Goal: Transaction & Acquisition: Obtain resource

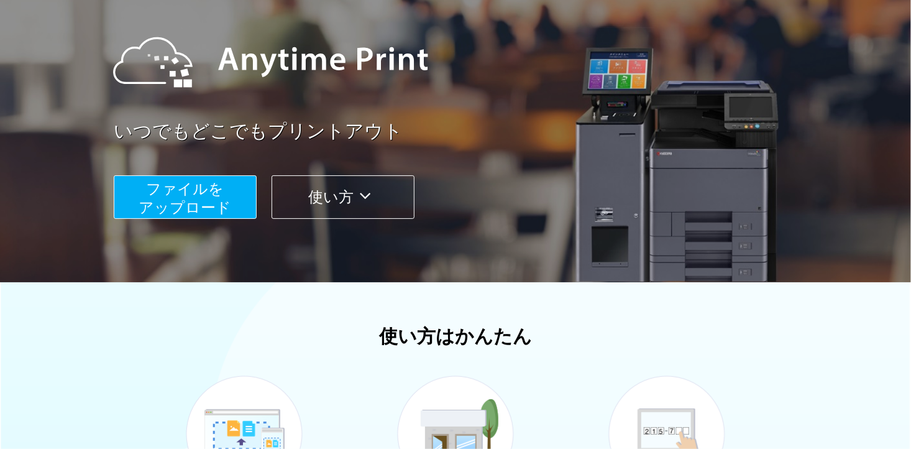
scroll to position [124, 0]
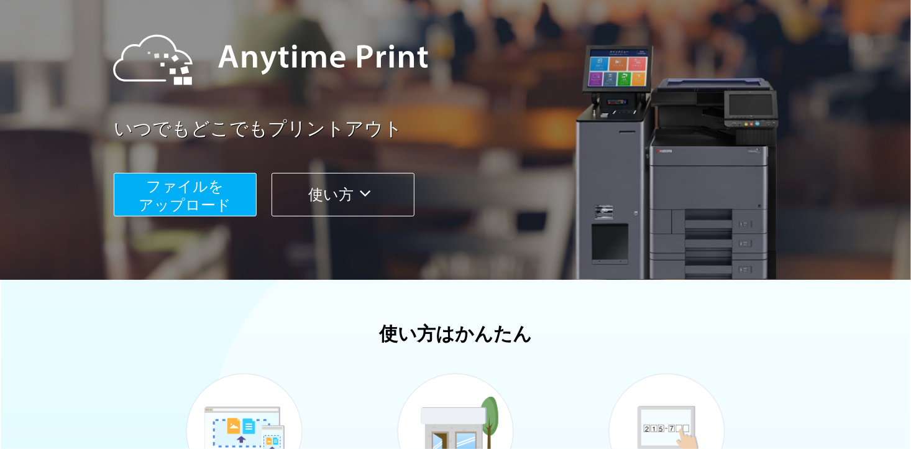
click at [199, 181] on span "ファイルを ​​アップロード" at bounding box center [185, 195] width 93 height 35
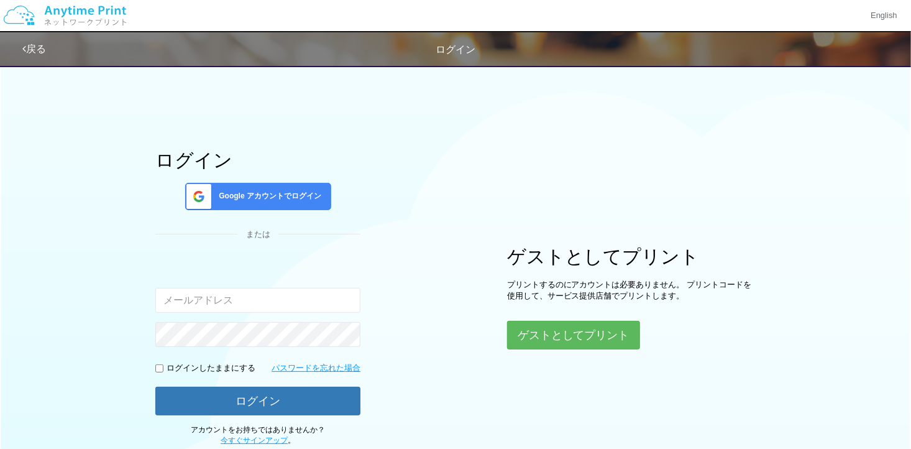
type input "[EMAIL_ADDRESS][DOMAIN_NAME]"
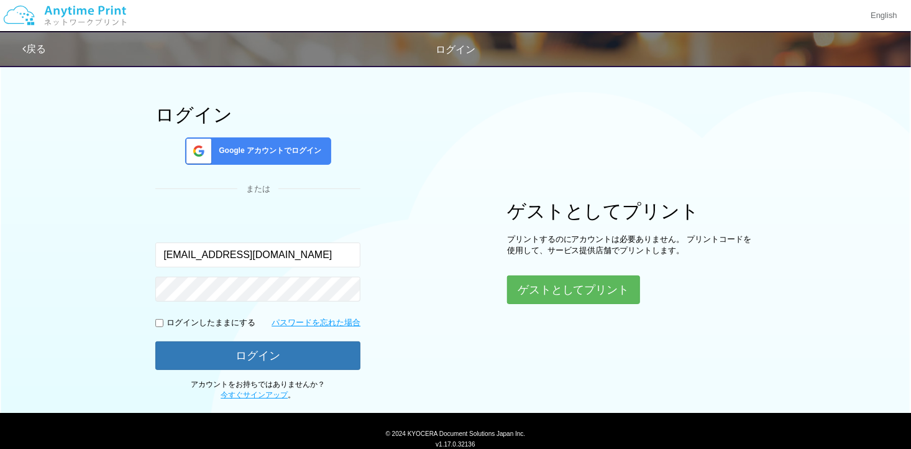
scroll to position [85, 0]
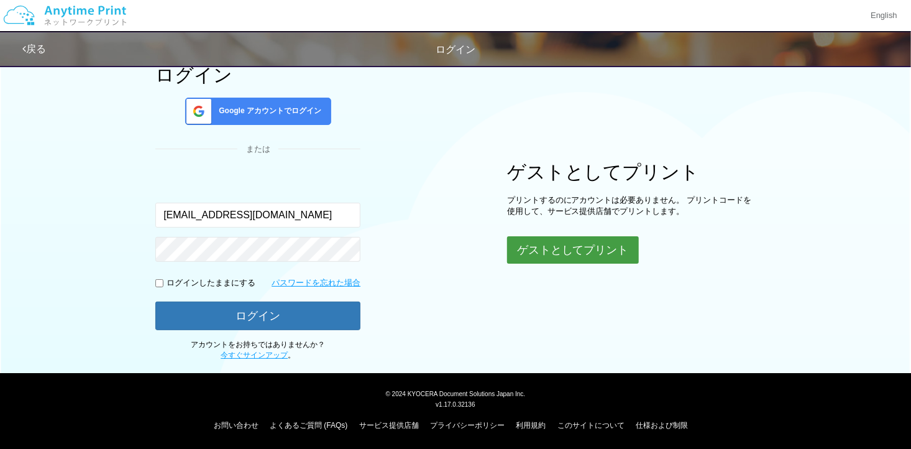
click at [563, 249] on button "ゲストとしてプリント" at bounding box center [573, 249] width 132 height 27
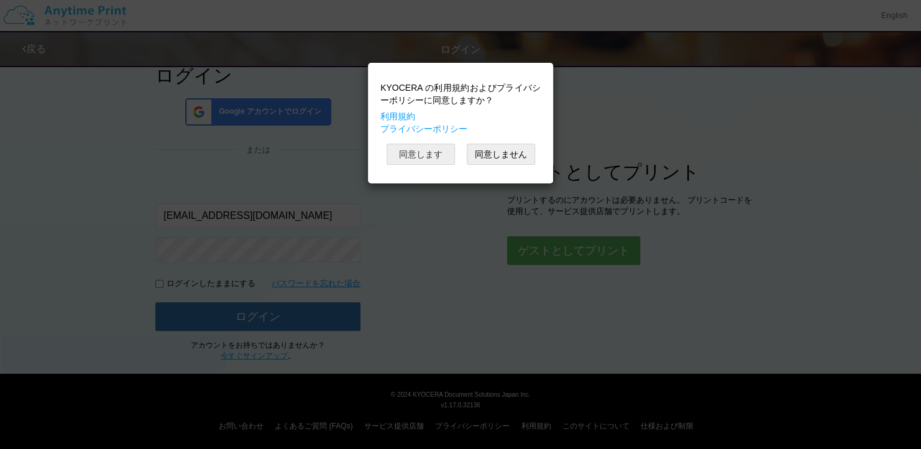
click at [423, 152] on button "同意します" at bounding box center [420, 154] width 68 height 21
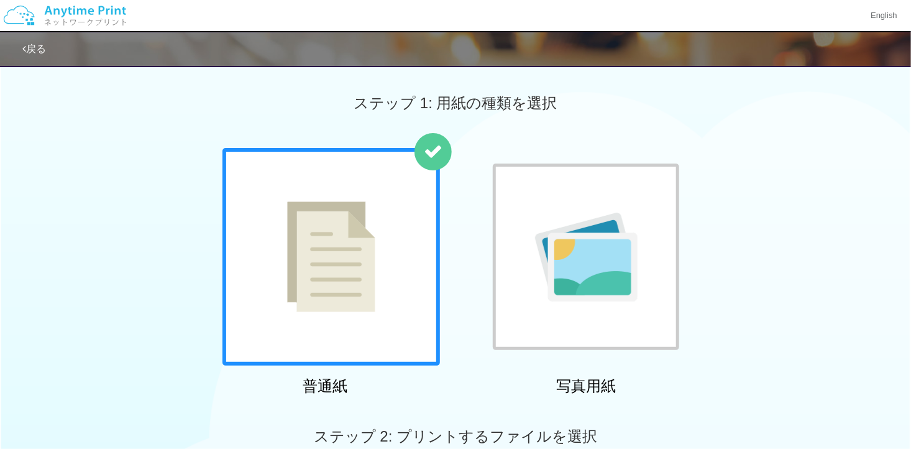
click at [560, 199] on div at bounding box center [586, 256] width 186 height 186
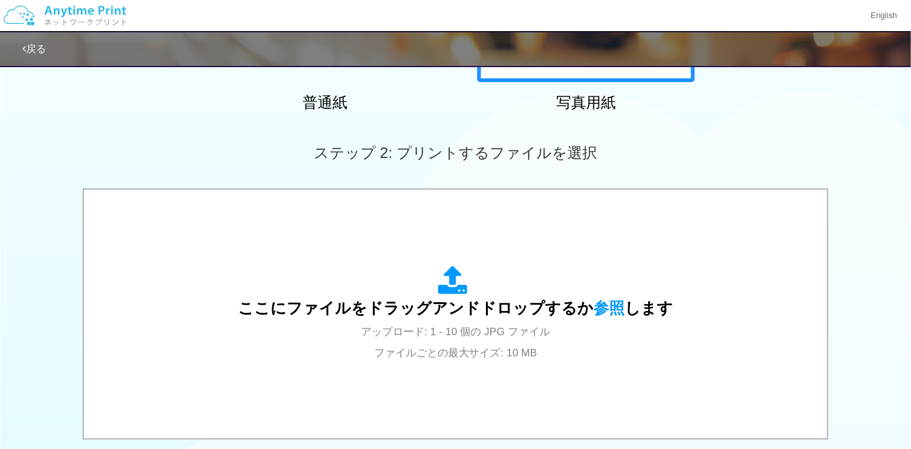
scroll to position [373, 0]
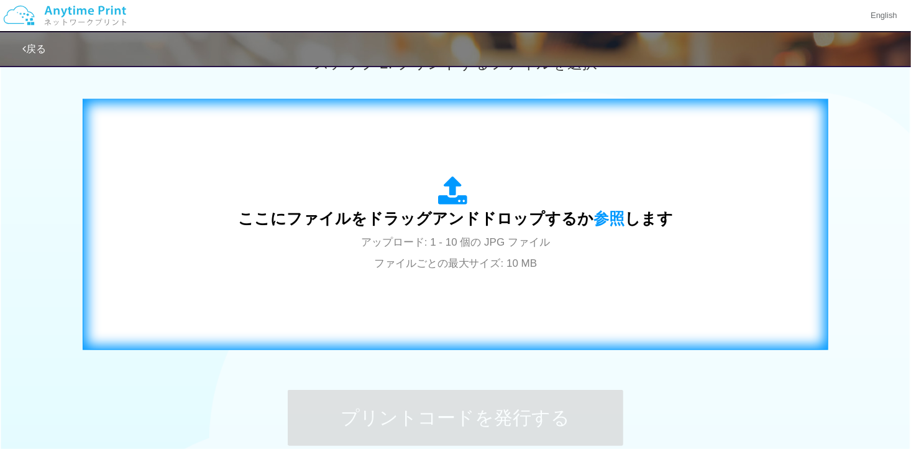
click at [556, 202] on div "ここにファイルをドラッグアンドドロップするか 参照 します アップロード: 1 - 10 個の JPG ファイル ファイルごとの最大サイズ: 10 MB" at bounding box center [455, 224] width 435 height 97
click at [376, 211] on span "ここにファイルをドラッグアンドドロップするか 参照 します" at bounding box center [455, 217] width 435 height 17
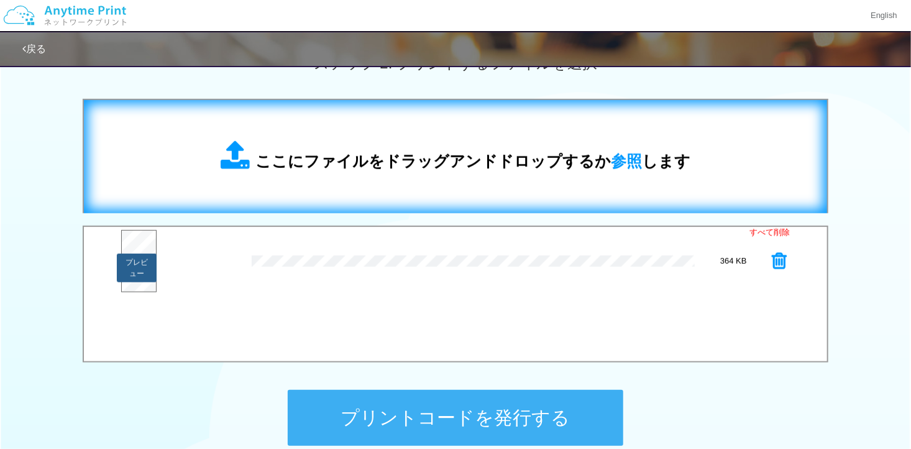
click at [139, 258] on button "プレビュー" at bounding box center [136, 268] width 39 height 29
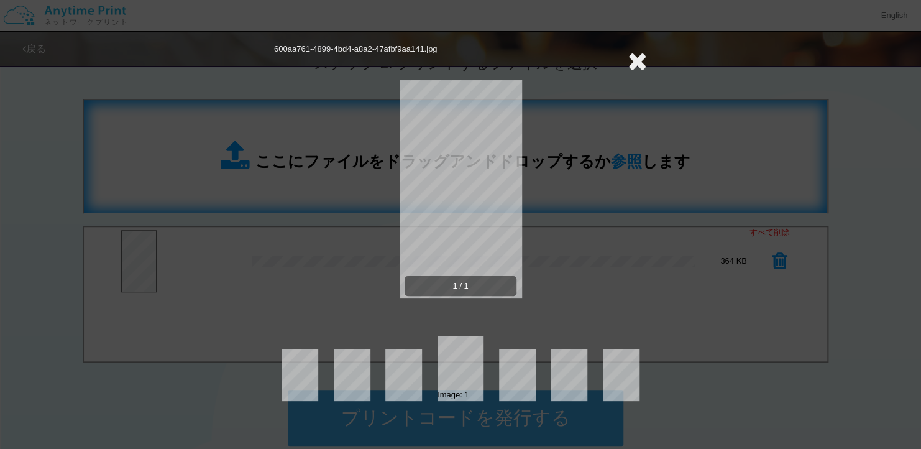
click at [636, 62] on icon at bounding box center [637, 60] width 19 height 25
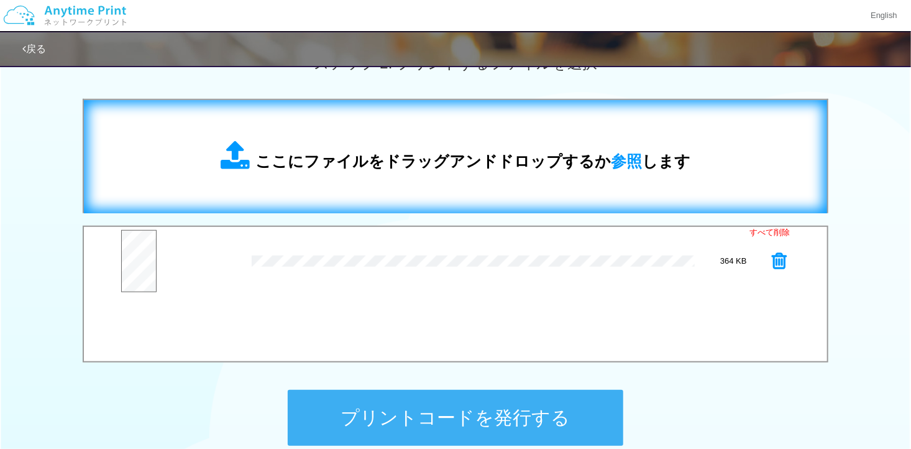
click at [425, 163] on span "ここにファイルをドラッグアンドドロップするか 参照 します" at bounding box center [472, 160] width 435 height 17
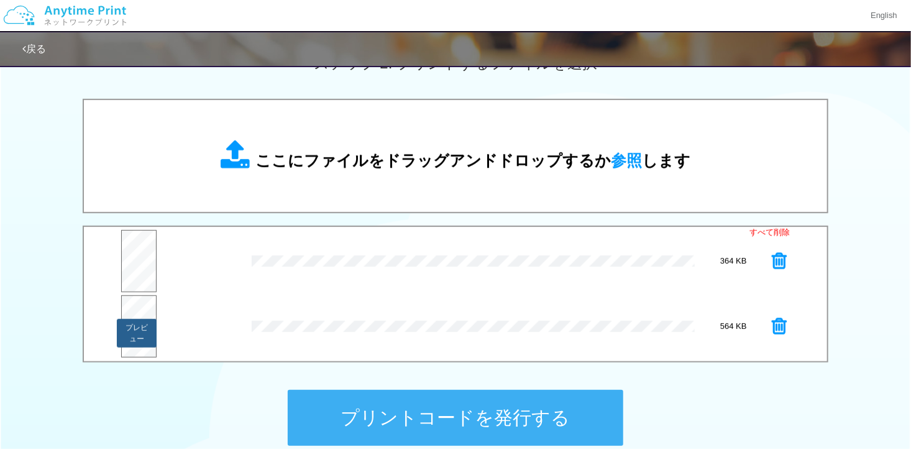
click at [135, 324] on button "プレビュー" at bounding box center [136, 333] width 39 height 29
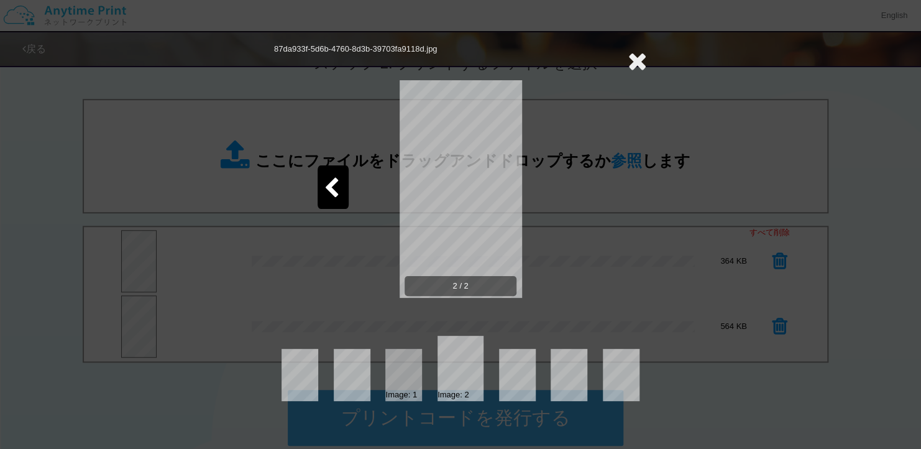
click at [334, 185] on icon at bounding box center [332, 189] width 16 height 22
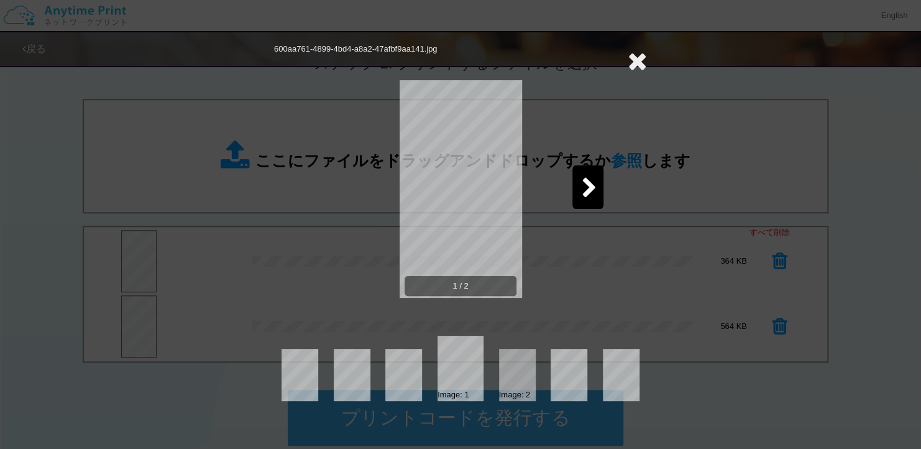
click at [639, 63] on icon at bounding box center [637, 60] width 19 height 25
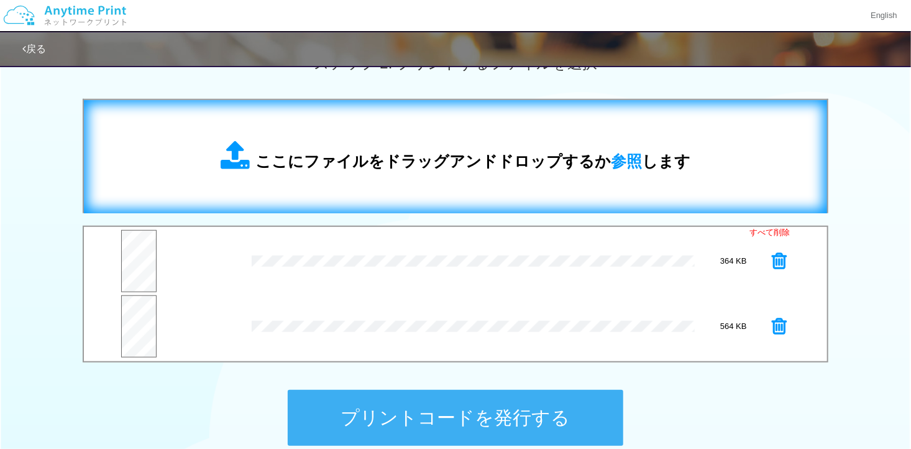
click at [474, 163] on span "ここにファイルをドラッグアンドドロップするか 参照 します" at bounding box center [472, 160] width 435 height 17
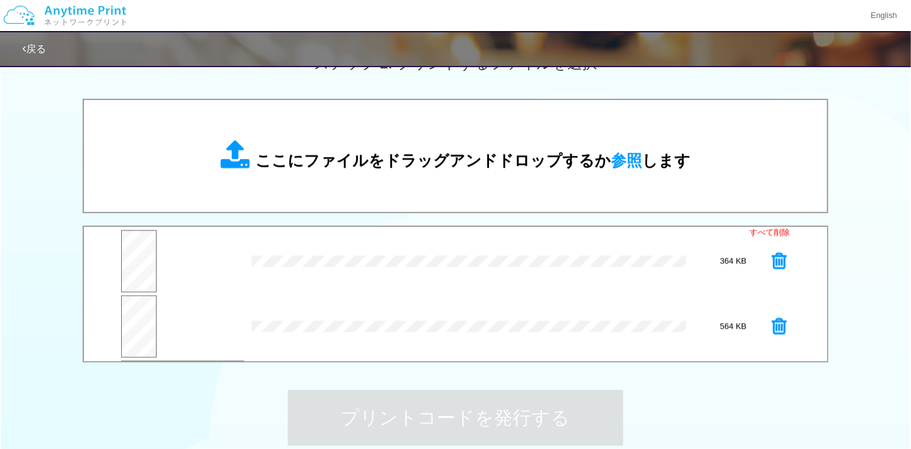
scroll to position [62, 0]
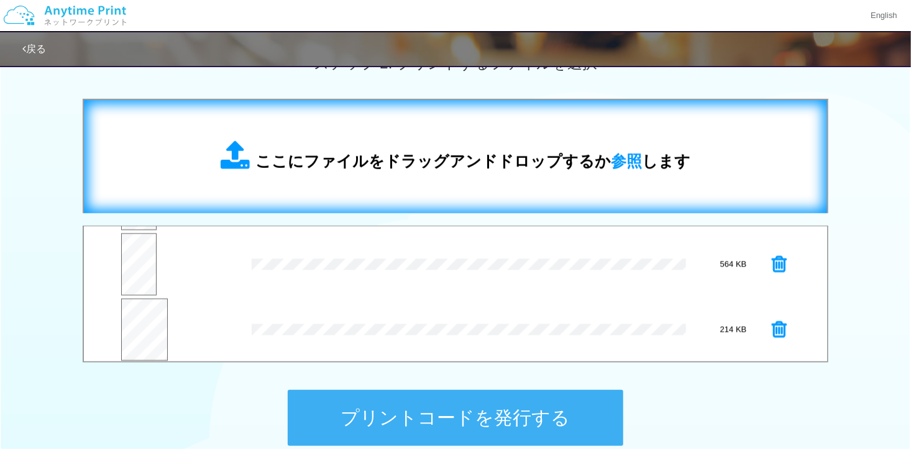
click at [412, 157] on span "ここにファイルをドラッグアンドドロップするか 参照 します" at bounding box center [472, 160] width 435 height 17
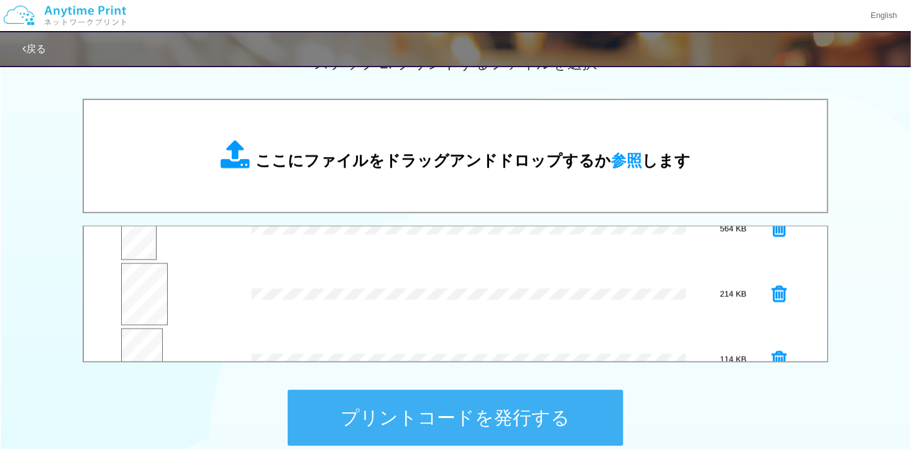
scroll to position [129, 0]
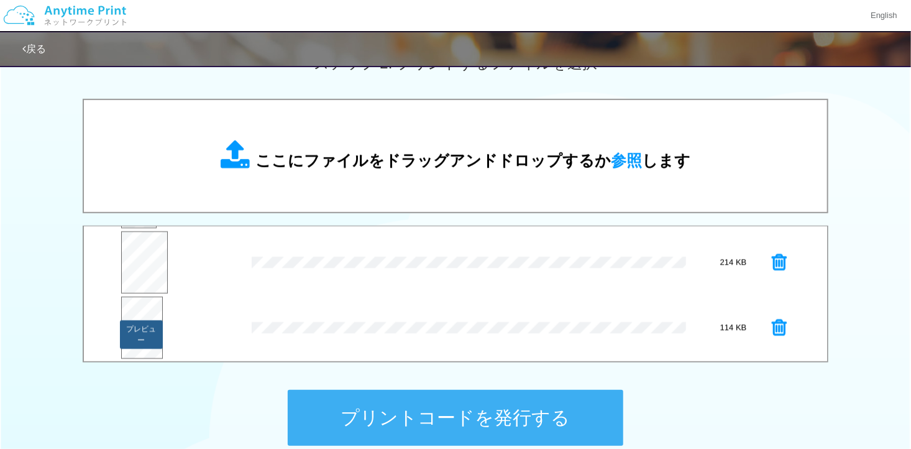
click at [139, 320] on button "プレビュー" at bounding box center [141, 334] width 42 height 29
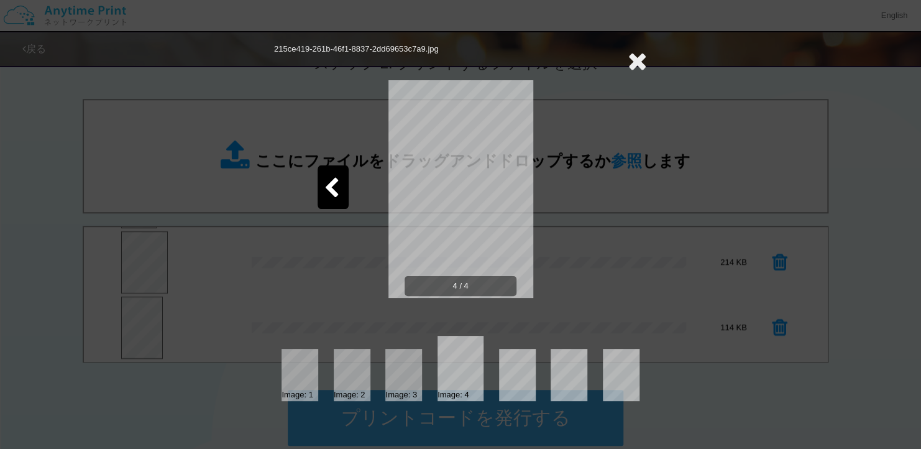
click at [330, 183] on icon at bounding box center [332, 189] width 16 height 22
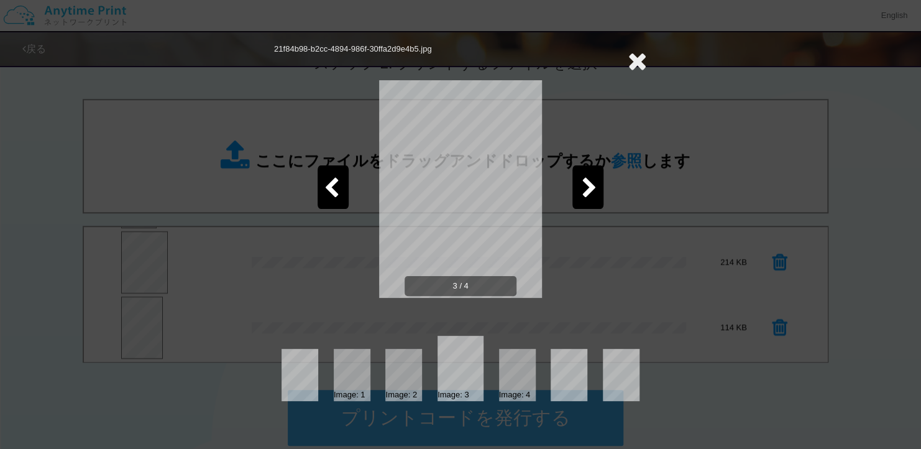
click at [636, 58] on icon at bounding box center [637, 60] width 19 height 25
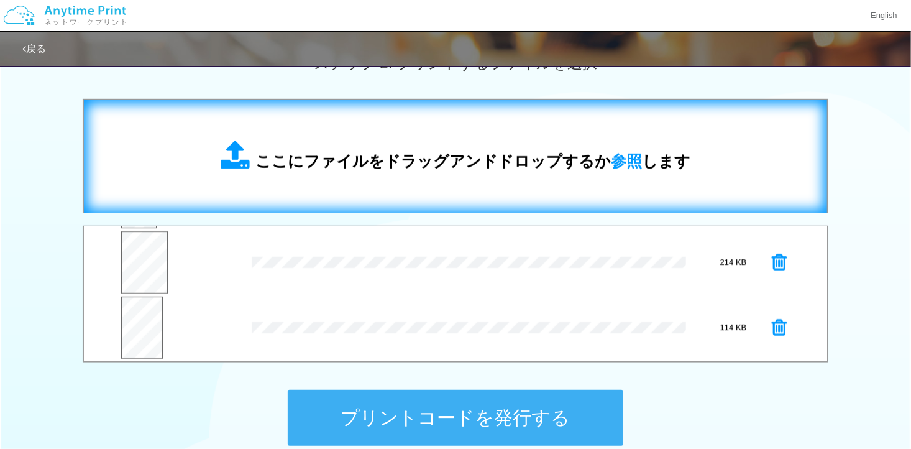
click at [432, 147] on div "ここにファイルをドラッグアンドドロップするか 参照 します" at bounding box center [456, 156] width 470 height 32
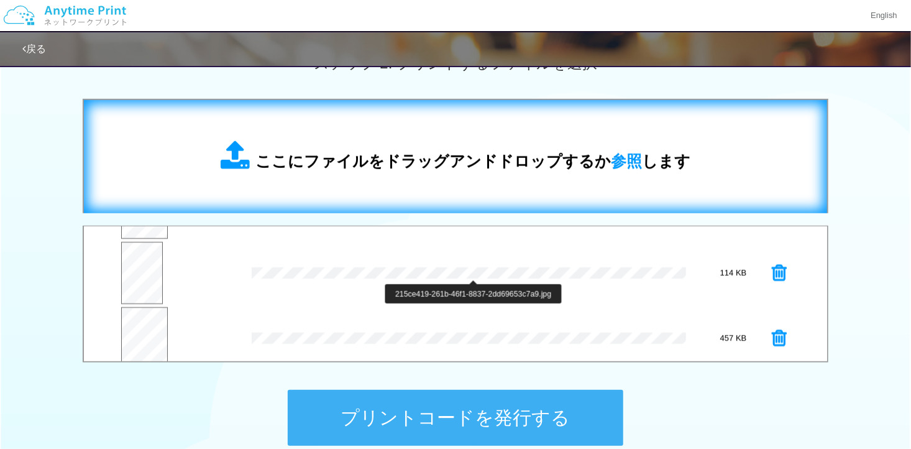
scroll to position [191, 0]
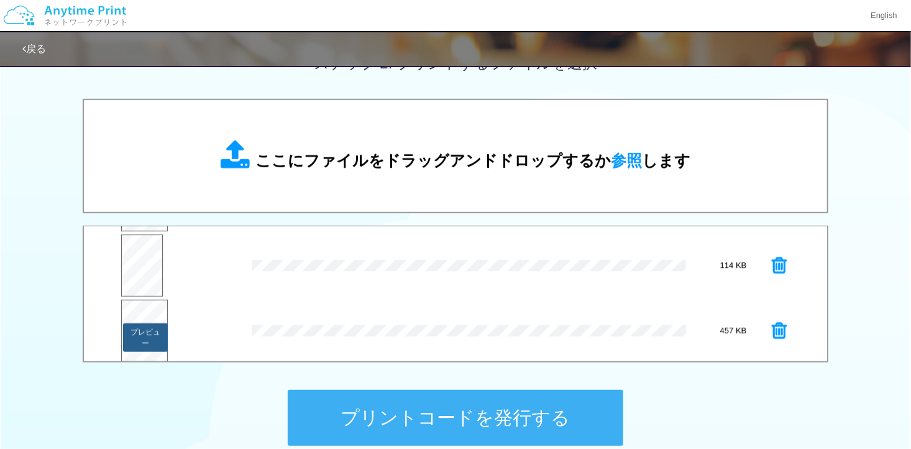
click at [146, 329] on button "プレビュー" at bounding box center [145, 337] width 45 height 29
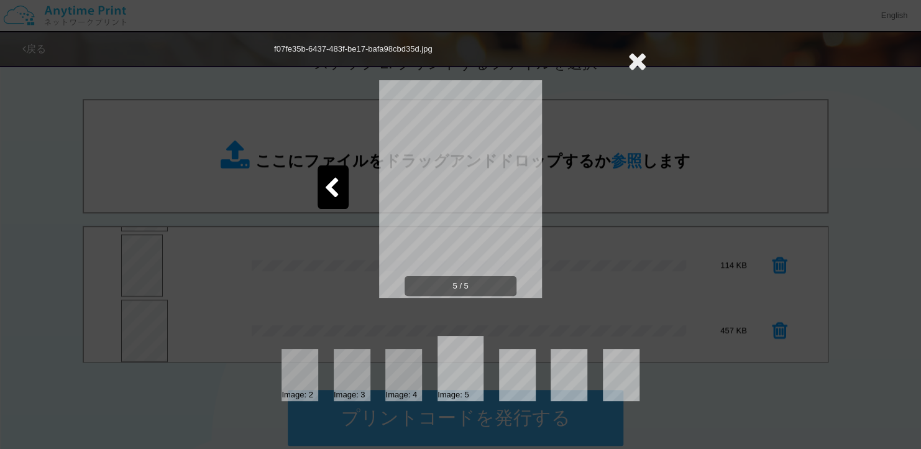
click at [644, 64] on icon at bounding box center [637, 60] width 19 height 25
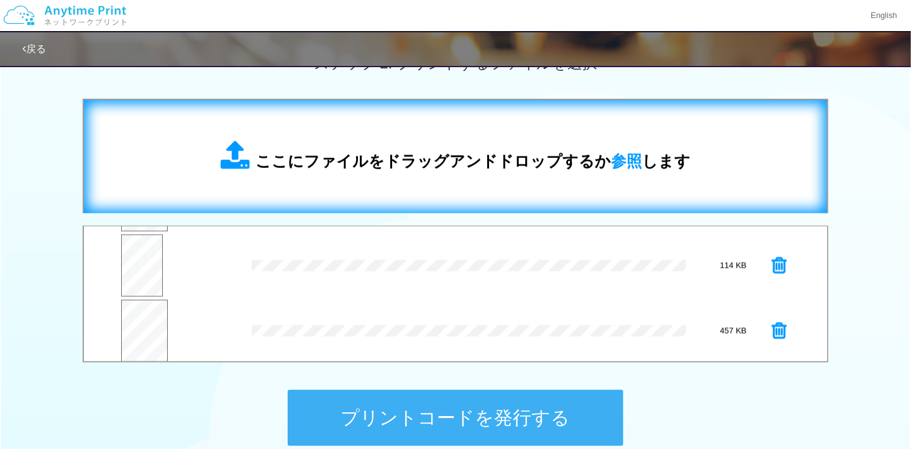
click at [348, 175] on div "ここにファイルをドラッグアンドドロップするか 参照 します" at bounding box center [455, 156] width 718 height 88
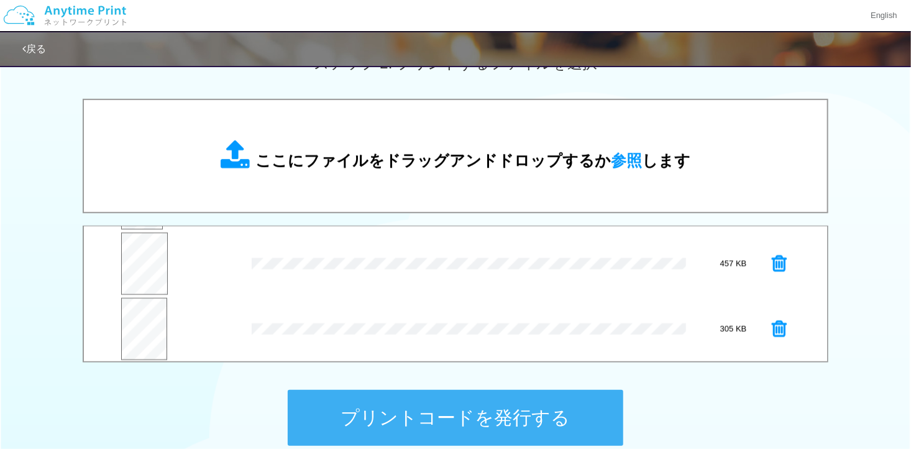
scroll to position [260, 0]
click at [136, 320] on button "プレビュー" at bounding box center [144, 334] width 45 height 29
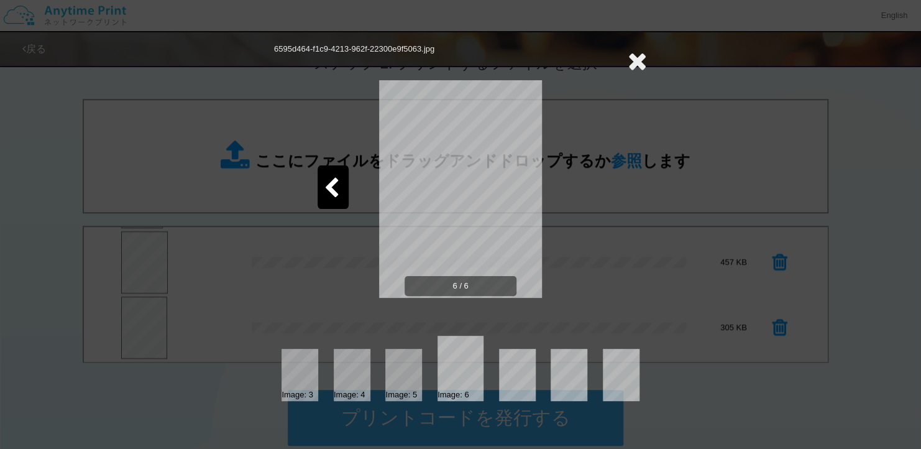
click at [329, 187] on icon at bounding box center [332, 189] width 16 height 22
click at [330, 187] on icon at bounding box center [332, 189] width 16 height 22
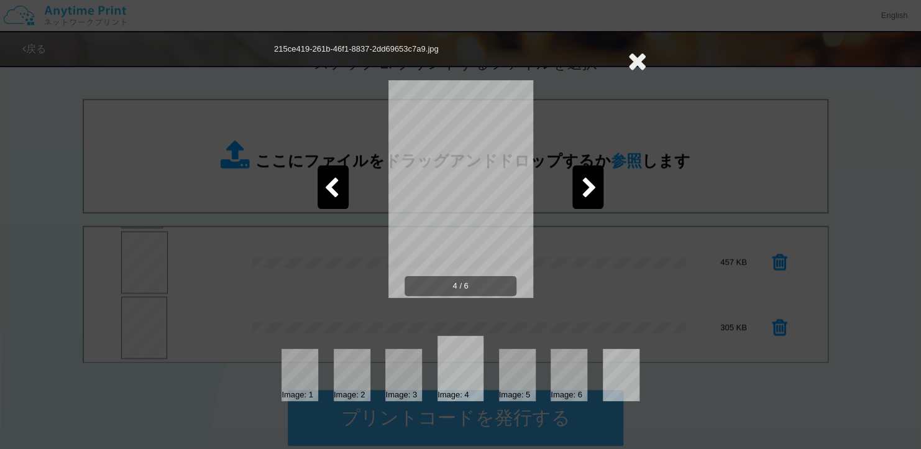
click at [330, 187] on icon at bounding box center [332, 189] width 16 height 22
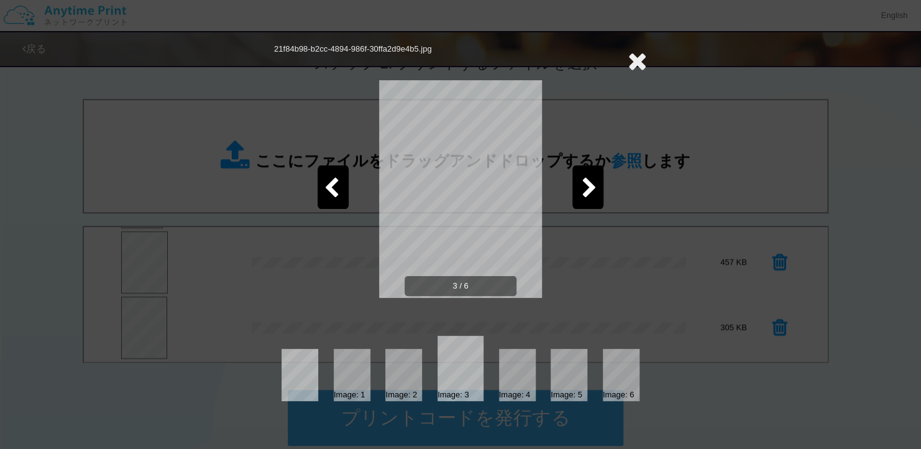
click at [330, 187] on icon at bounding box center [332, 189] width 16 height 22
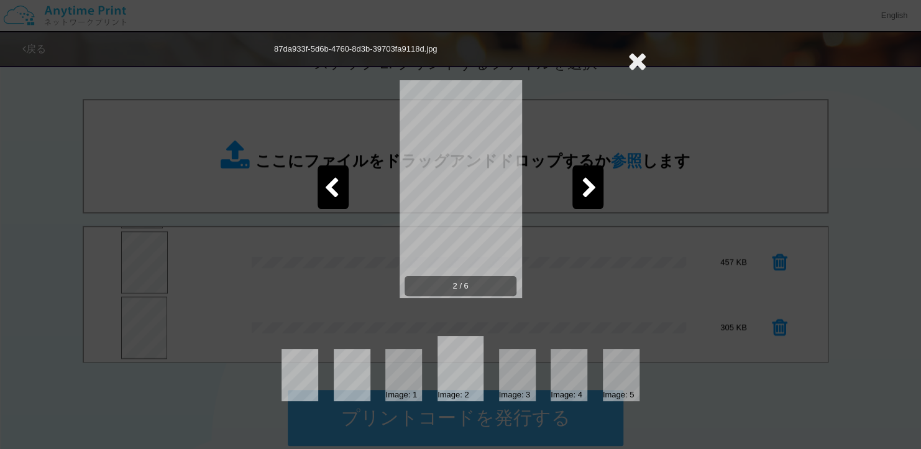
click at [330, 187] on icon at bounding box center [332, 189] width 16 height 22
click at [639, 59] on icon at bounding box center [637, 60] width 19 height 25
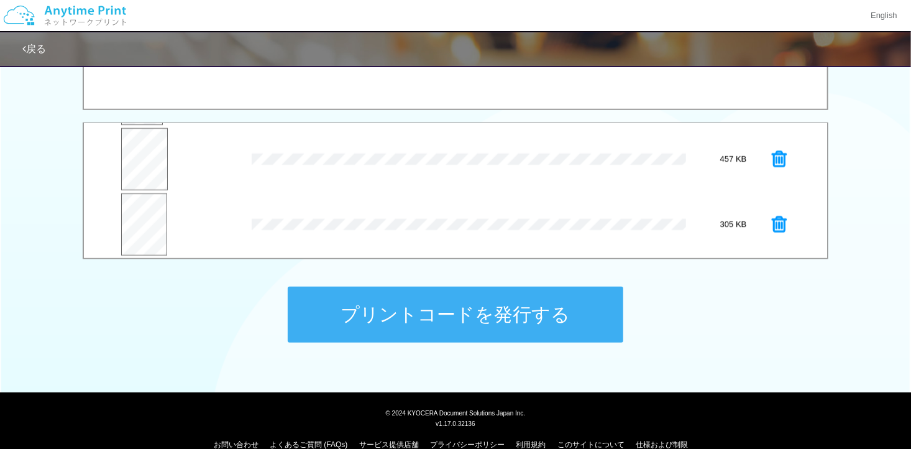
scroll to position [496, 0]
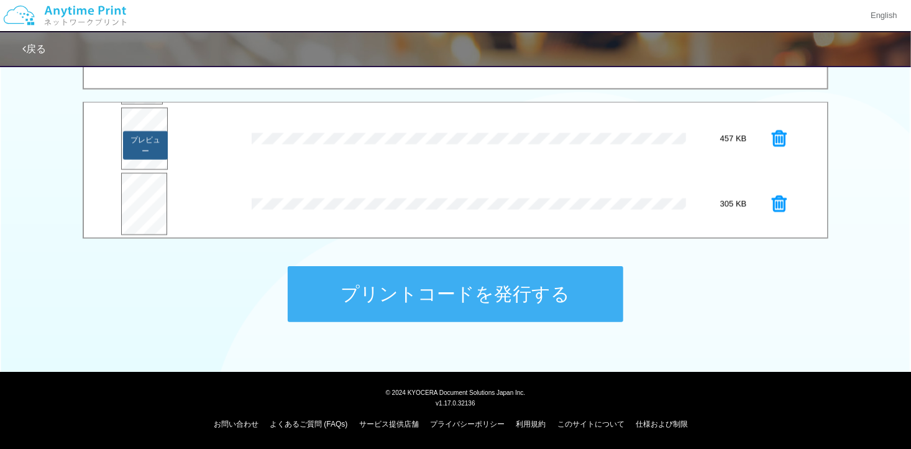
click at [144, 147] on button "プレビュー" at bounding box center [145, 145] width 45 height 29
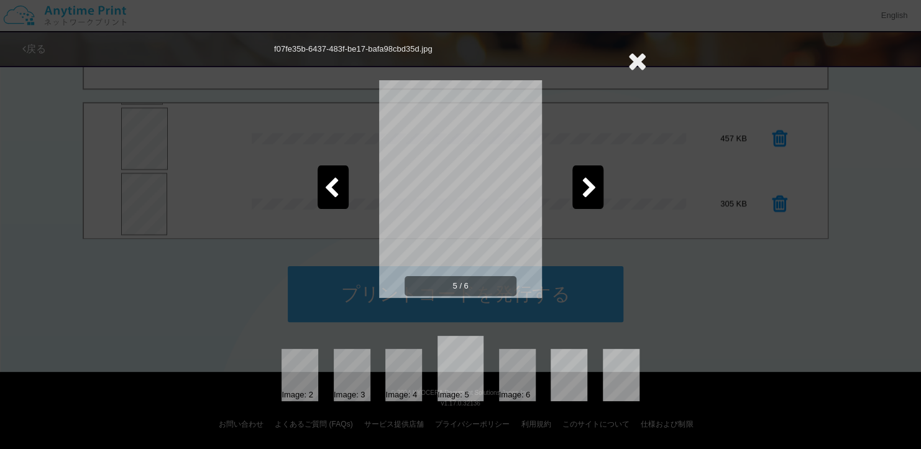
click at [592, 200] on div at bounding box center [587, 186] width 31 height 43
click at [336, 173] on div at bounding box center [333, 186] width 31 height 43
click at [645, 57] on icon at bounding box center [637, 60] width 19 height 25
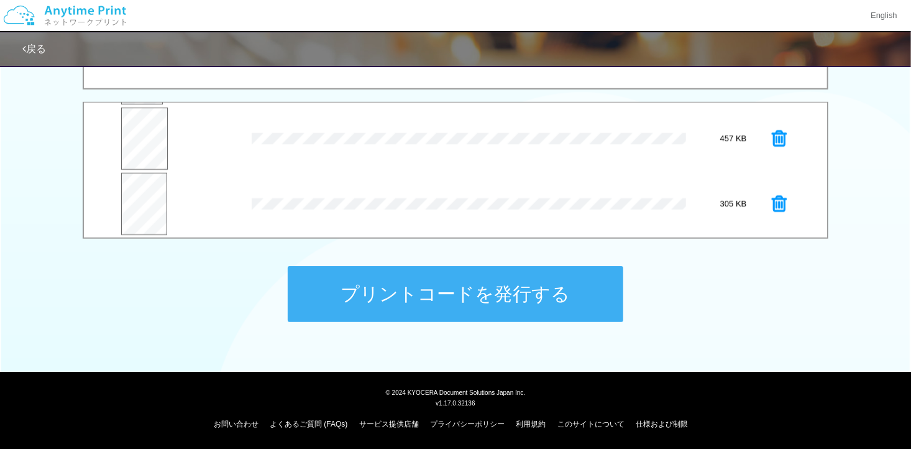
click at [426, 285] on button "プリントコードを発行する" at bounding box center [456, 294] width 336 height 56
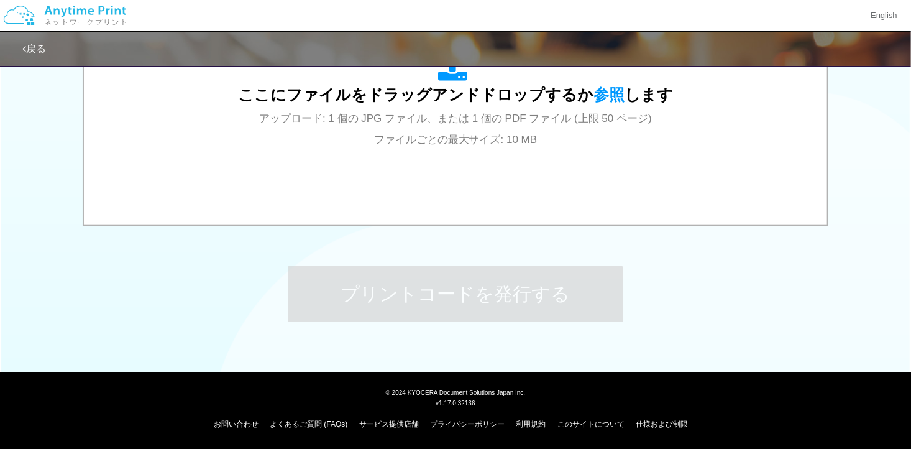
scroll to position [0, 0]
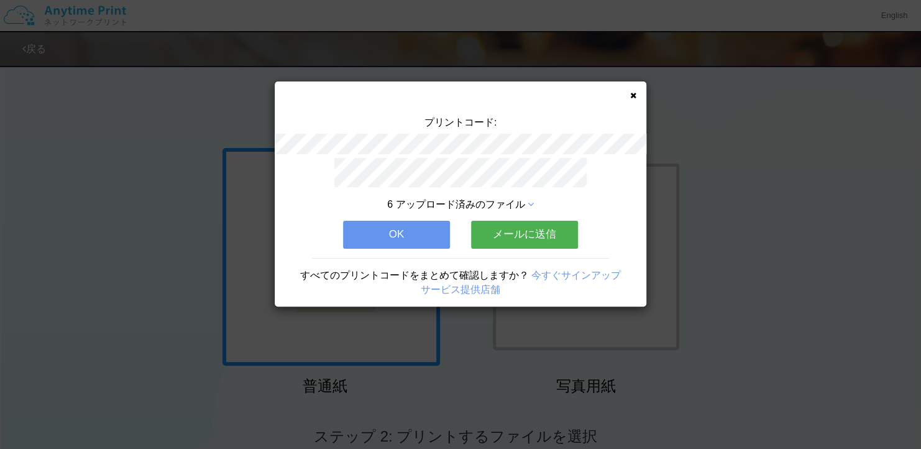
click at [423, 223] on button "OK" at bounding box center [396, 234] width 107 height 27
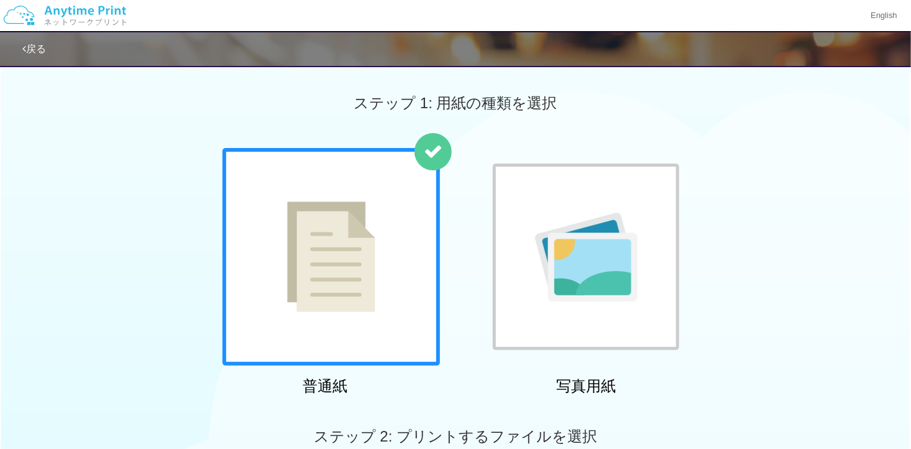
click at [597, 224] on img at bounding box center [586, 256] width 103 height 89
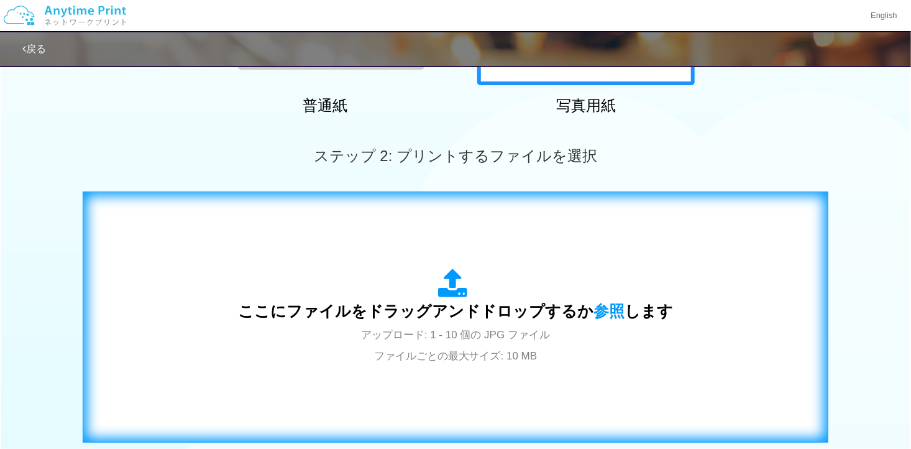
scroll to position [311, 0]
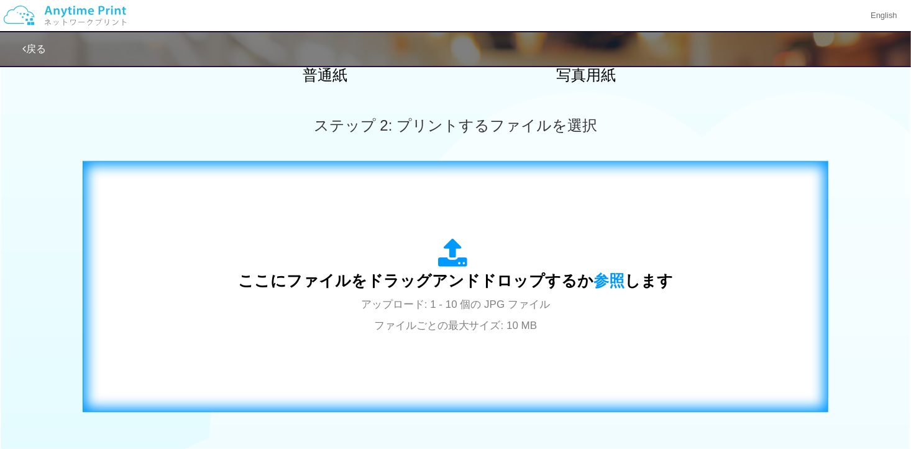
click at [522, 241] on div "ここにファイルをドラッグアンドドロップするか 参照 します アップロード: 1 - 10 個の JPG ファイル ファイルごとの最大サイズ: 10 MB" at bounding box center [455, 286] width 435 height 97
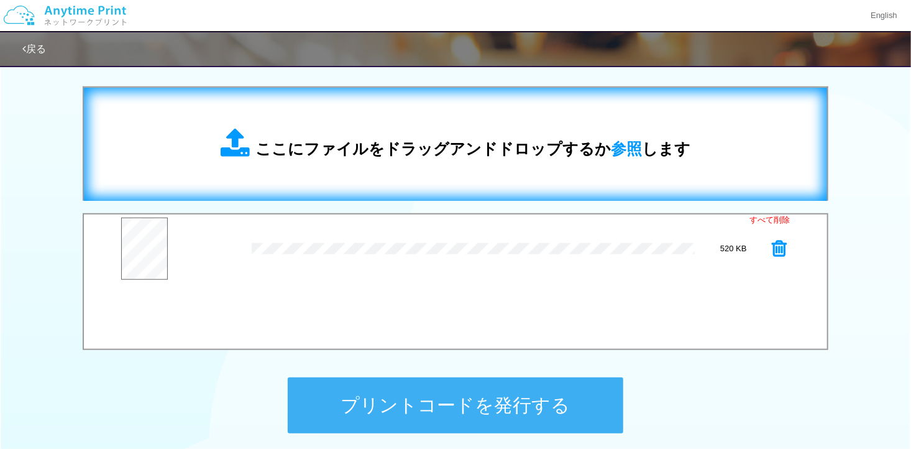
scroll to position [435, 0]
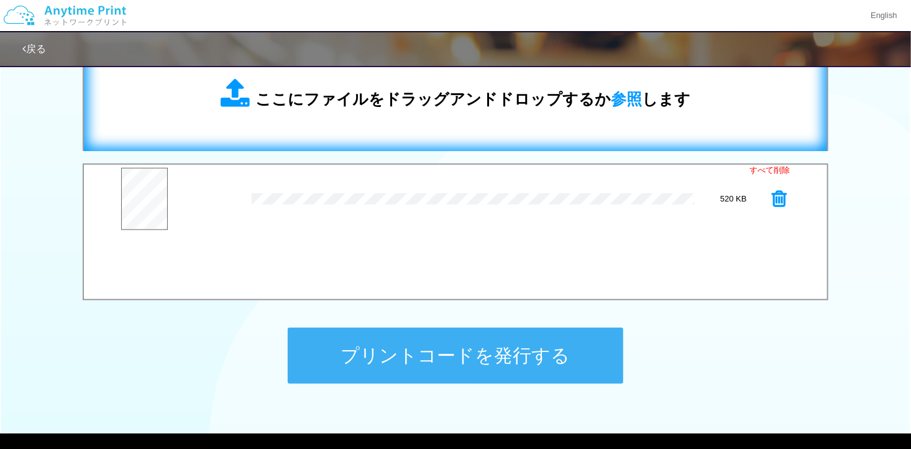
click at [371, 127] on div "ここにファイルをドラッグアンドドロップするか 参照 します" at bounding box center [455, 94] width 718 height 88
click at [430, 129] on div "ここにファイルをドラッグアンドドロップするか 参照 します" at bounding box center [455, 94] width 718 height 88
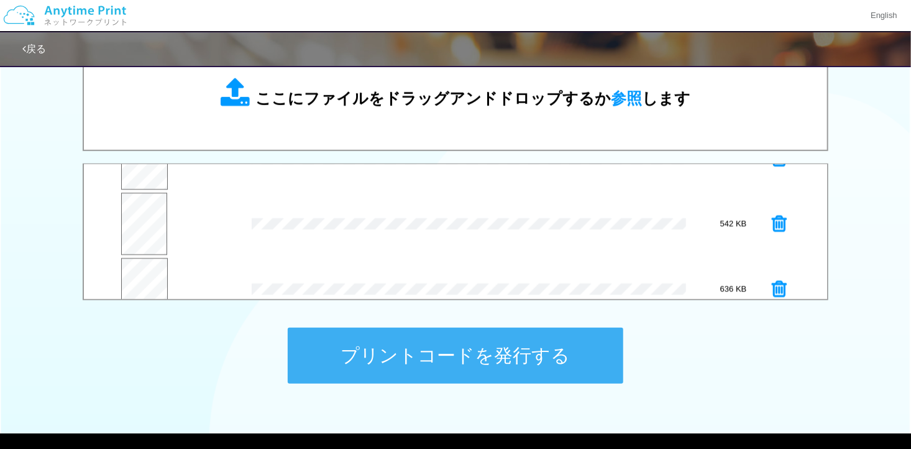
scroll to position [62, 0]
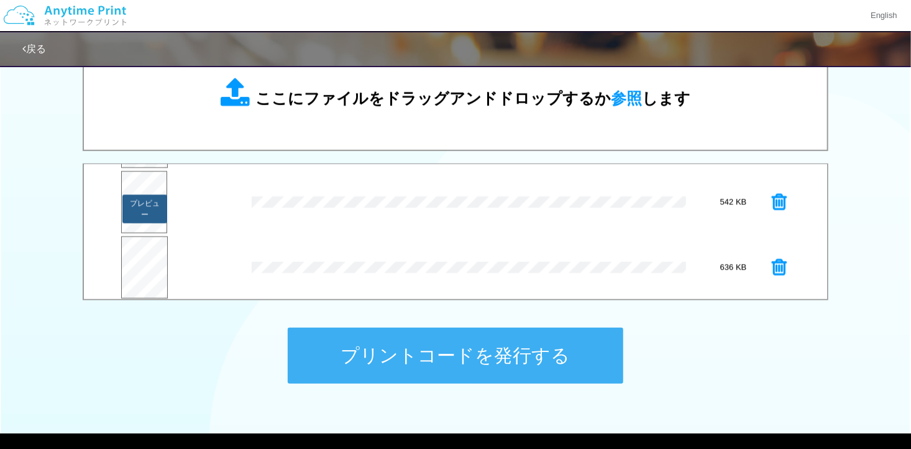
click at [151, 209] on button "プレビュー" at bounding box center [144, 208] width 45 height 29
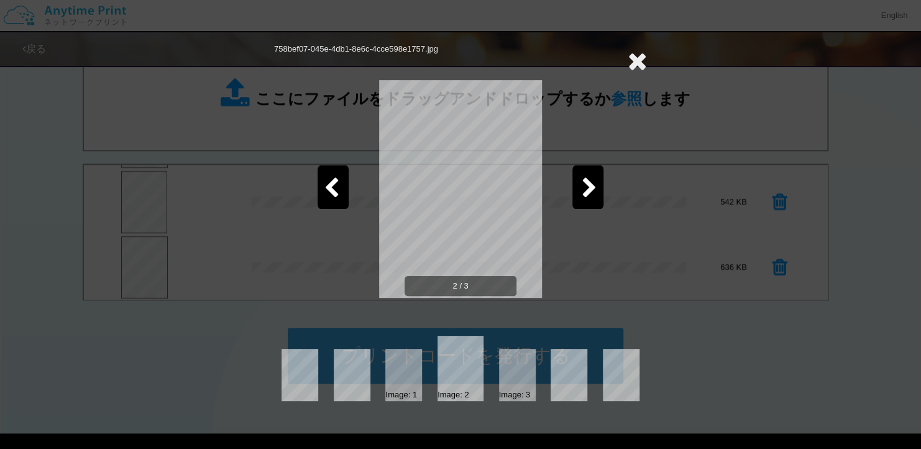
click at [590, 186] on icon at bounding box center [590, 189] width 16 height 22
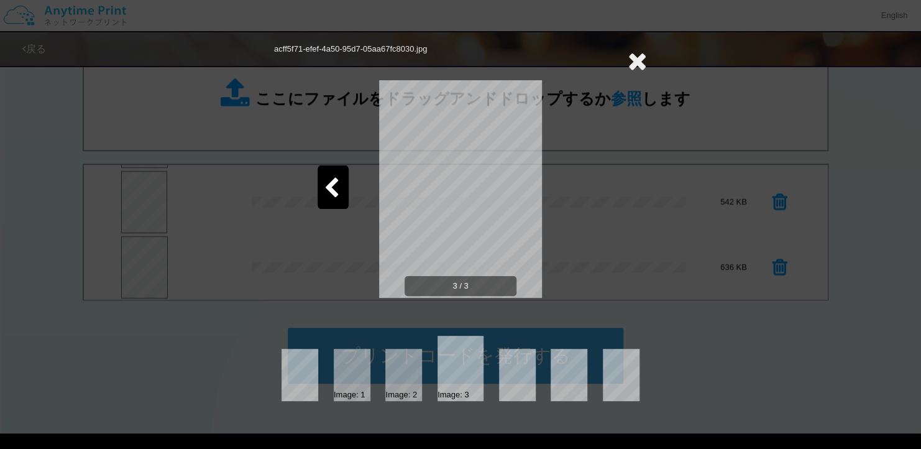
click at [339, 171] on div at bounding box center [333, 186] width 31 height 43
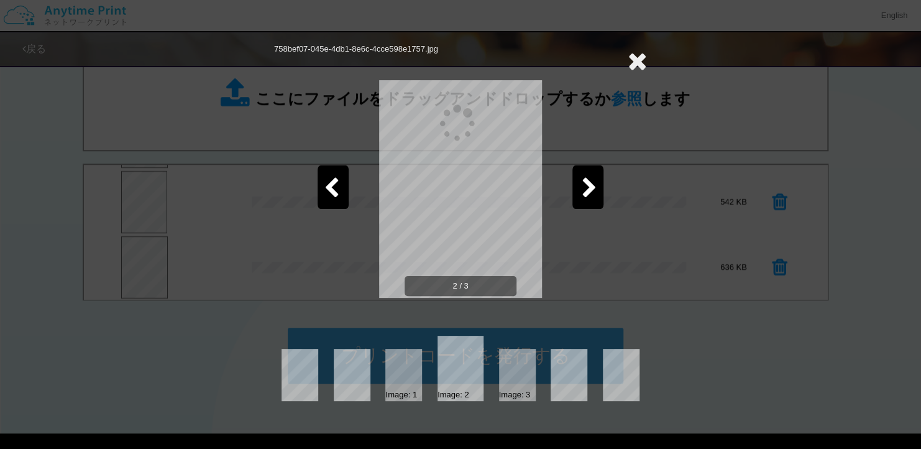
click at [339, 171] on div at bounding box center [333, 186] width 31 height 43
click at [644, 62] on icon at bounding box center [637, 60] width 19 height 25
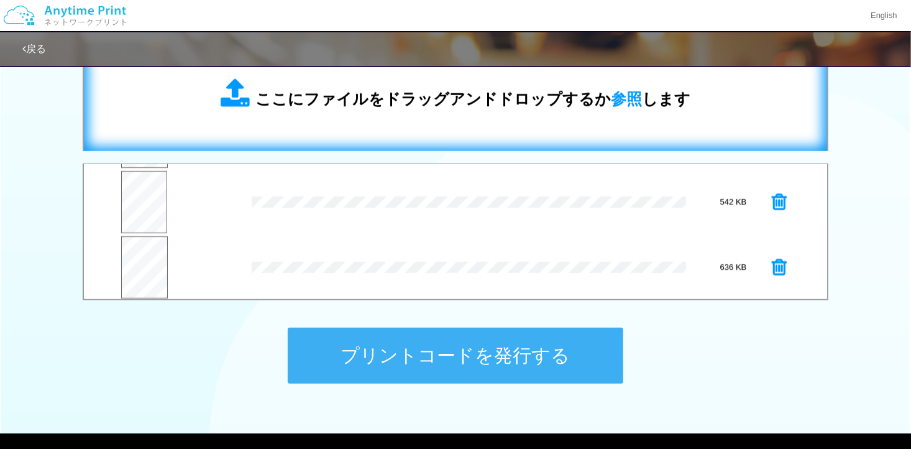
click at [465, 106] on span "ここにファイルをドラッグアンドドロップするか 参照 します" at bounding box center [472, 98] width 435 height 17
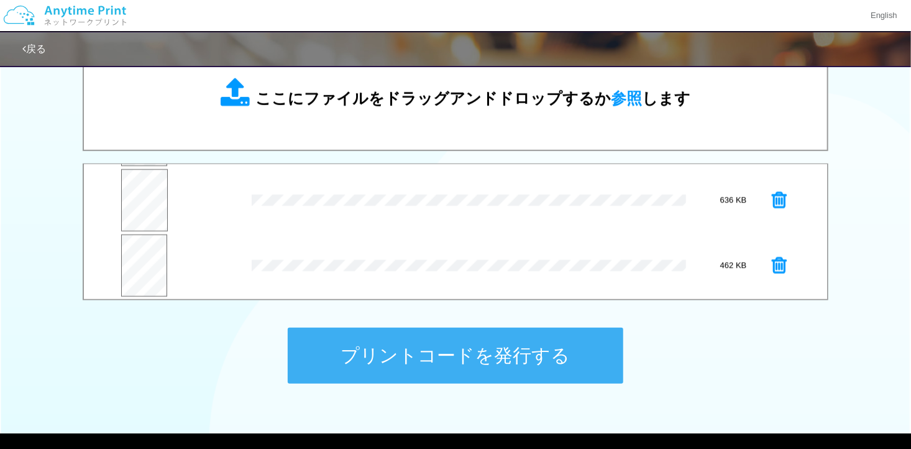
scroll to position [129, 0]
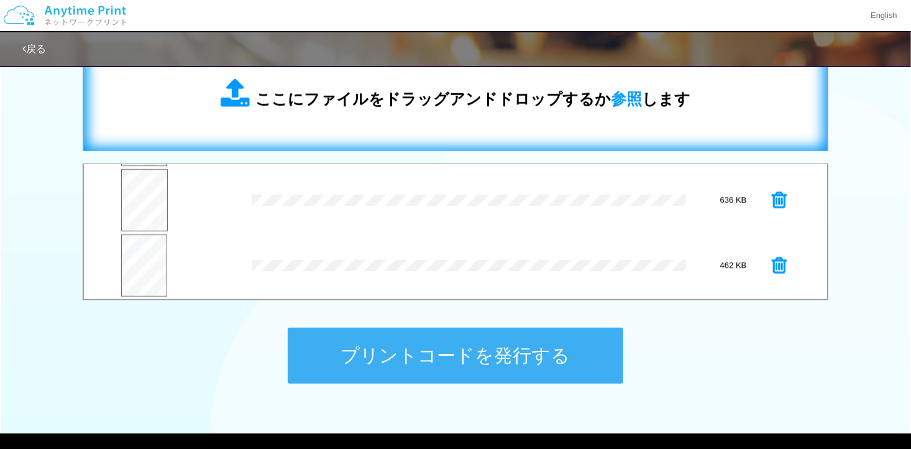
click at [343, 122] on div "ここにファイルをドラッグアンドドロップするか 参照 します" at bounding box center [455, 94] width 718 height 88
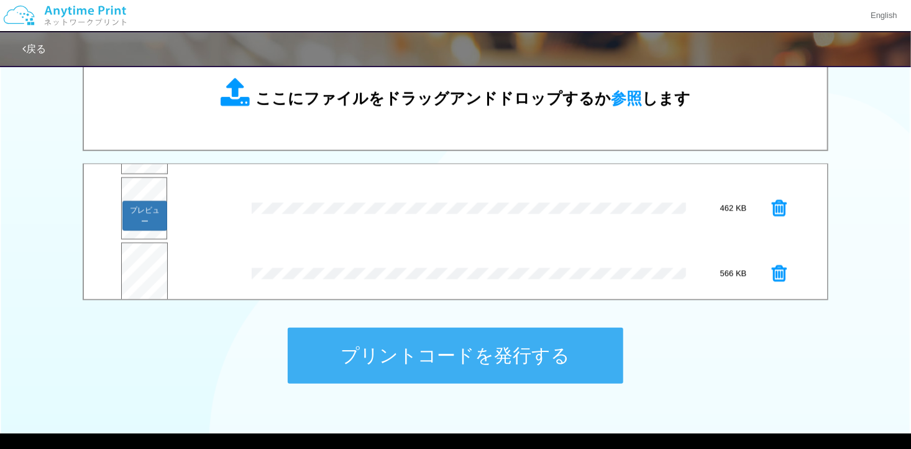
scroll to position [194, 0]
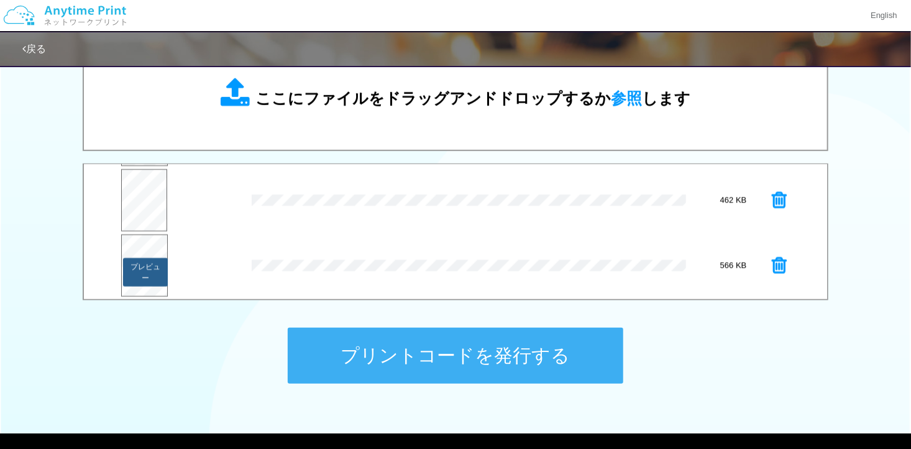
click at [145, 263] on button "プレビュー" at bounding box center [145, 272] width 45 height 29
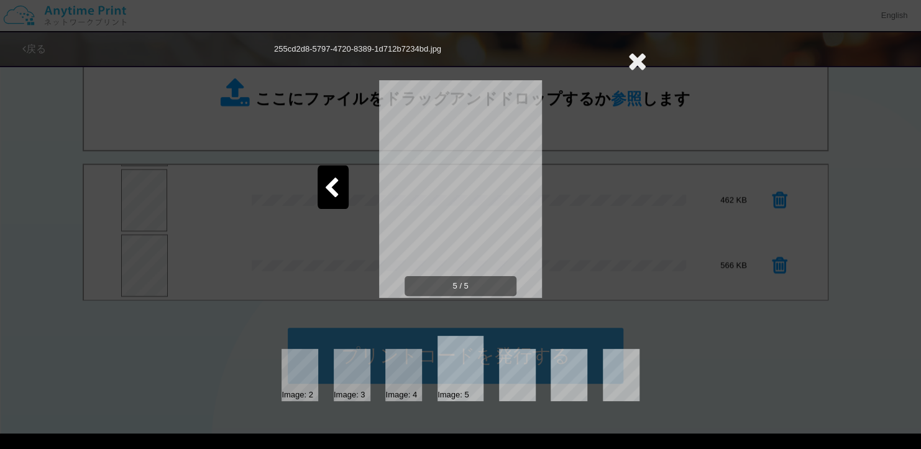
click at [634, 60] on icon at bounding box center [637, 60] width 19 height 25
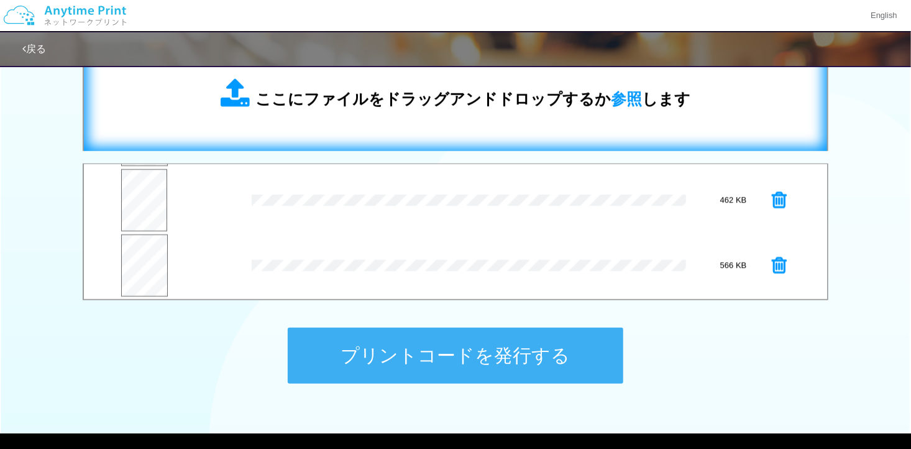
click at [365, 112] on div "ここにファイルをドラッグアンドドロップするか 参照 します" at bounding box center [455, 94] width 718 height 88
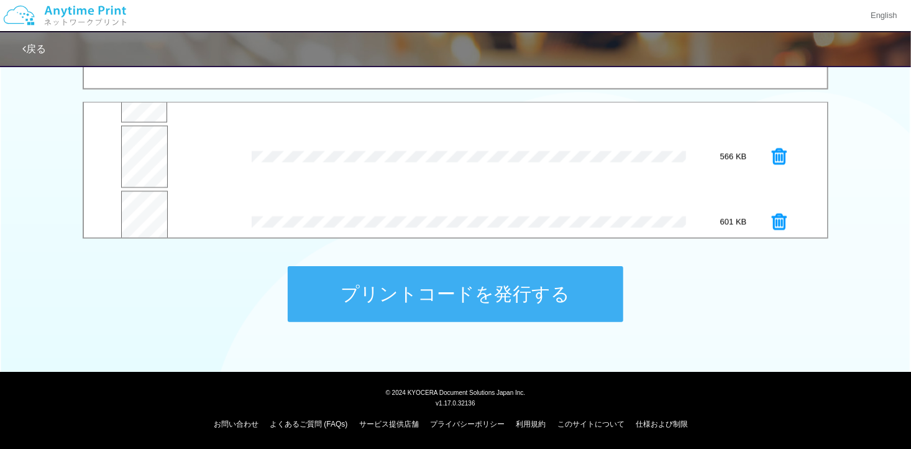
scroll to position [260, 0]
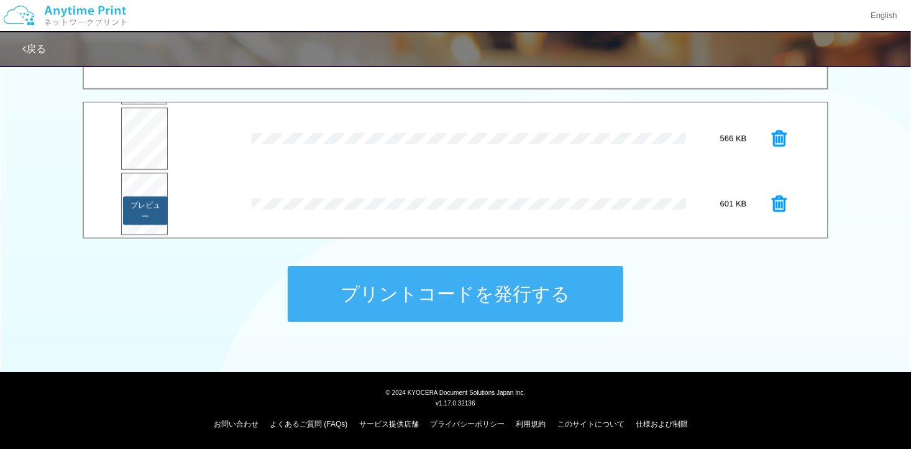
click at [141, 201] on button "プレビュー" at bounding box center [145, 210] width 45 height 29
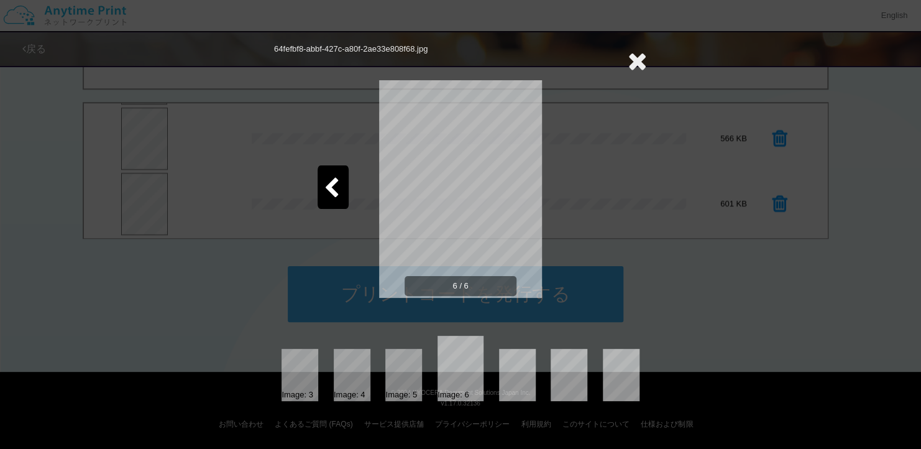
click at [333, 192] on icon at bounding box center [332, 189] width 16 height 22
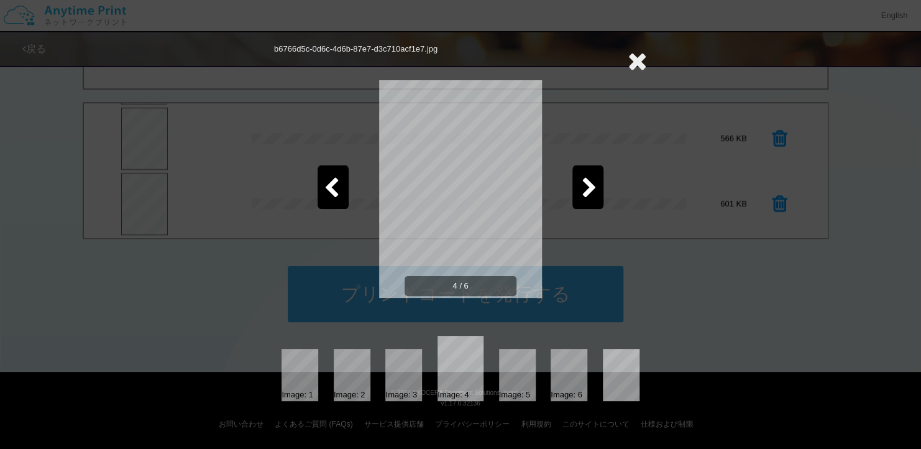
click at [333, 192] on icon at bounding box center [332, 189] width 16 height 22
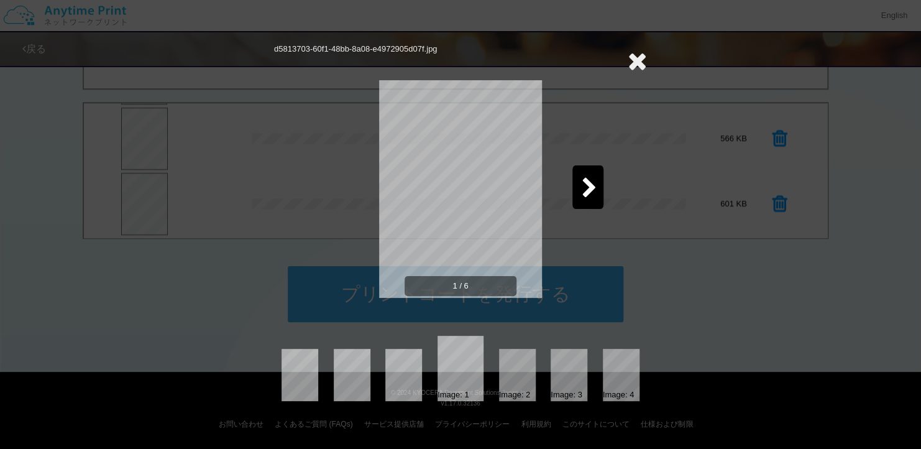
click at [597, 183] on div at bounding box center [587, 186] width 31 height 43
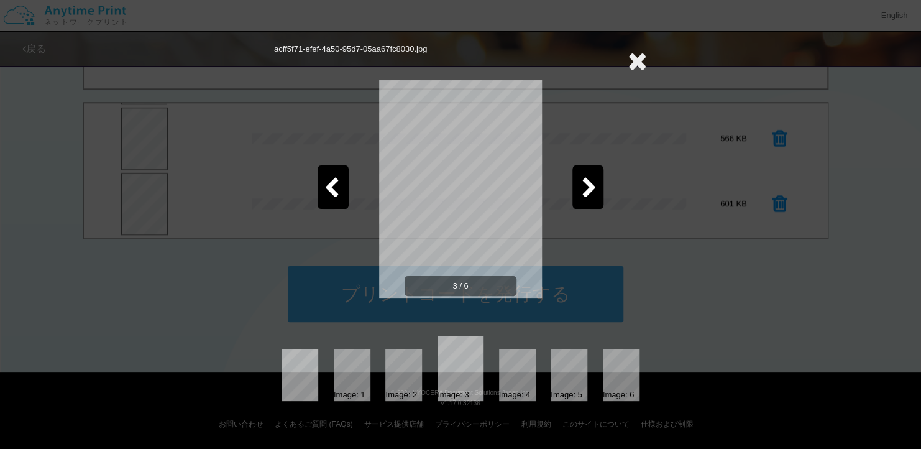
click at [597, 183] on div at bounding box center [587, 186] width 31 height 43
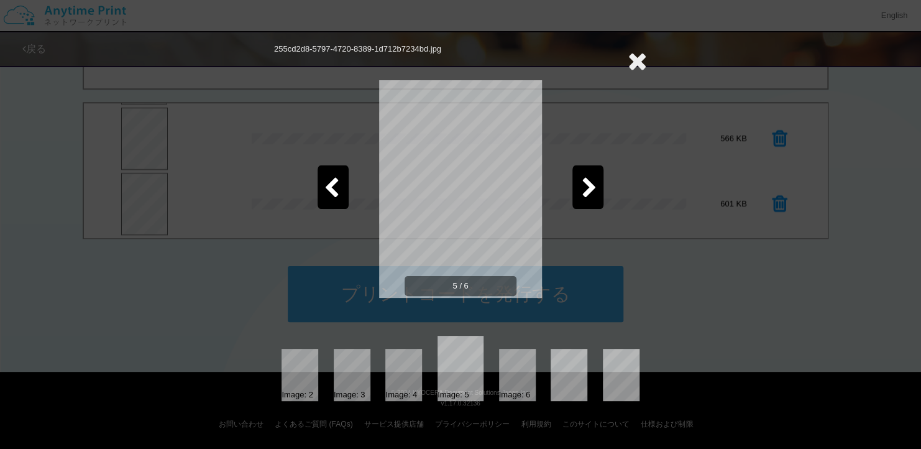
click at [328, 175] on div at bounding box center [333, 186] width 31 height 43
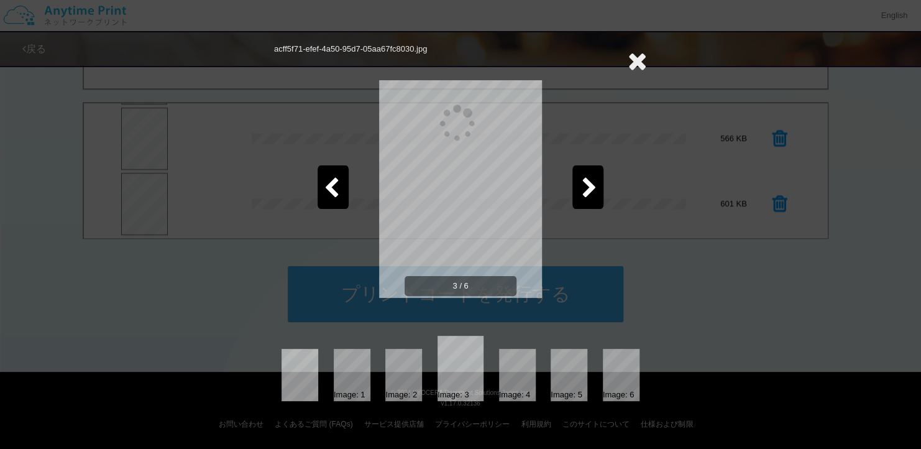
click at [328, 175] on div at bounding box center [333, 186] width 31 height 43
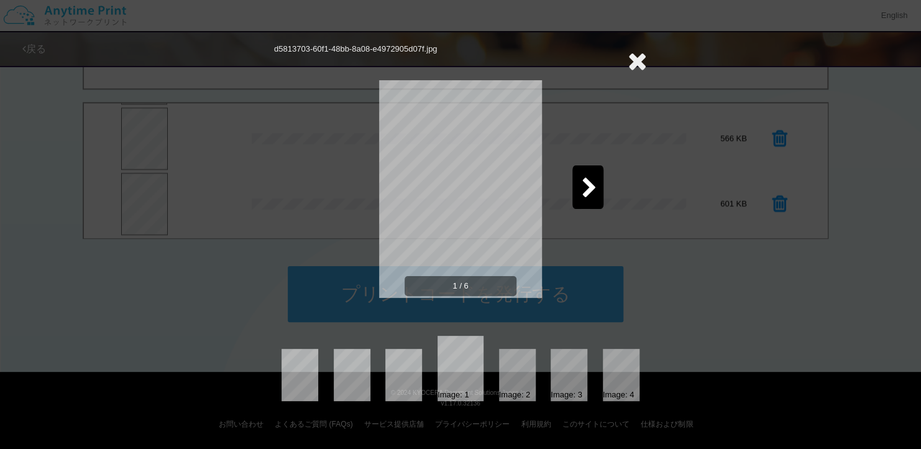
click at [592, 187] on icon at bounding box center [590, 189] width 16 height 22
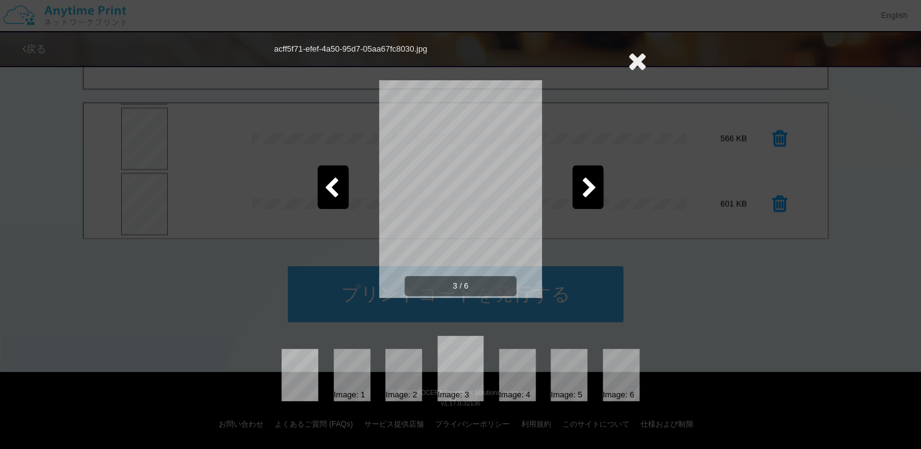
click at [592, 187] on icon at bounding box center [590, 189] width 16 height 22
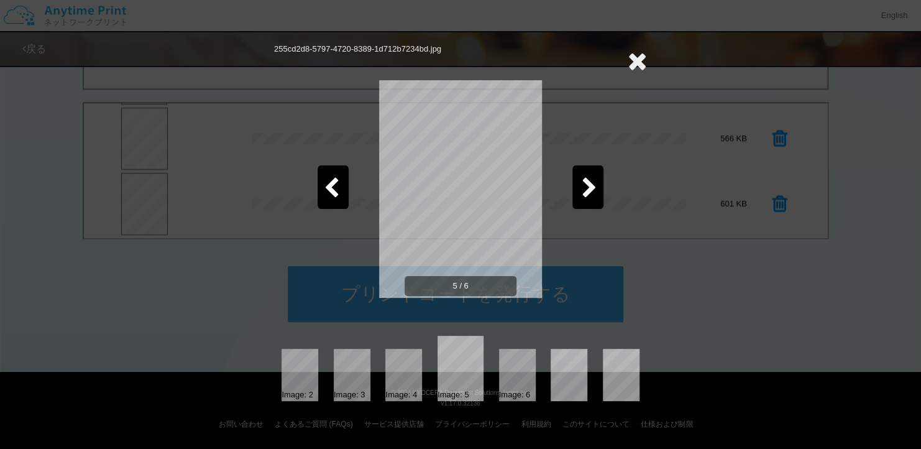
click at [592, 187] on icon at bounding box center [590, 189] width 16 height 22
click at [340, 174] on div at bounding box center [333, 186] width 31 height 43
click at [639, 55] on icon at bounding box center [637, 60] width 19 height 25
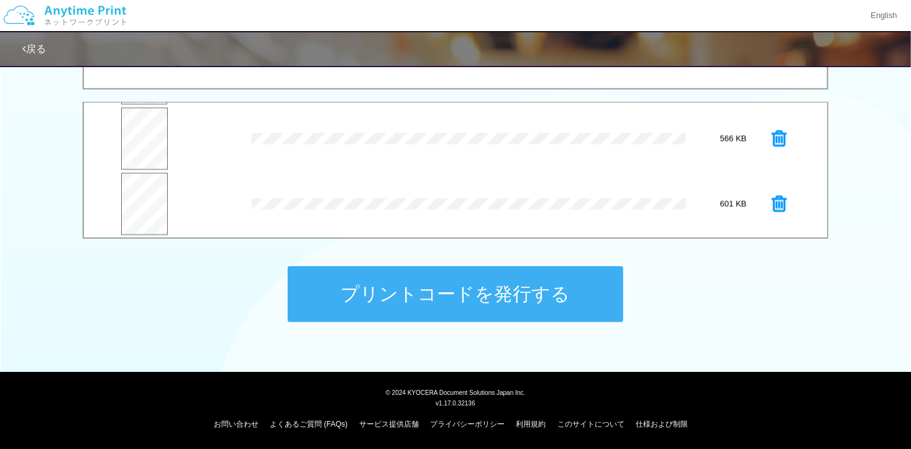
scroll to position [135, 0]
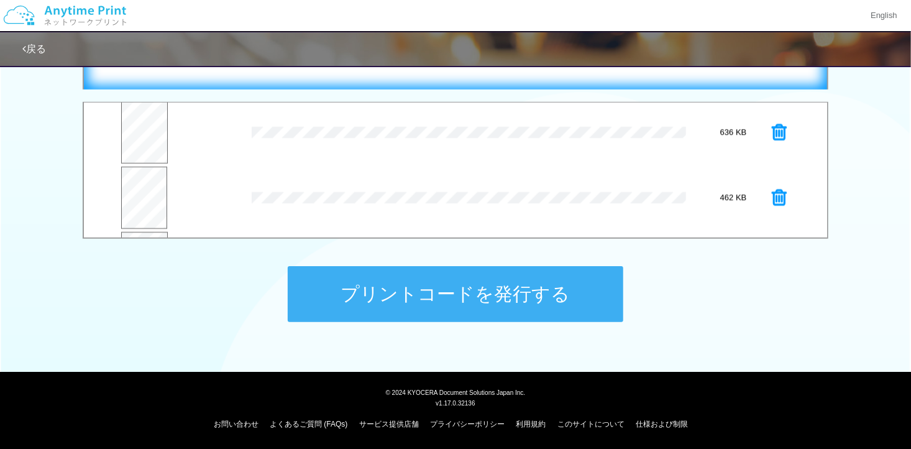
click at [405, 83] on div "ここにファイルをドラッグアンドドロップするか 参照 します" at bounding box center [456, 32] width 746 height 114
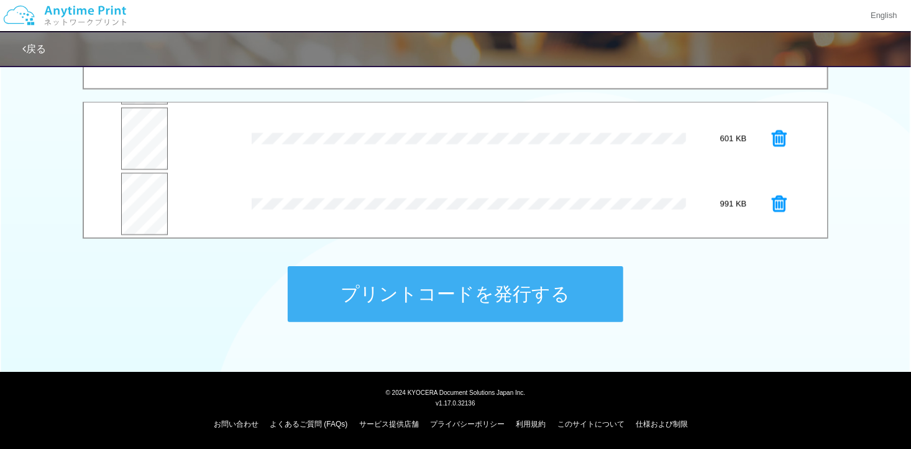
scroll to position [326, 0]
click at [147, 204] on button "プレビュー" at bounding box center [145, 210] width 45 height 29
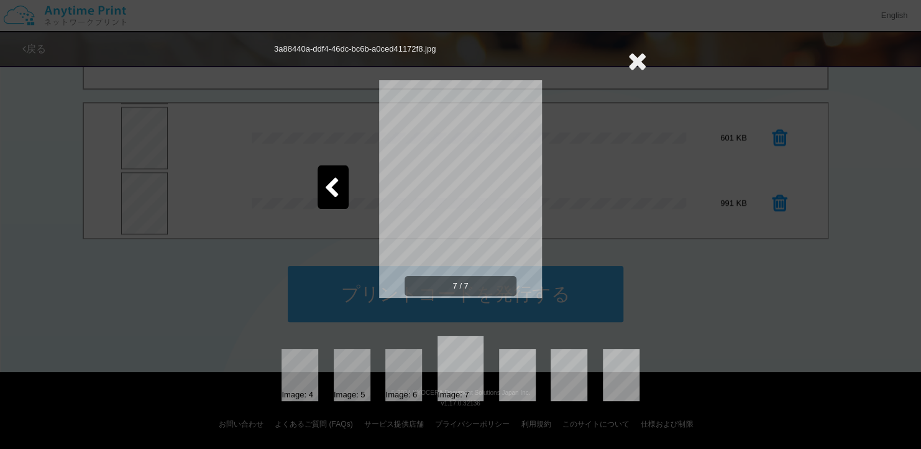
click at [324, 197] on icon at bounding box center [332, 189] width 16 height 22
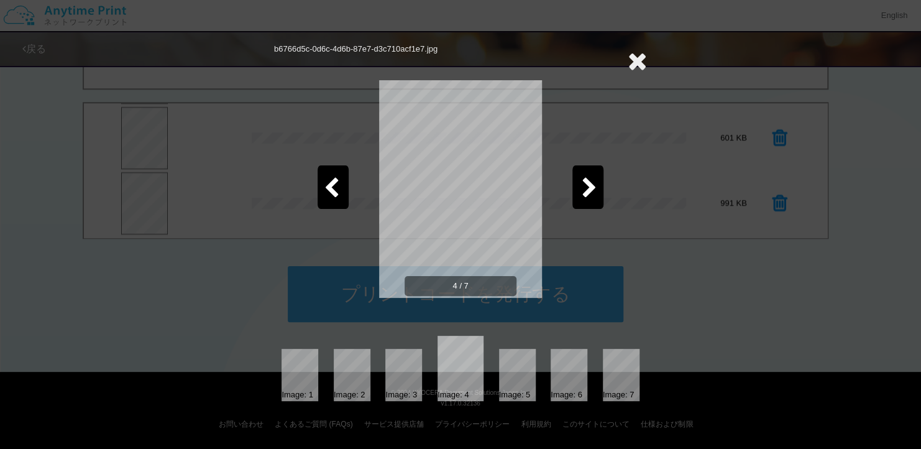
click at [324, 197] on icon at bounding box center [332, 189] width 16 height 22
click at [588, 194] on icon at bounding box center [590, 189] width 16 height 22
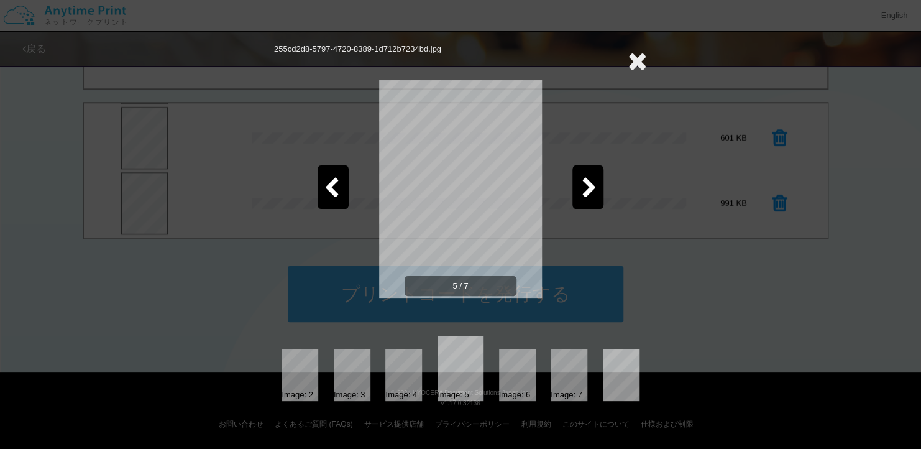
click at [588, 194] on icon at bounding box center [590, 189] width 16 height 22
click at [341, 180] on div at bounding box center [333, 186] width 31 height 43
click at [587, 180] on icon at bounding box center [590, 189] width 16 height 22
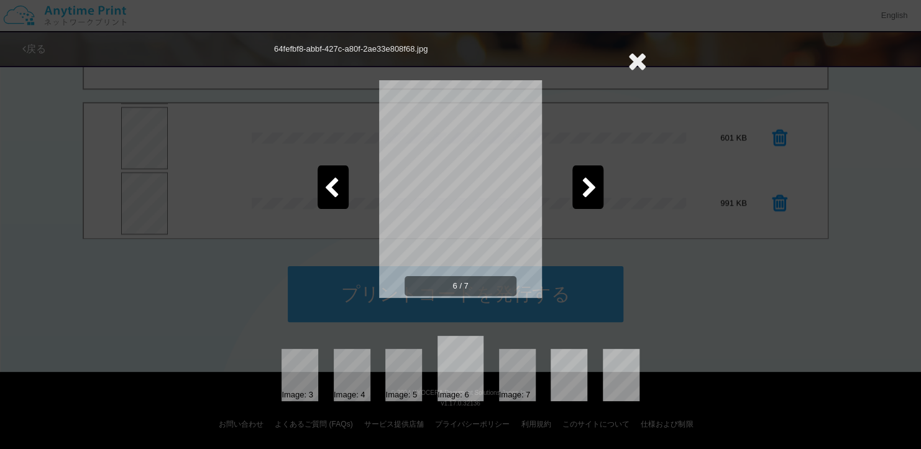
click at [327, 196] on icon at bounding box center [332, 189] width 16 height 22
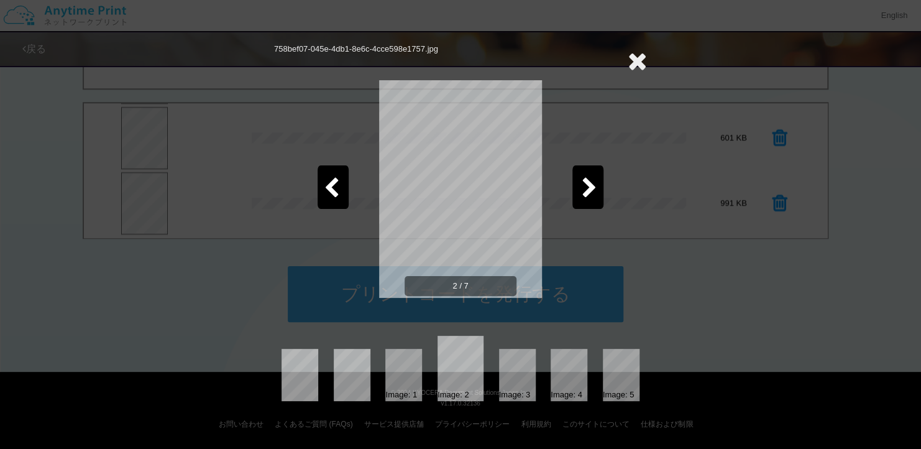
click at [327, 196] on icon at bounding box center [332, 189] width 16 height 22
click at [582, 180] on icon at bounding box center [590, 189] width 16 height 22
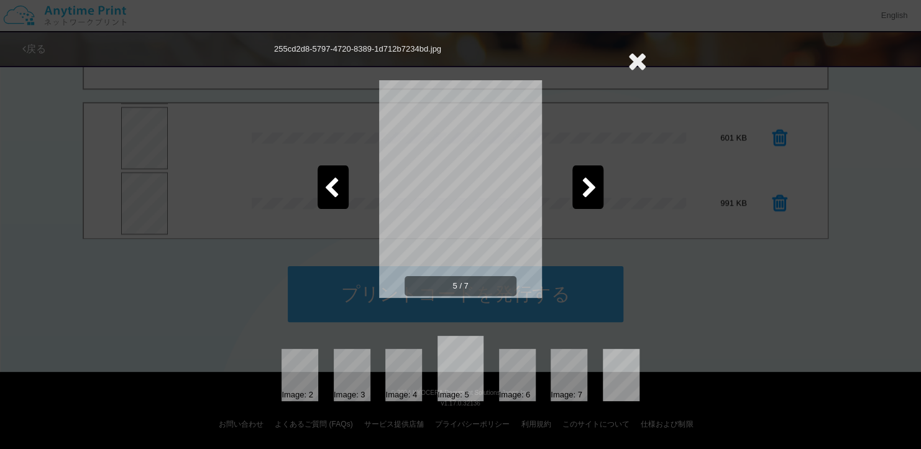
click at [582, 180] on icon at bounding box center [590, 189] width 16 height 22
click at [329, 178] on icon at bounding box center [332, 189] width 16 height 22
click at [633, 53] on icon at bounding box center [637, 60] width 19 height 25
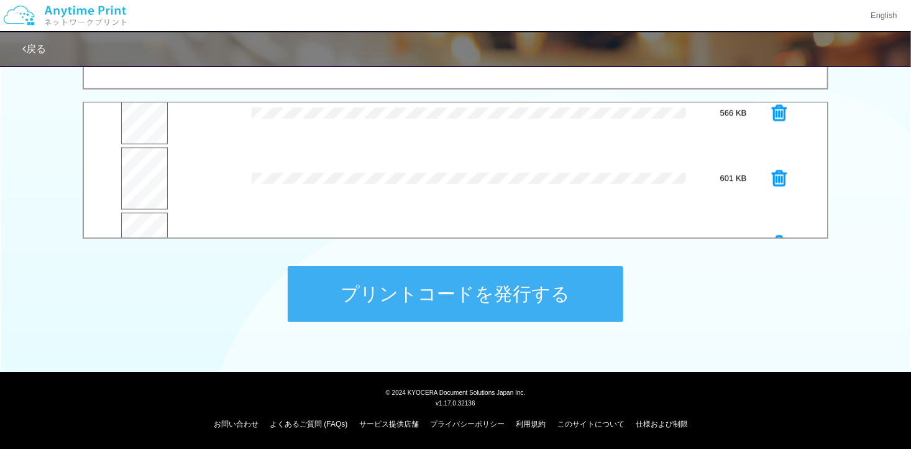
scroll to position [263, 0]
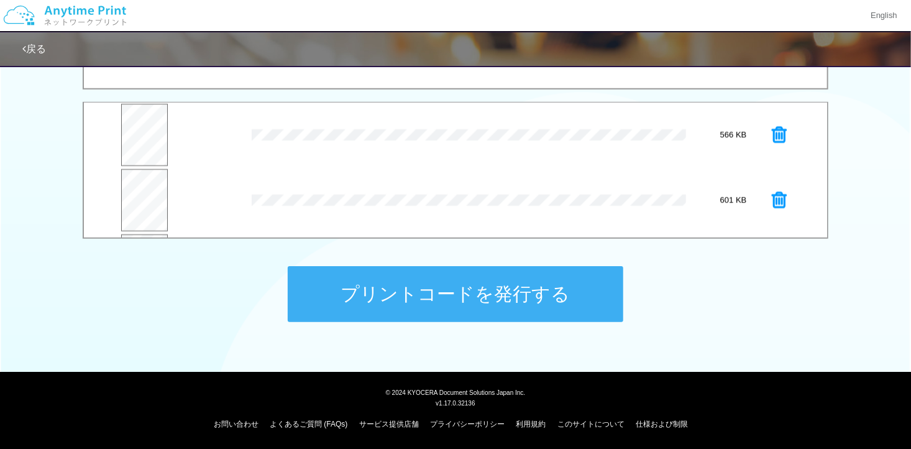
click at [772, 135] on icon at bounding box center [779, 135] width 15 height 19
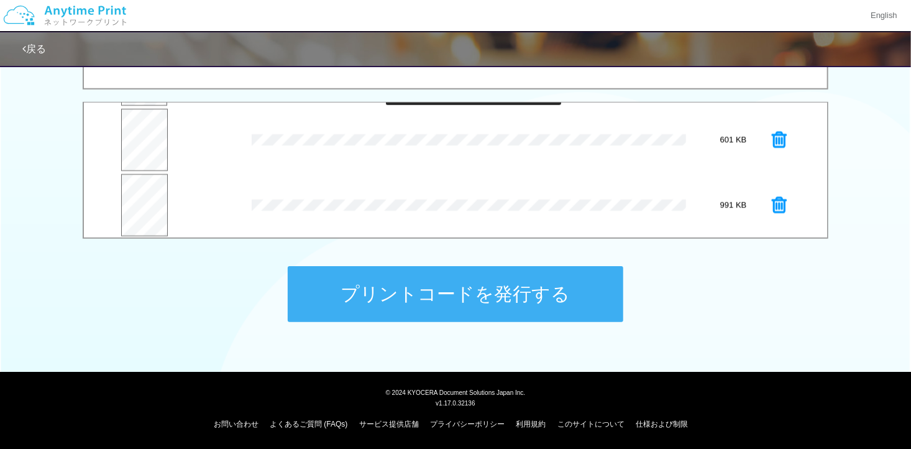
scroll to position [260, 0]
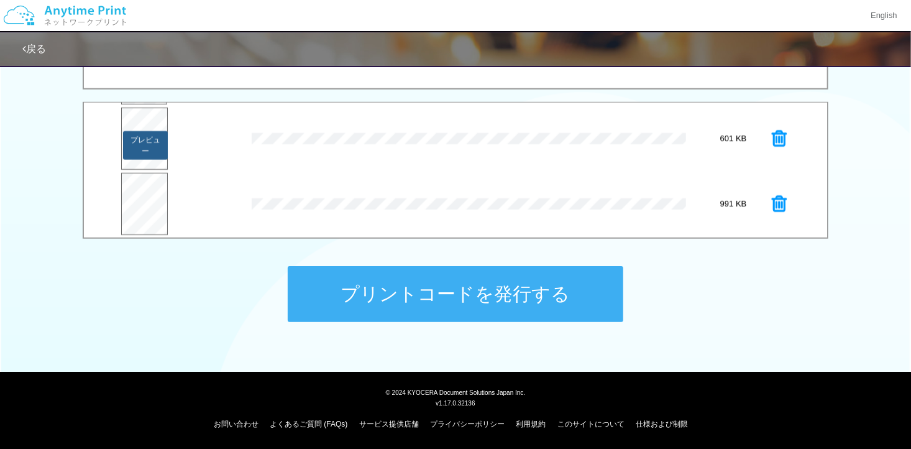
click at [152, 147] on button "プレビュー" at bounding box center [145, 145] width 45 height 29
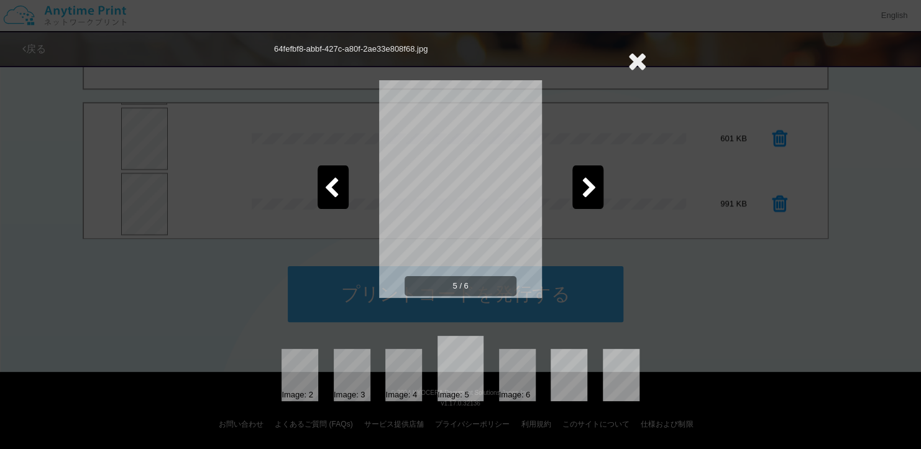
click at [595, 186] on icon at bounding box center [590, 189] width 16 height 22
click at [325, 185] on icon at bounding box center [332, 189] width 16 height 22
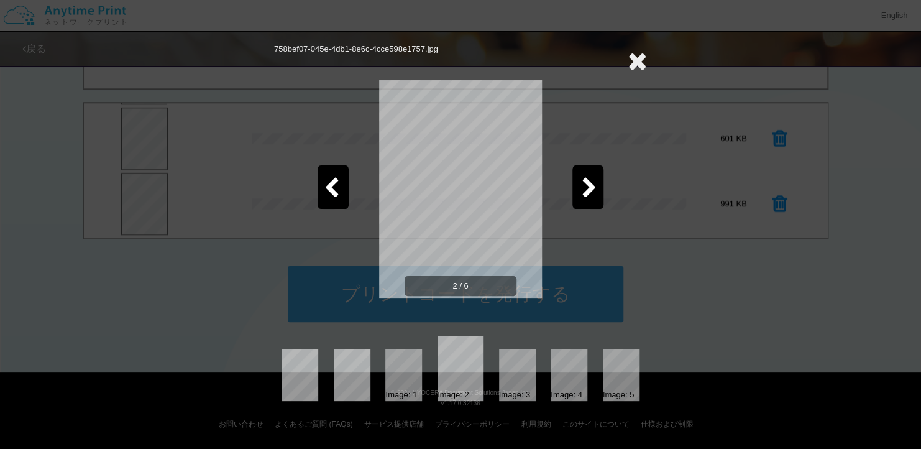
click at [325, 185] on icon at bounding box center [332, 189] width 16 height 22
click at [634, 62] on icon at bounding box center [637, 60] width 19 height 25
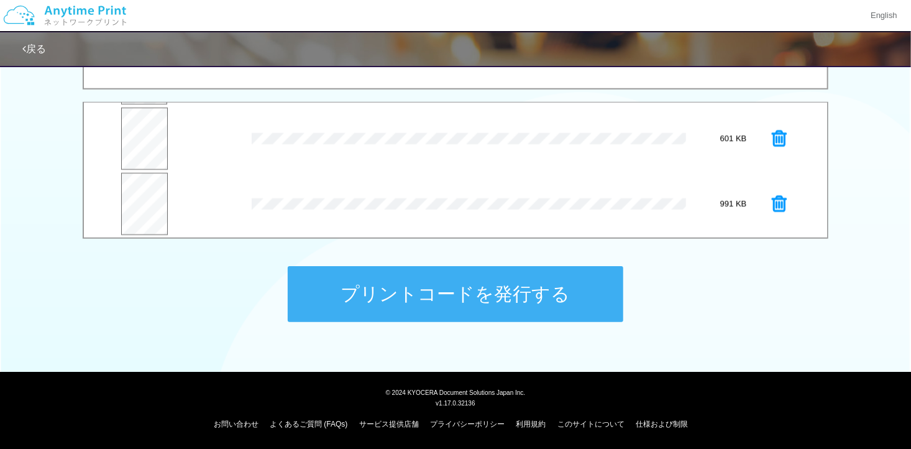
click at [449, 278] on button "プリントコードを発行する" at bounding box center [456, 294] width 336 height 56
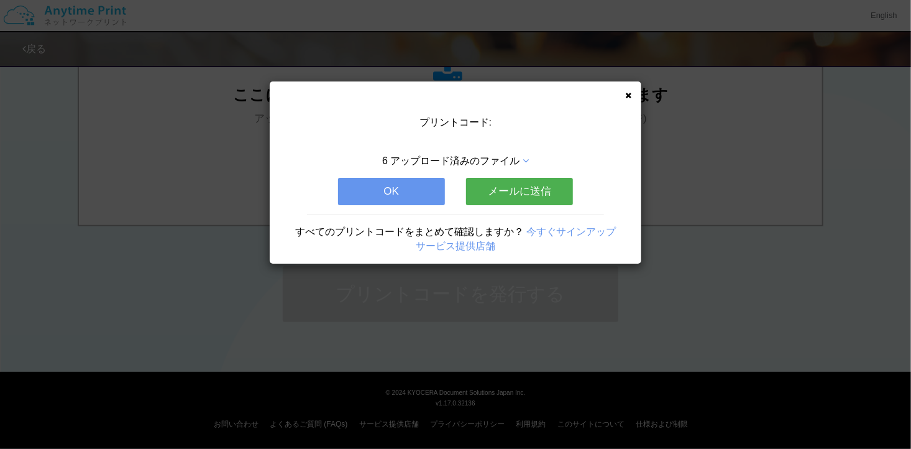
scroll to position [0, 0]
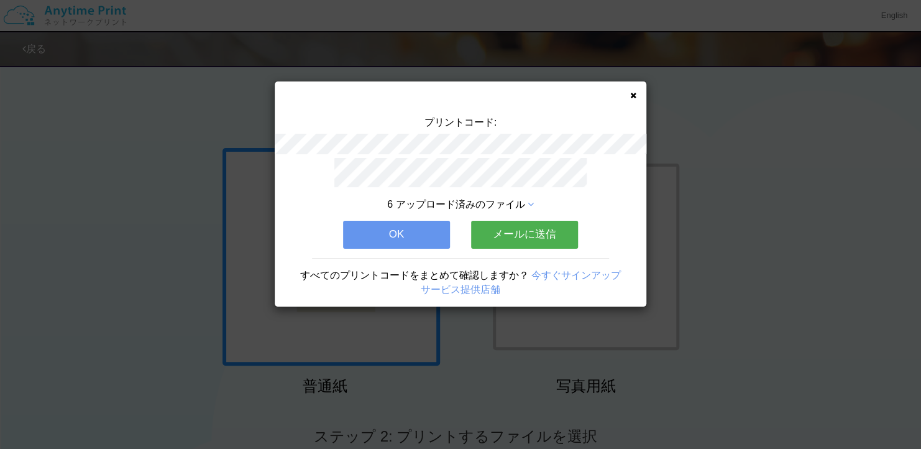
click at [394, 227] on button "OK" at bounding box center [396, 234] width 107 height 27
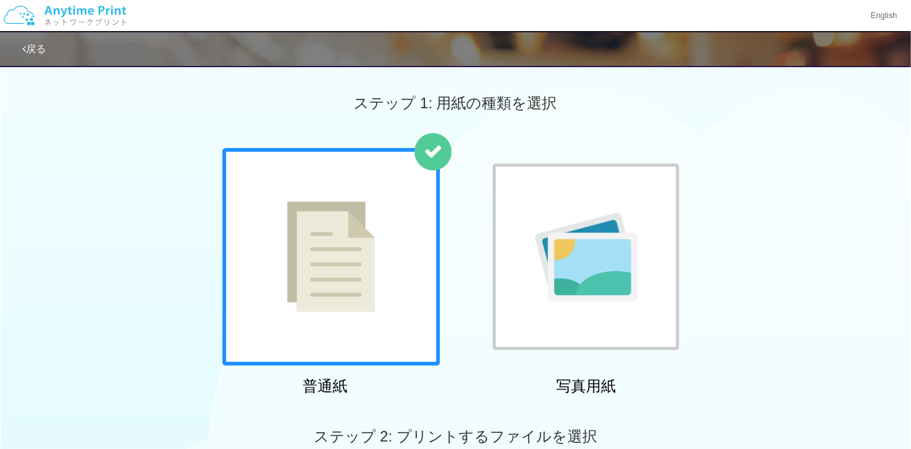
click at [595, 220] on img at bounding box center [586, 256] width 103 height 89
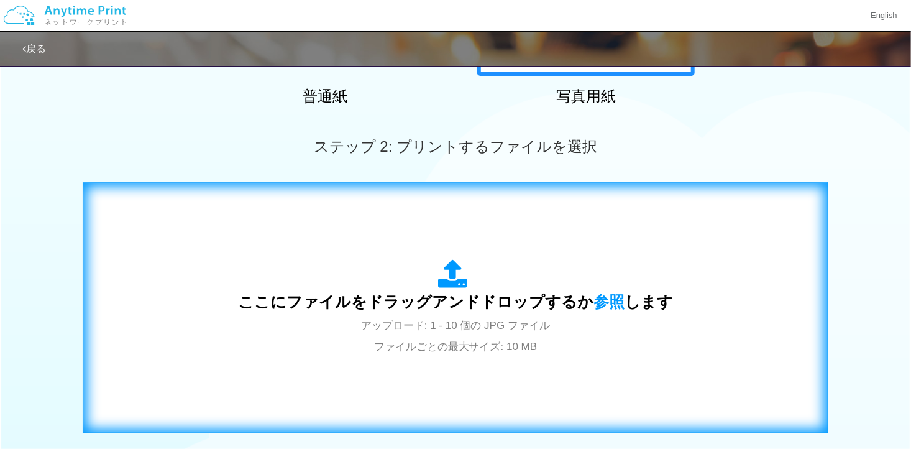
scroll to position [373, 0]
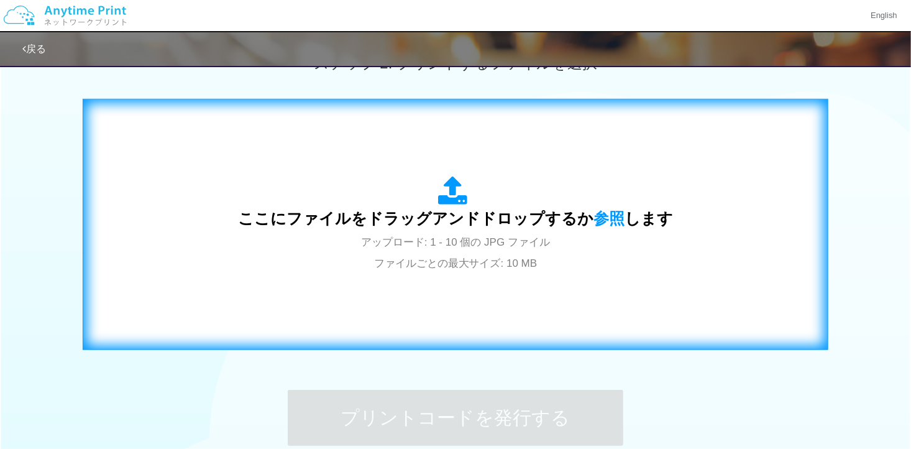
click at [519, 220] on span "ここにファイルをドラッグアンドドロップするか 参照 します" at bounding box center [455, 217] width 435 height 17
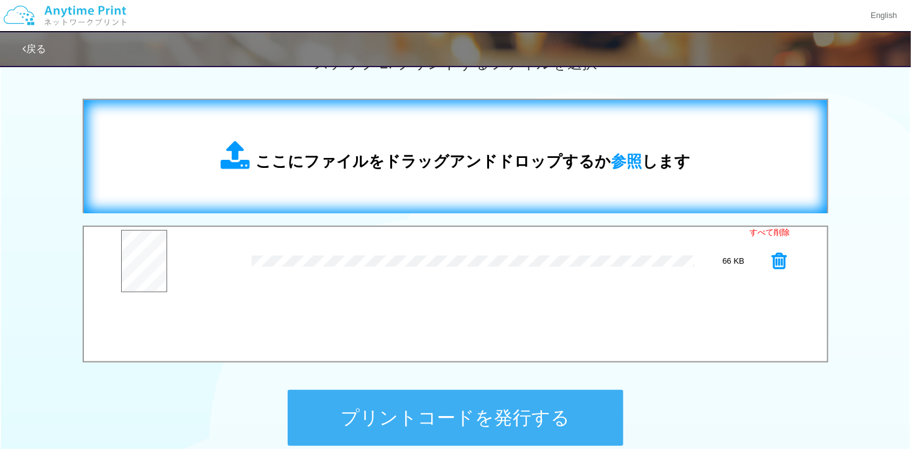
click at [347, 175] on div "ここにファイルをドラッグアンドドロップするか 参照 します" at bounding box center [455, 156] width 718 height 88
click at [333, 176] on div "ここにファイルをドラッグアンドドロップするか 参照 します" at bounding box center [455, 156] width 718 height 88
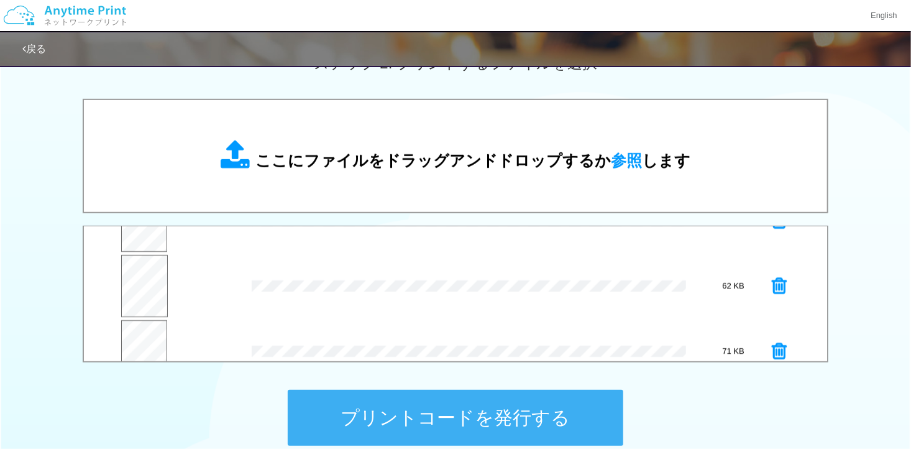
scroll to position [62, 0]
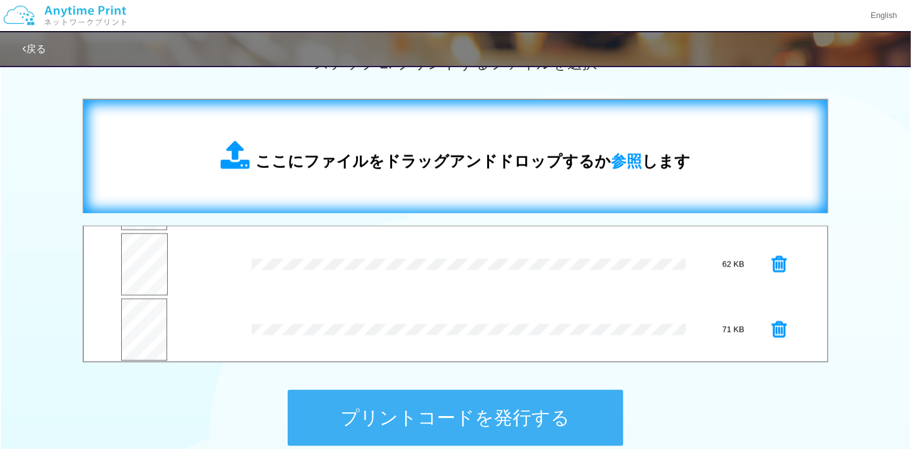
click at [333, 142] on div "ここにファイルをドラッグアンドドロップするか 参照 します" at bounding box center [456, 156] width 470 height 32
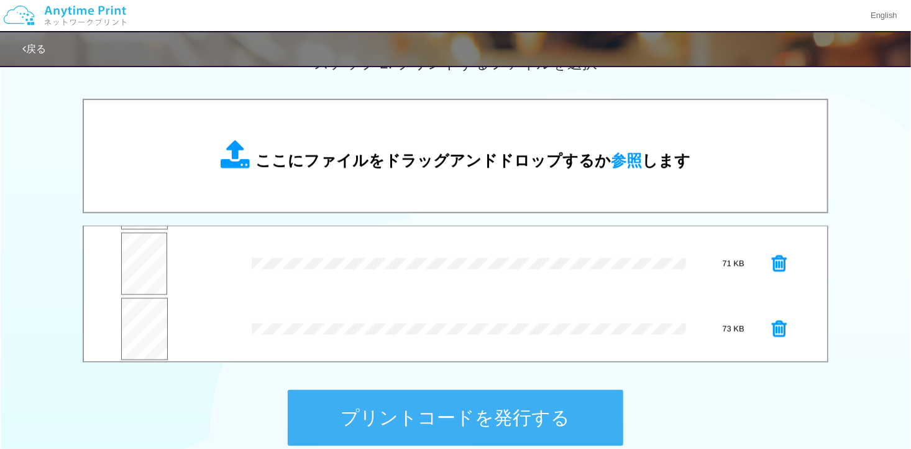
scroll to position [129, 0]
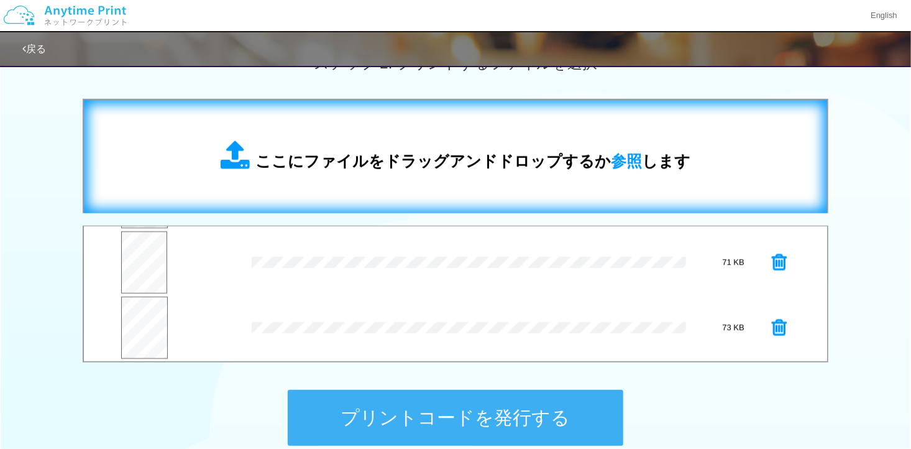
click at [336, 162] on span "ここにファイルをドラッグアンドドロップするか 参照 します" at bounding box center [472, 160] width 435 height 17
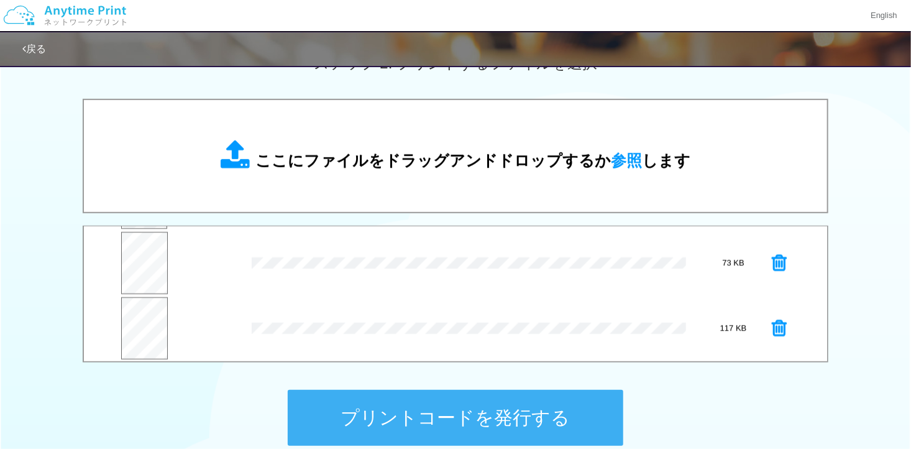
scroll to position [194, 0]
click at [774, 328] on icon at bounding box center [779, 327] width 15 height 19
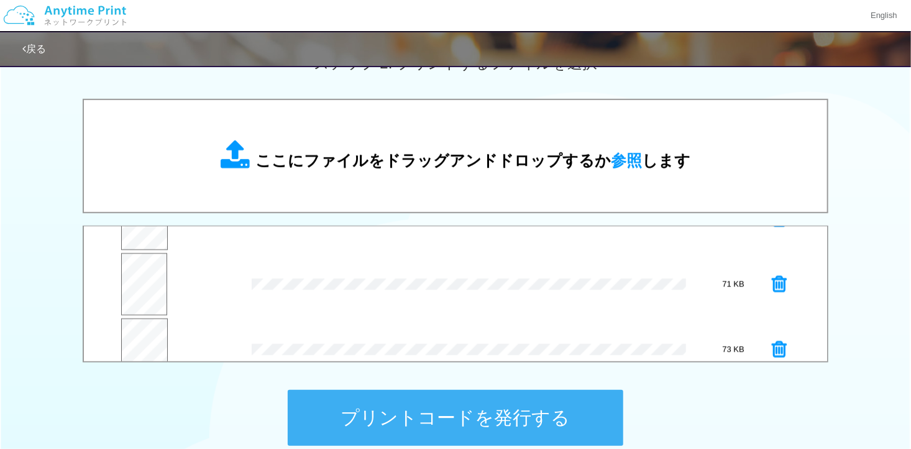
scroll to position [129, 0]
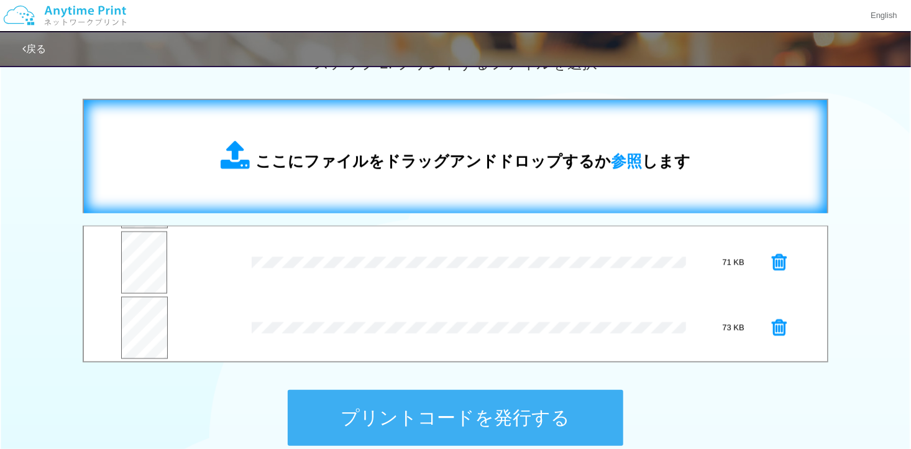
click at [398, 170] on span "ここにファイルをドラッグアンドドロップするか 参照 します" at bounding box center [472, 160] width 435 height 17
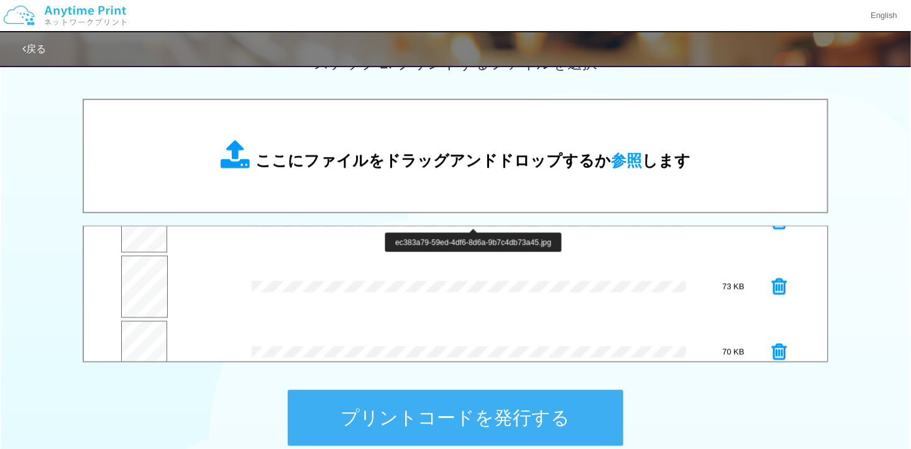
scroll to position [191, 0]
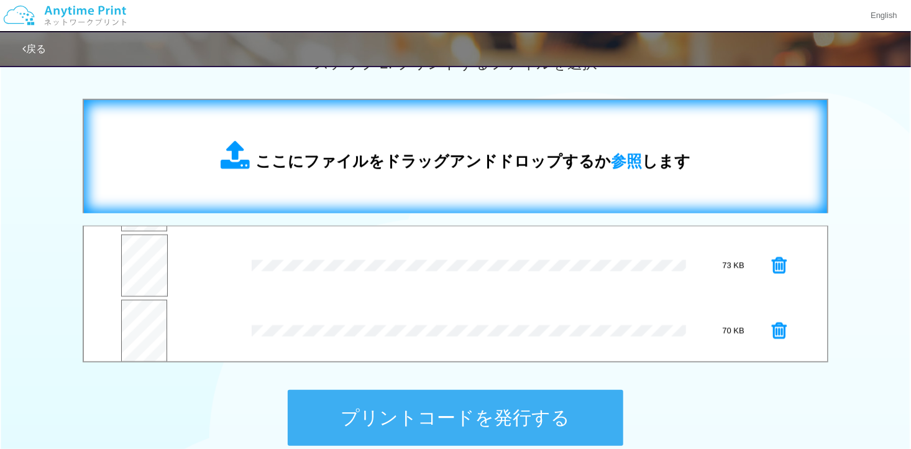
click at [368, 139] on div "ここにファイルをドラッグアンドドロップするか 参照 します" at bounding box center [455, 156] width 718 height 88
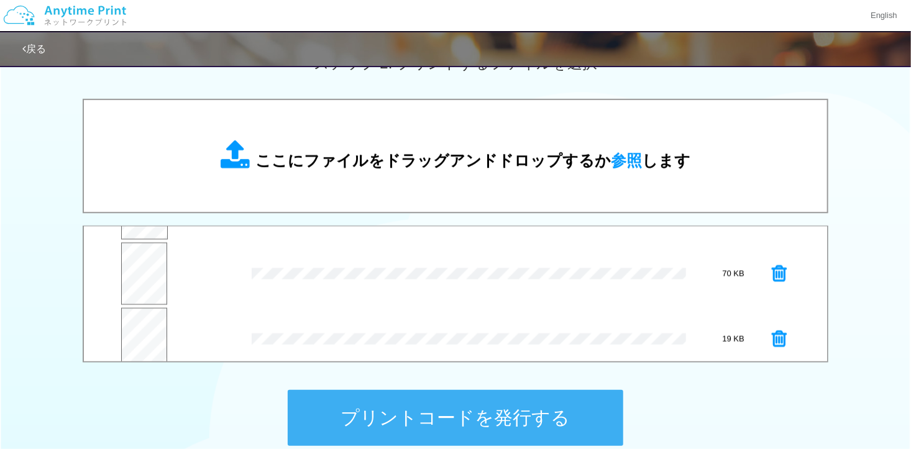
scroll to position [260, 0]
click at [442, 408] on button "プリントコードを発行する" at bounding box center [456, 418] width 336 height 56
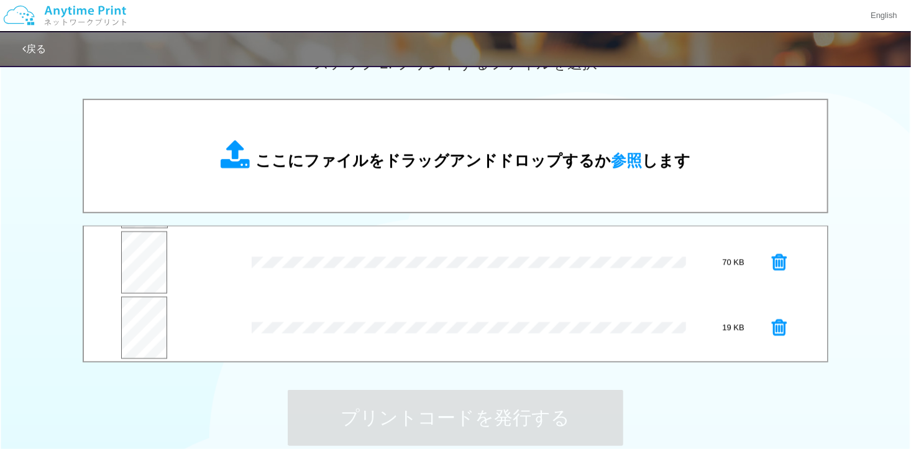
scroll to position [0, 0]
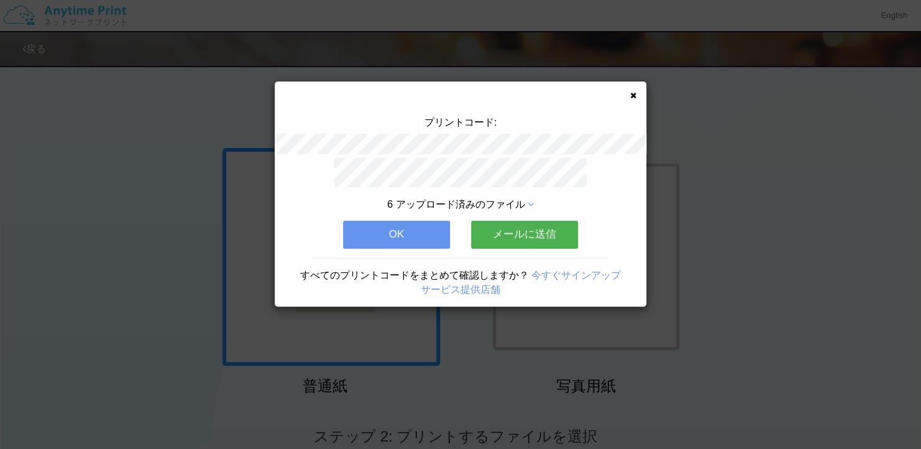
click at [392, 232] on button "OK" at bounding box center [396, 234] width 107 height 27
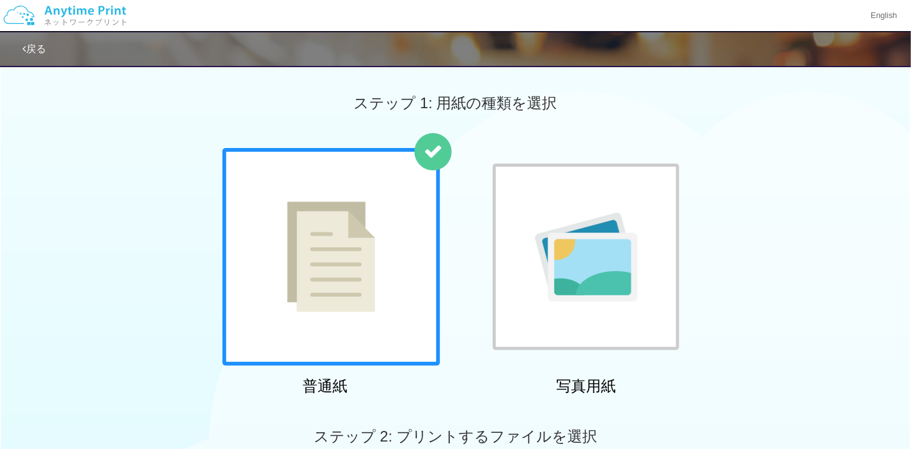
click at [580, 194] on div at bounding box center [586, 256] width 186 height 186
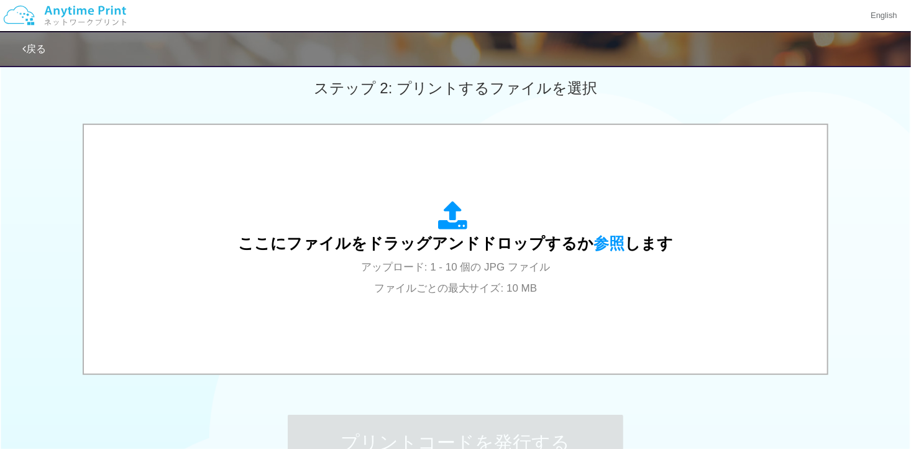
scroll to position [435, 0]
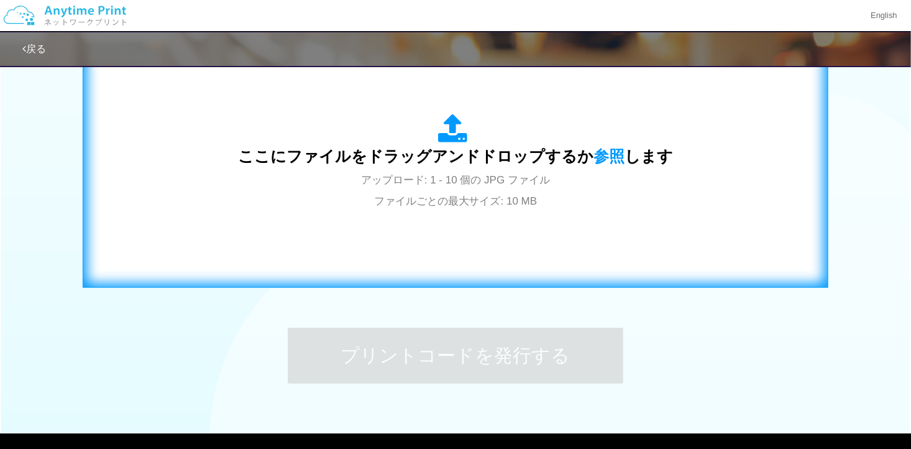
click at [551, 193] on div "ここにファイルをドラッグアンドドロップするか 参照 します アップロード: 1 - 10 個の JPG ファイル ファイルごとの最大サイズ: 10 MB" at bounding box center [455, 162] width 435 height 97
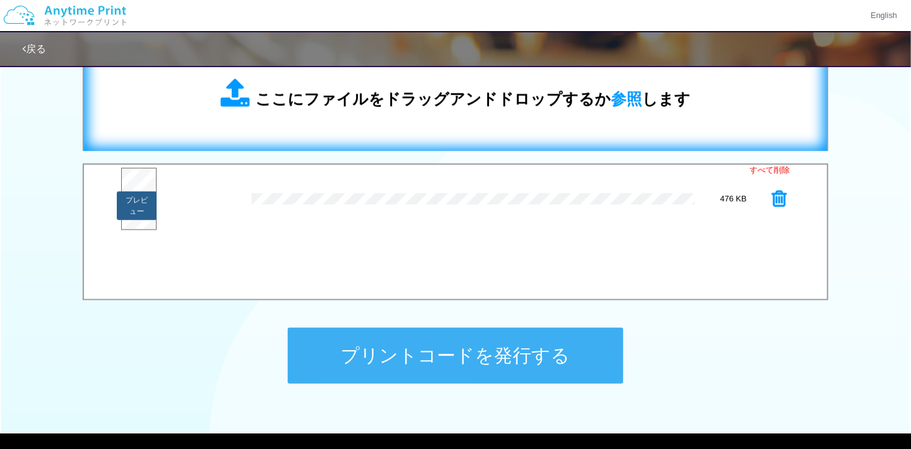
click at [143, 214] on button "プレビュー" at bounding box center [136, 205] width 39 height 29
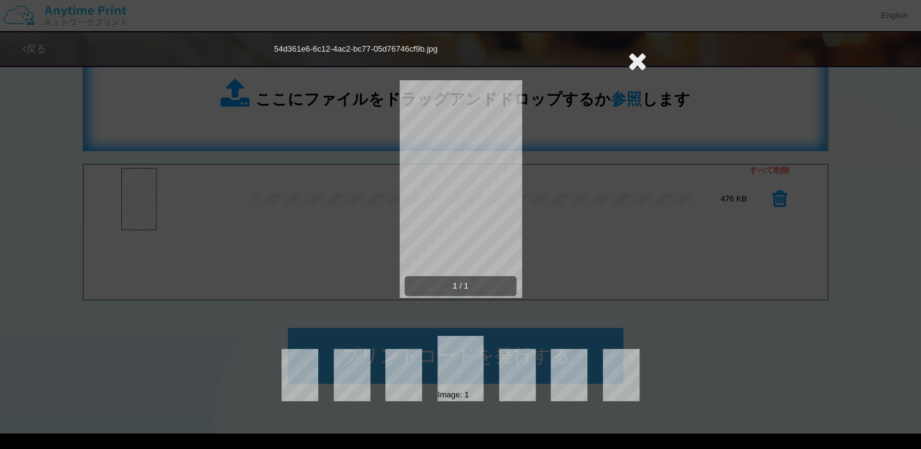
click at [637, 62] on icon at bounding box center [637, 60] width 19 height 25
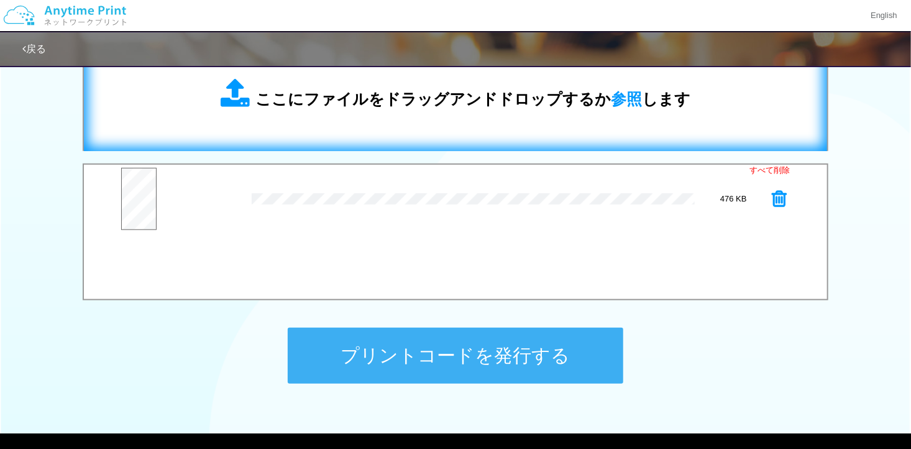
click at [382, 132] on div "ここにファイルをドラッグアンドドロップするか 参照 します" at bounding box center [455, 94] width 718 height 88
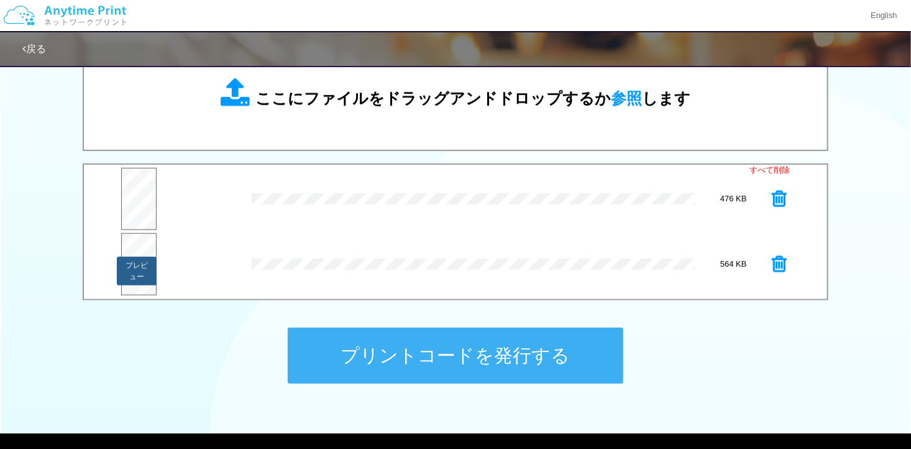
click at [142, 281] on button "プレビュー" at bounding box center [136, 271] width 39 height 29
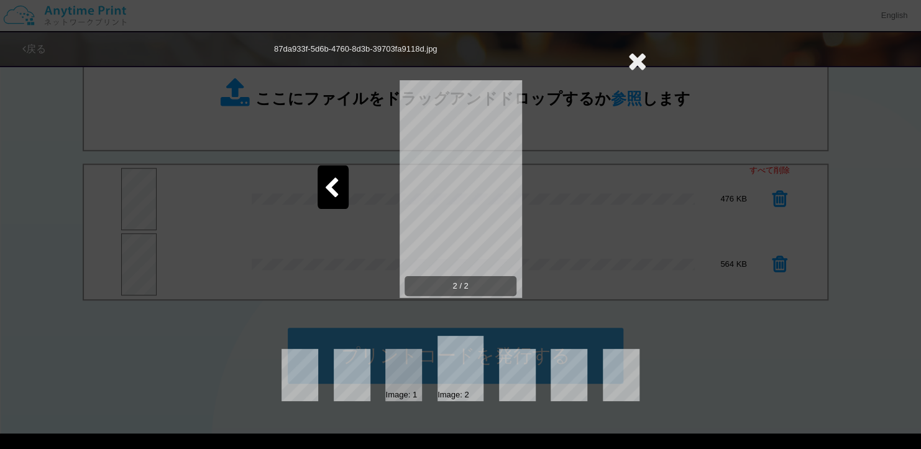
click at [327, 182] on icon at bounding box center [332, 189] width 16 height 22
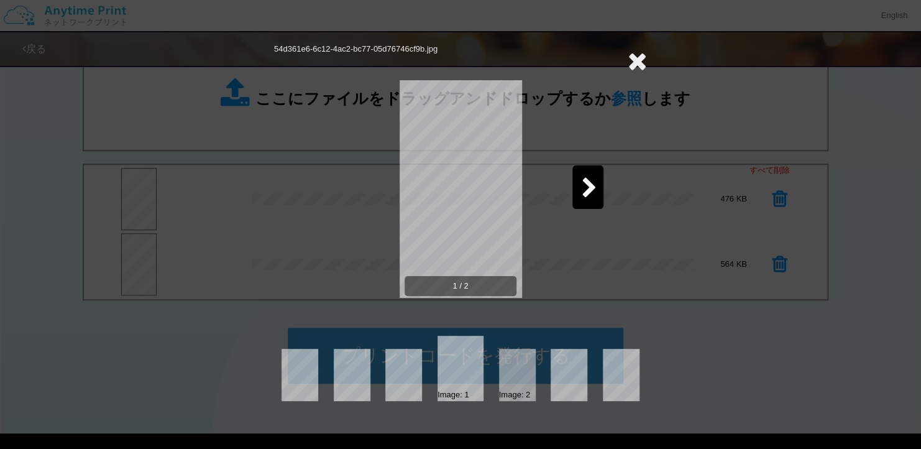
click at [641, 61] on icon at bounding box center [637, 60] width 19 height 25
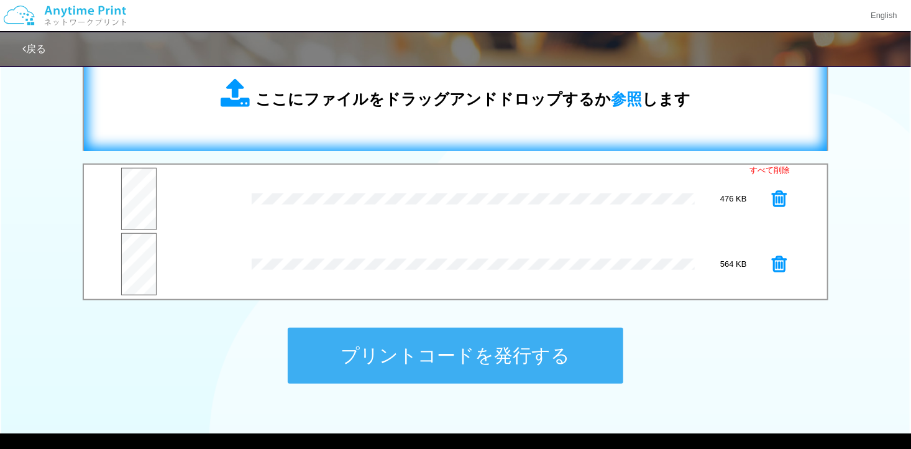
click at [461, 127] on div "ここにファイルをドラッグアンドドロップするか 参照 します" at bounding box center [455, 94] width 718 height 88
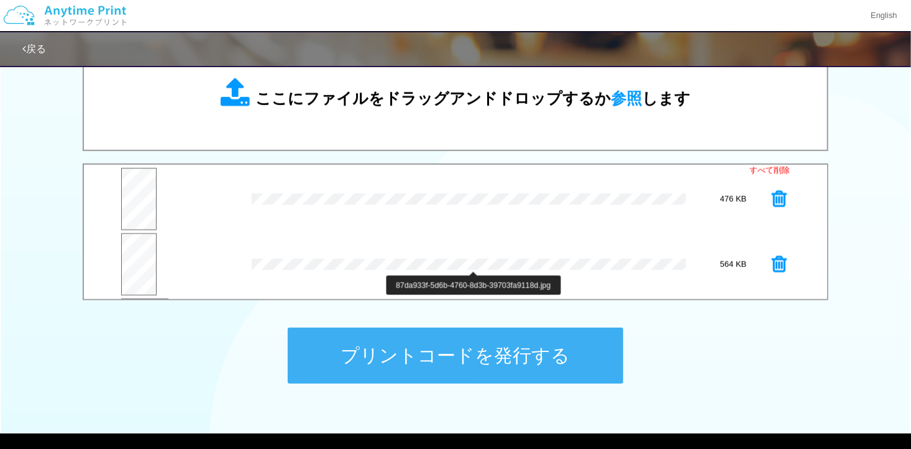
scroll to position [62, 0]
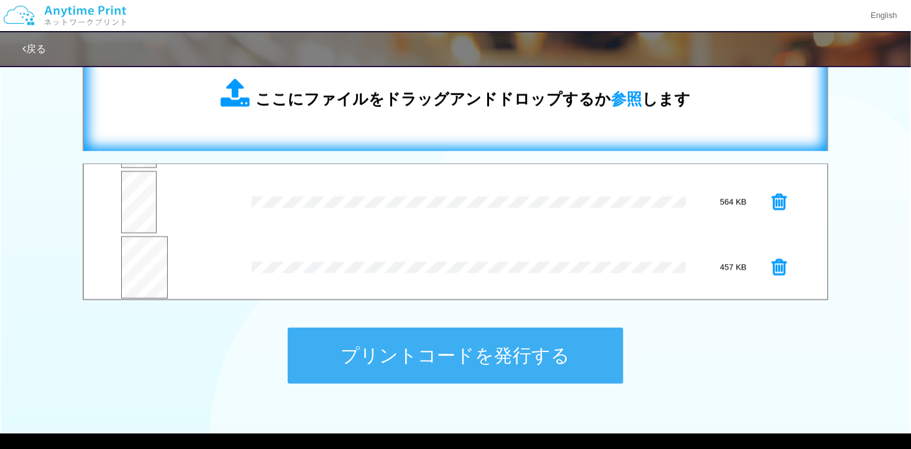
click at [355, 116] on div "ここにファイルをドラッグアンドドロップするか 参照 します" at bounding box center [455, 94] width 718 height 88
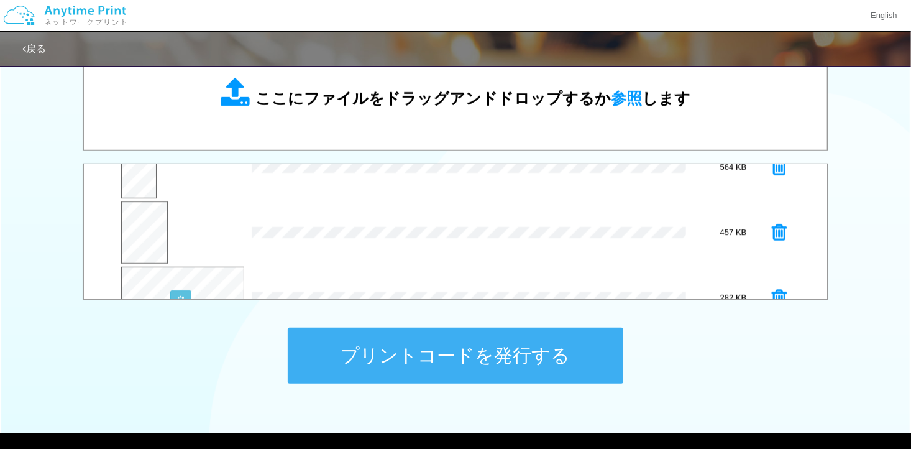
scroll to position [129, 0]
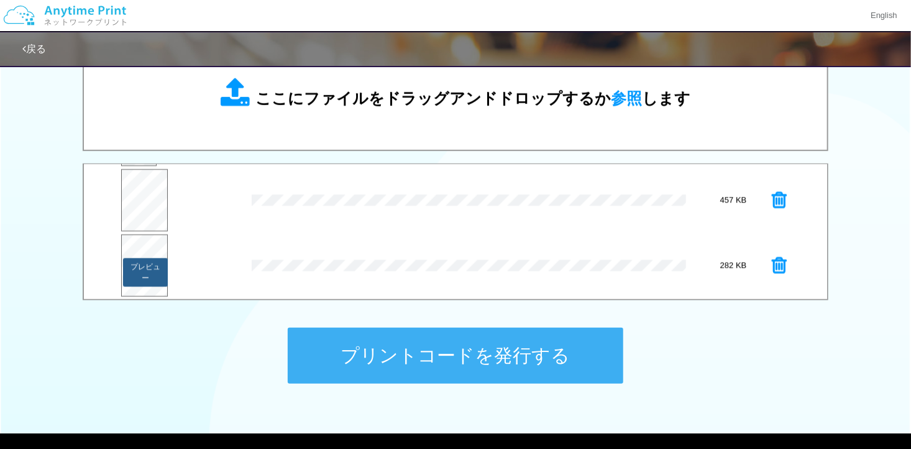
click at [150, 263] on button "プレビュー" at bounding box center [145, 272] width 45 height 29
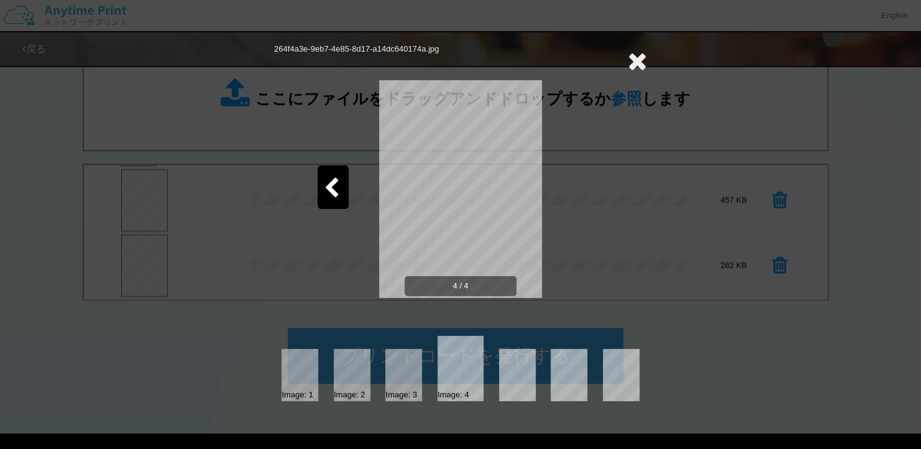
click at [636, 58] on icon at bounding box center [637, 60] width 19 height 25
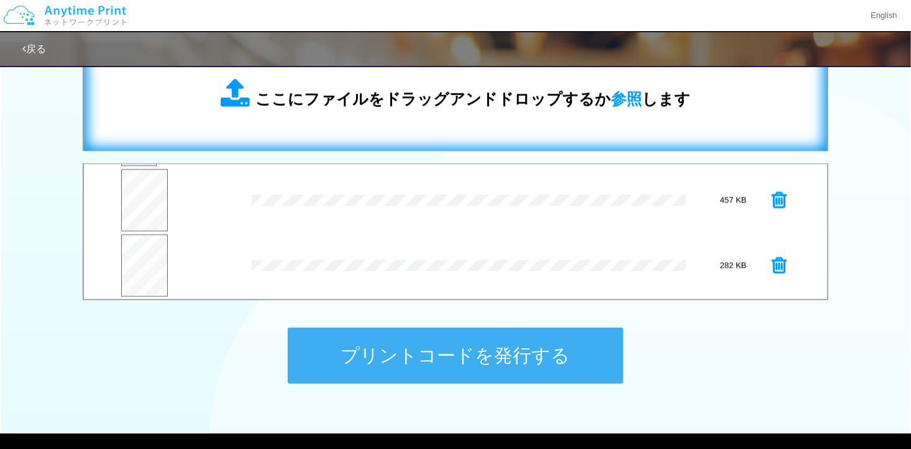
click at [444, 119] on div "ここにファイルをドラッグアンドドロップするか 参照 します" at bounding box center [455, 94] width 718 height 88
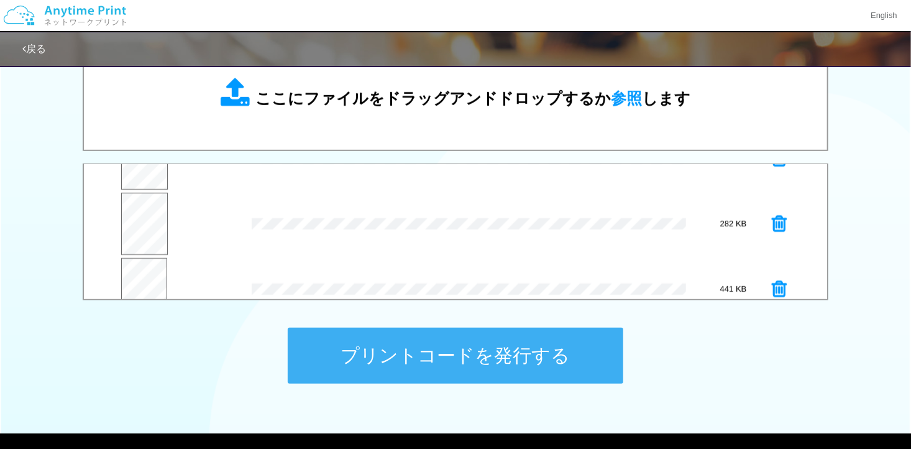
scroll to position [194, 0]
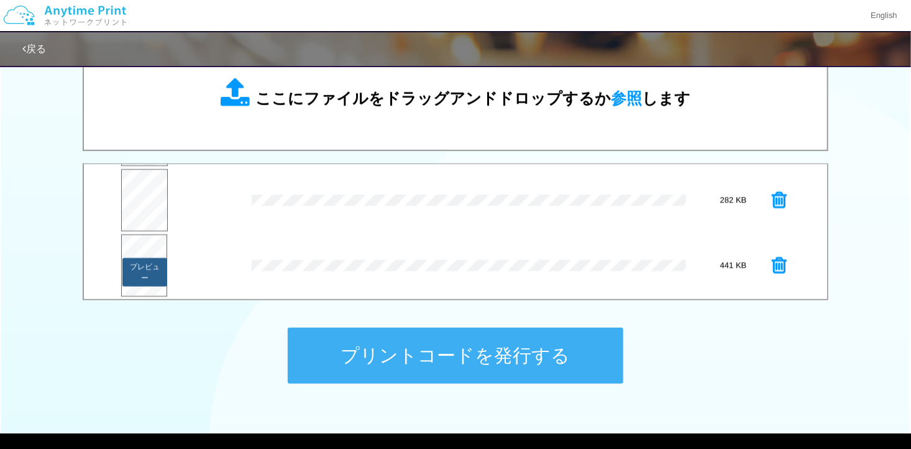
click at [132, 262] on button "プレビュー" at bounding box center [144, 272] width 45 height 29
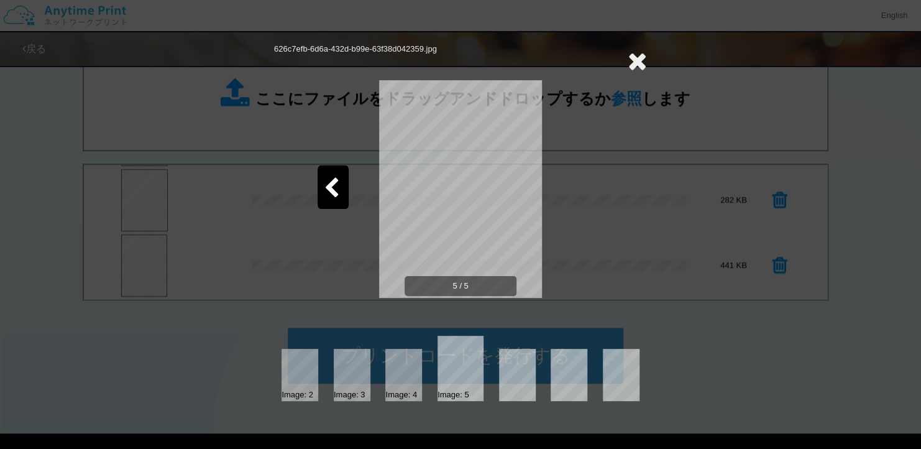
click at [328, 184] on icon at bounding box center [332, 189] width 16 height 22
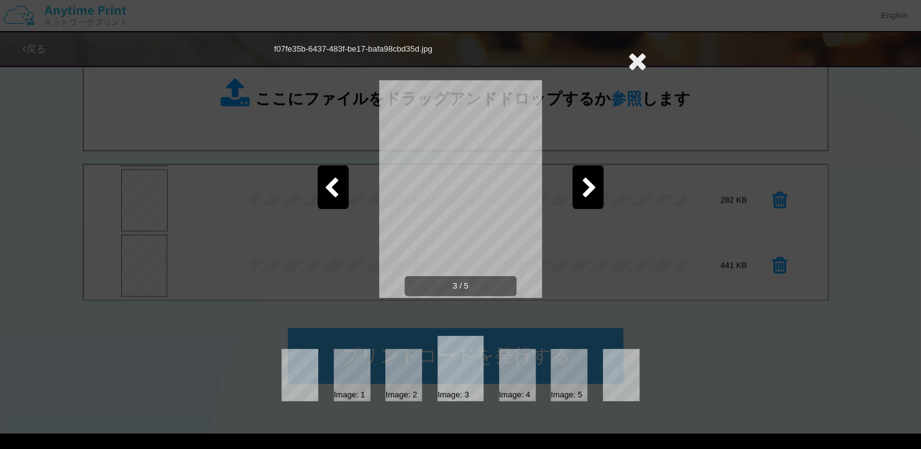
click at [591, 179] on icon at bounding box center [590, 189] width 16 height 22
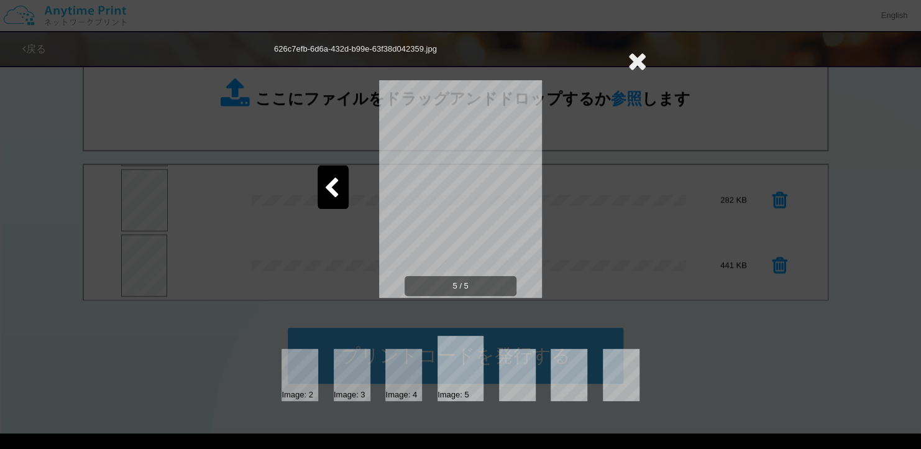
click at [331, 176] on div at bounding box center [333, 186] width 31 height 43
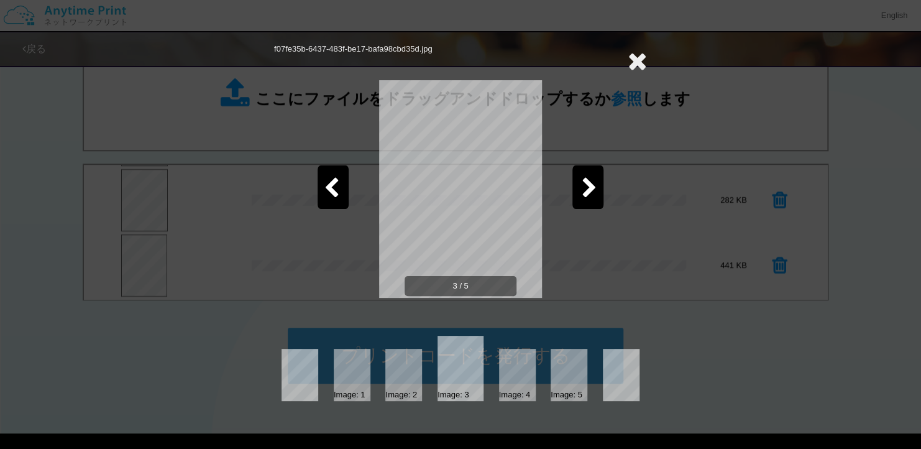
click at [641, 58] on icon at bounding box center [637, 60] width 19 height 25
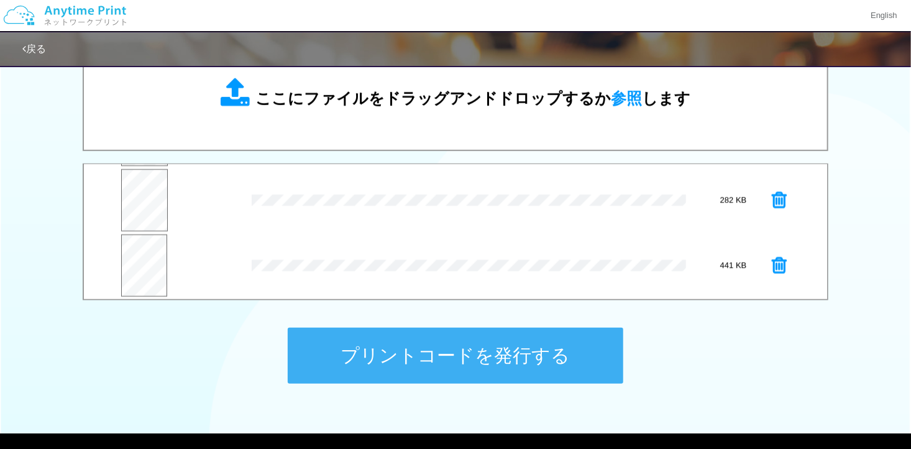
scroll to position [132, 0]
click at [774, 194] on icon at bounding box center [779, 197] width 15 height 19
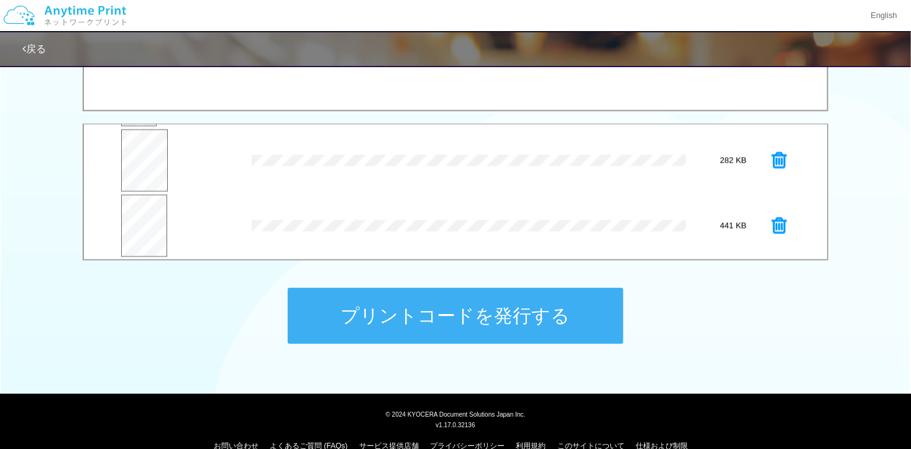
scroll to position [496, 0]
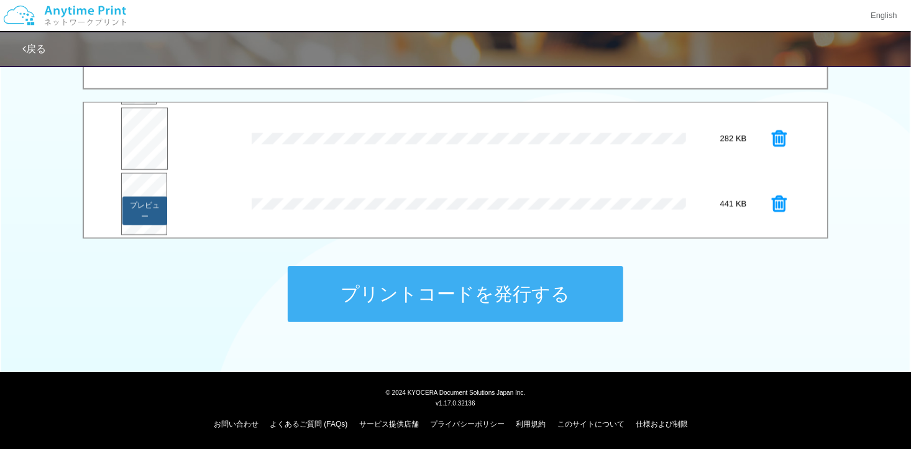
click at [140, 207] on button "プレビュー" at bounding box center [144, 210] width 45 height 29
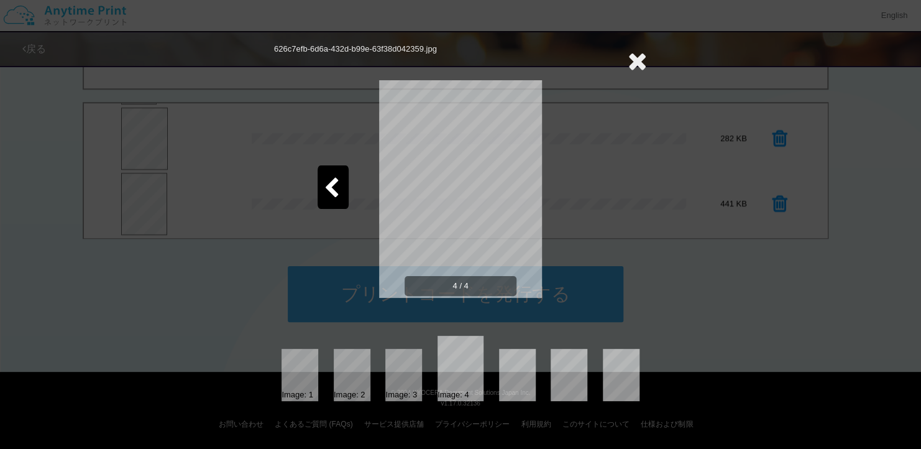
click at [326, 190] on icon at bounding box center [332, 189] width 16 height 22
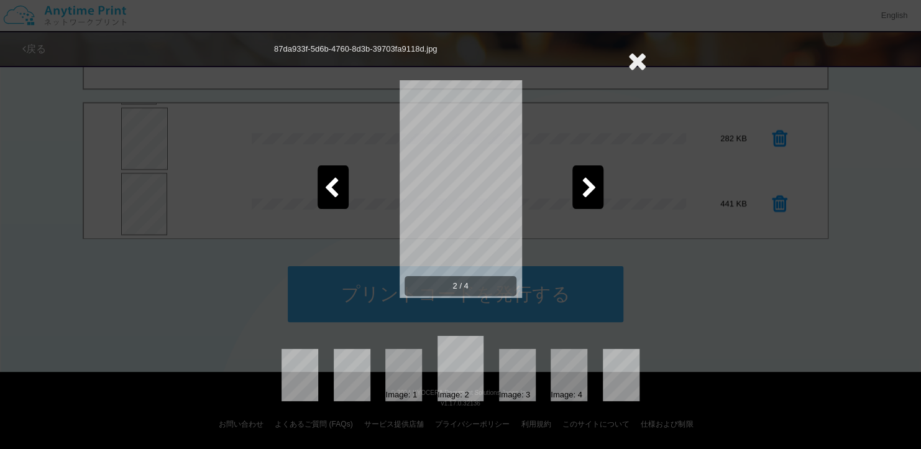
click at [326, 190] on icon at bounding box center [332, 189] width 16 height 22
click at [638, 53] on icon at bounding box center [637, 60] width 19 height 25
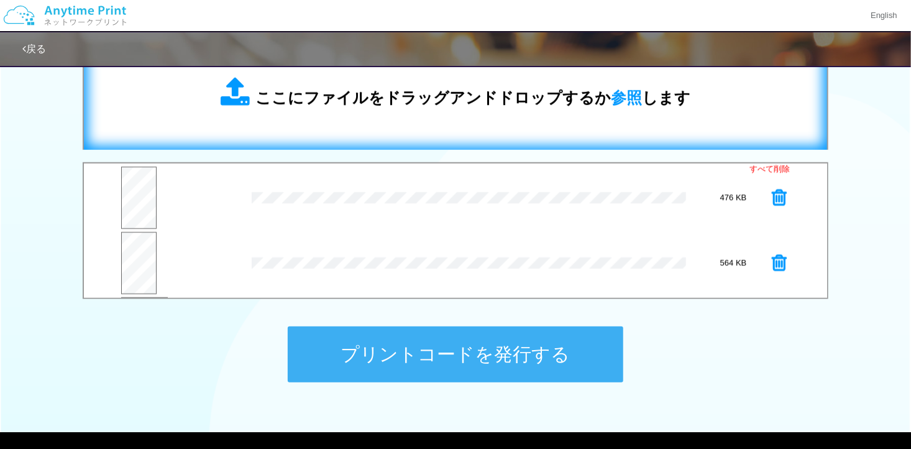
scroll to position [372, 0]
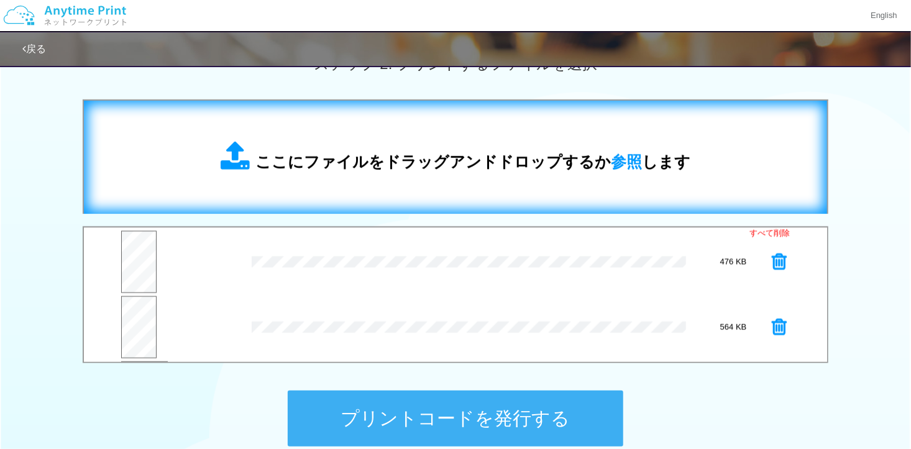
click at [430, 153] on span "ここにファイルをドラッグアンドドロップするか 参照 します" at bounding box center [472, 161] width 435 height 17
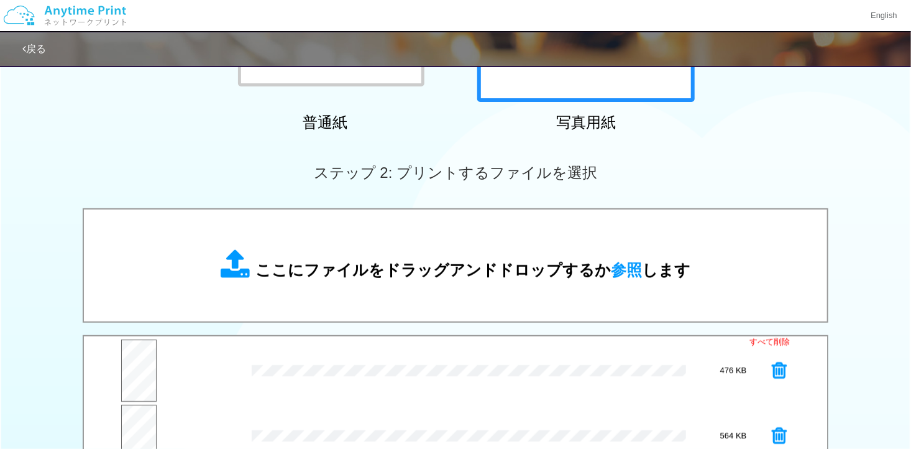
scroll to position [248, 0]
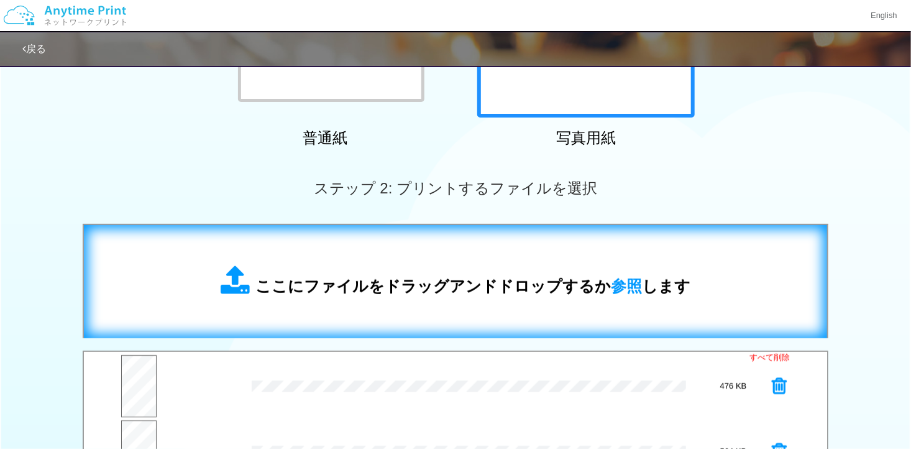
click at [276, 258] on div "ここにファイルをドラッグアンドドロップするか 参照 します" at bounding box center [455, 281] width 718 height 88
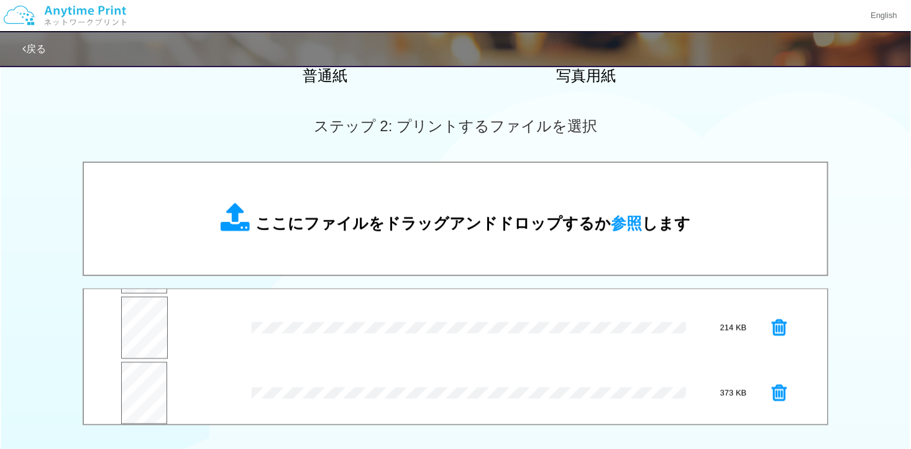
scroll to position [260, 0]
click at [137, 388] on button "プレビュー" at bounding box center [144, 397] width 45 height 29
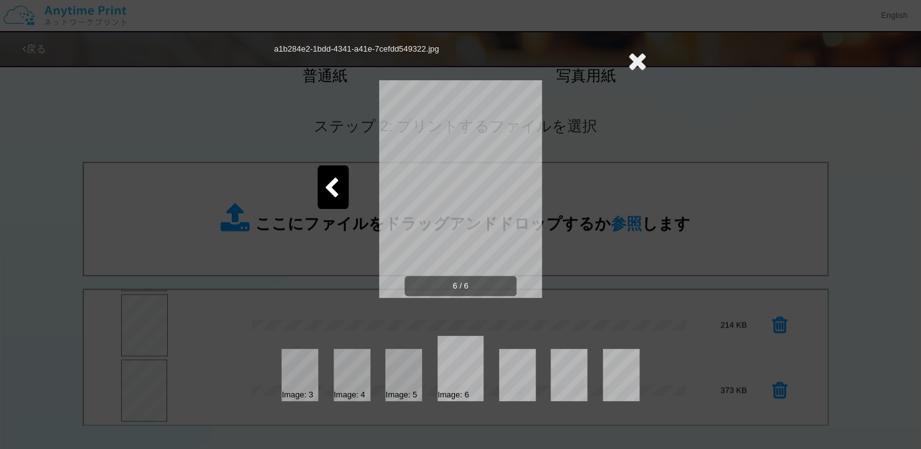
click at [324, 194] on icon at bounding box center [332, 189] width 16 height 22
click at [587, 193] on icon at bounding box center [590, 189] width 16 height 22
click at [642, 58] on icon at bounding box center [637, 60] width 19 height 25
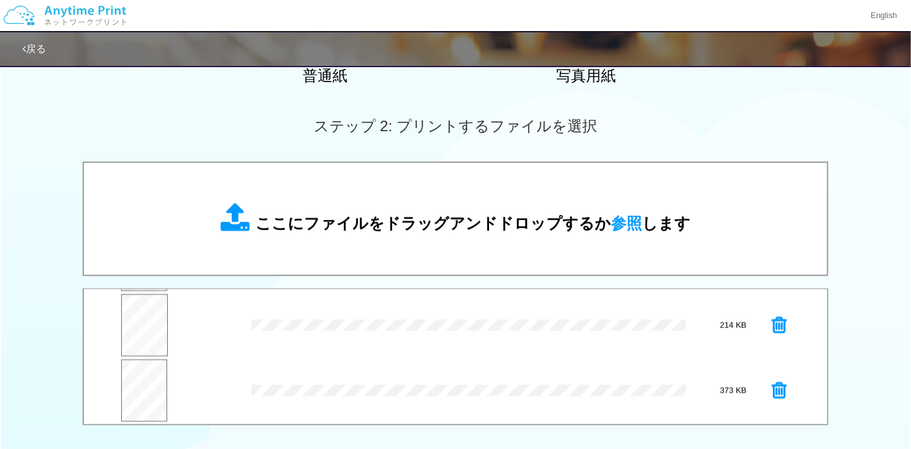
click at [773, 390] on icon at bounding box center [779, 390] width 15 height 19
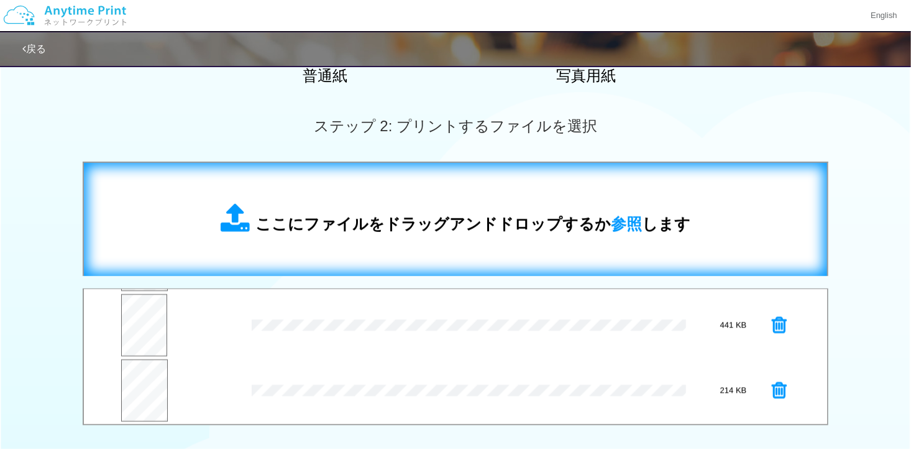
click at [575, 240] on div "ここにファイルをドラッグアンドドロップするか 参照 します" at bounding box center [455, 219] width 718 height 88
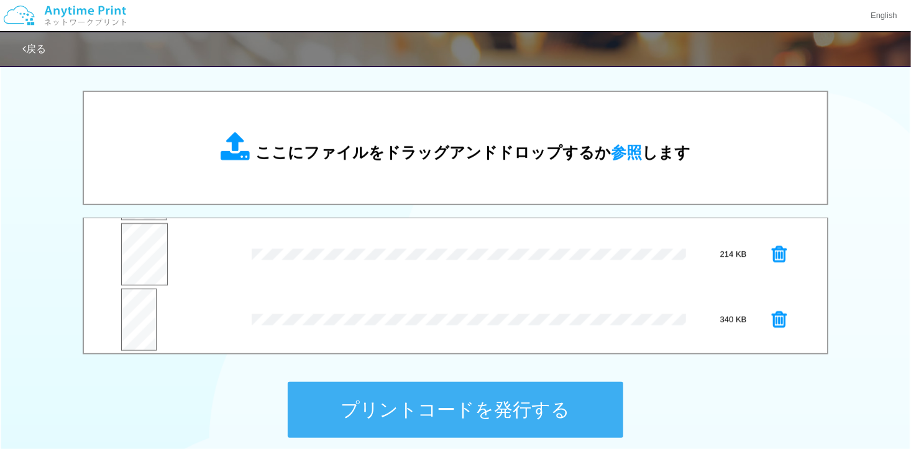
scroll to position [434, 0]
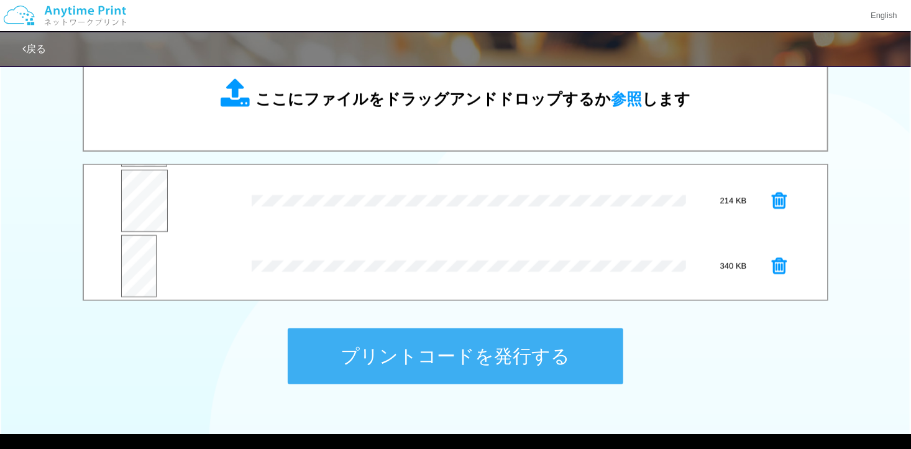
click at [772, 267] on icon at bounding box center [779, 266] width 15 height 19
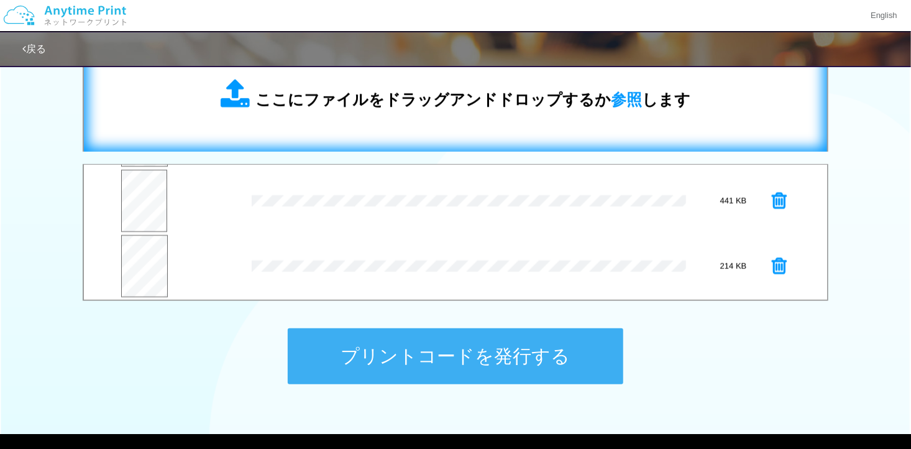
click at [467, 125] on div "ここにファイルをドラッグアンドドロップするか 参照 します" at bounding box center [455, 95] width 718 height 88
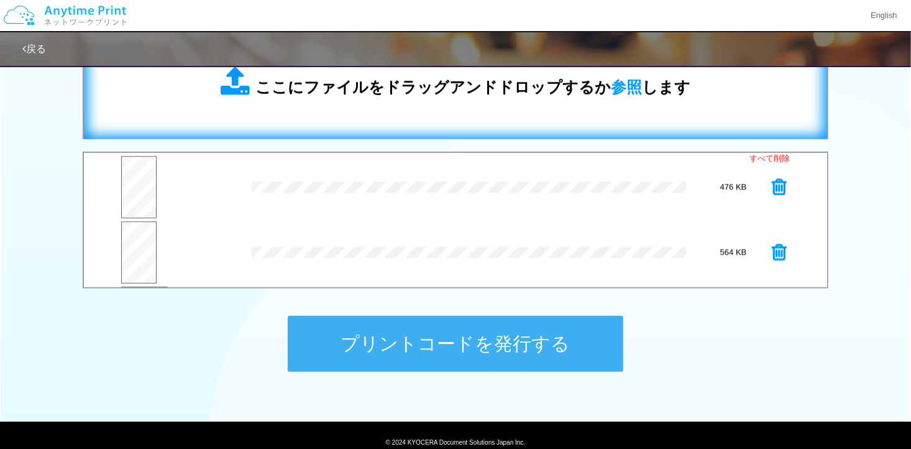
scroll to position [372, 0]
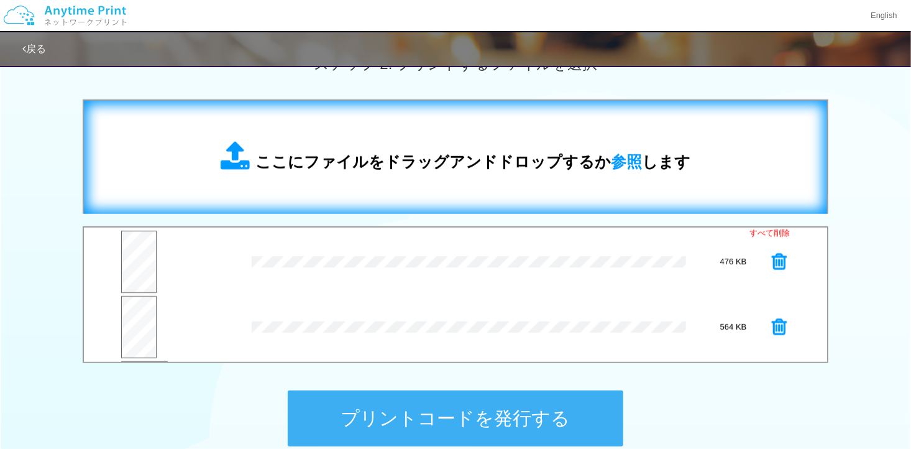
click at [331, 157] on span "ここにファイルをドラッグアンドドロップするか 参照 します" at bounding box center [472, 161] width 435 height 17
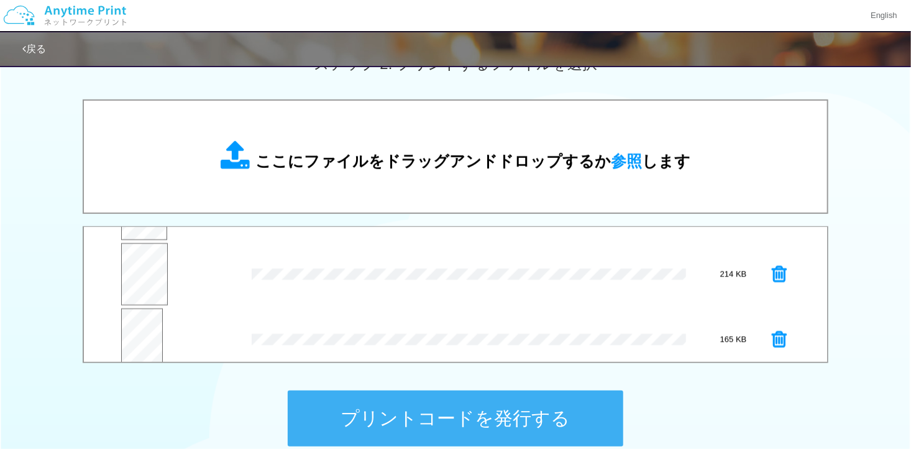
scroll to position [260, 0]
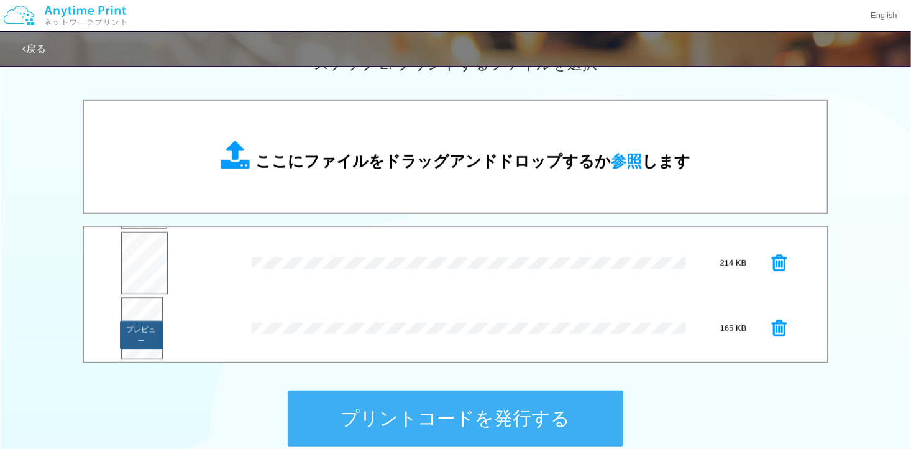
click at [142, 331] on button "プレビュー" at bounding box center [141, 335] width 42 height 29
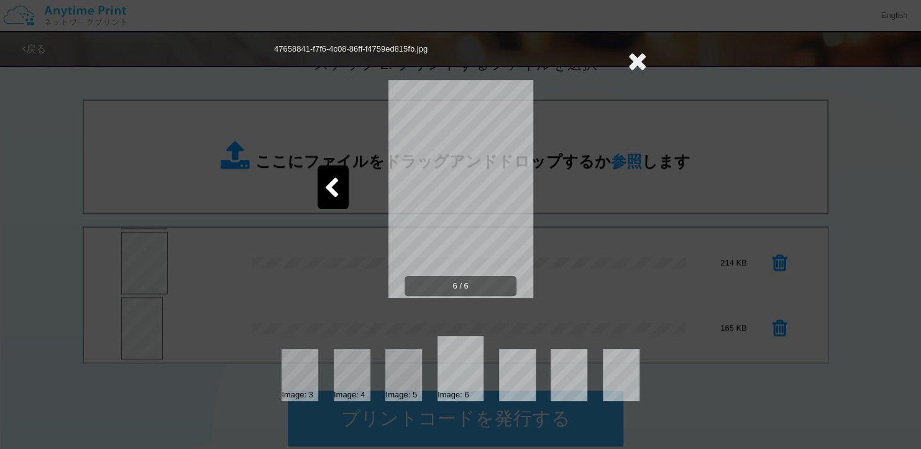
click at [633, 63] on icon at bounding box center [637, 60] width 19 height 25
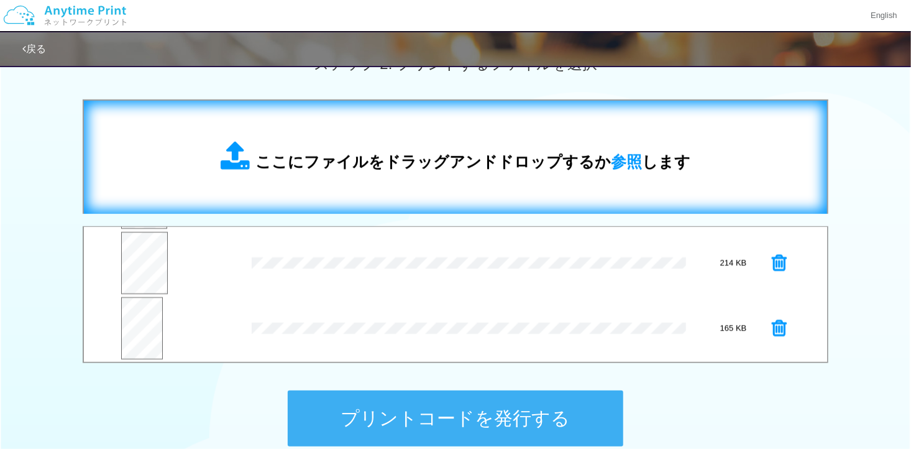
click at [495, 141] on div "ここにファイルをドラッグアンドドロップするか 参照 します" at bounding box center [456, 157] width 470 height 32
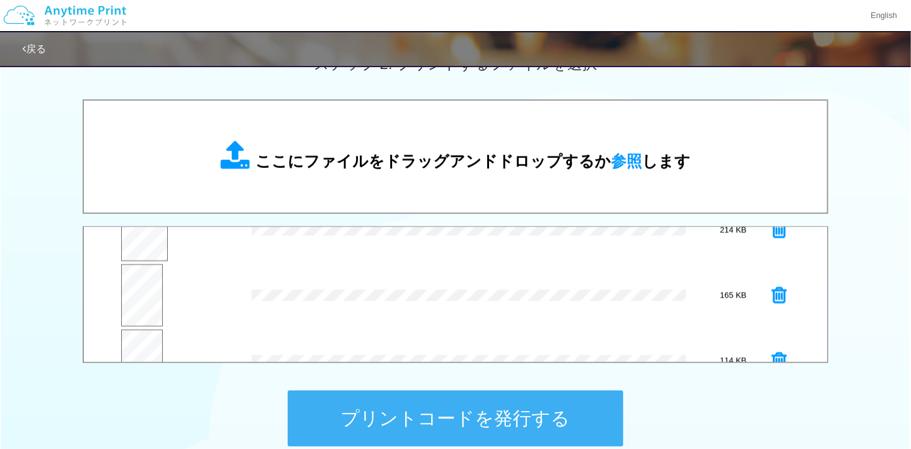
scroll to position [322, 0]
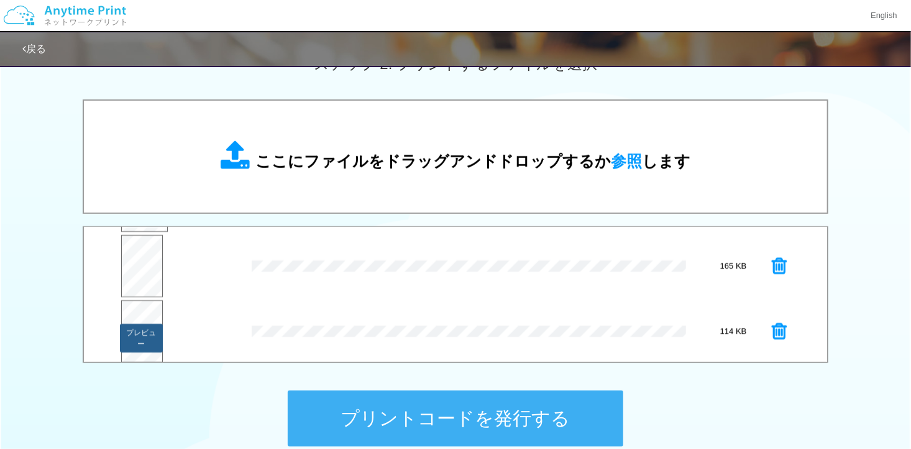
click at [140, 324] on button "プレビュー" at bounding box center [141, 338] width 42 height 29
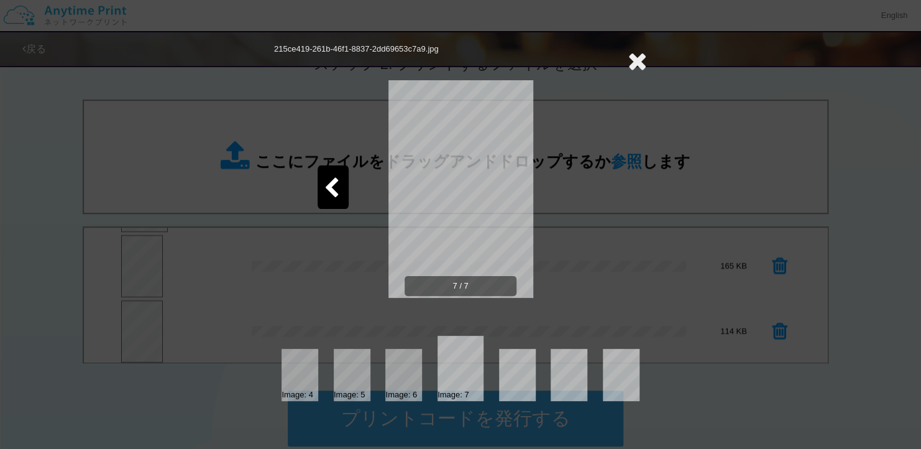
click at [327, 192] on icon at bounding box center [332, 189] width 16 height 22
click at [584, 190] on icon at bounding box center [590, 189] width 16 height 22
click at [345, 190] on div at bounding box center [333, 186] width 31 height 43
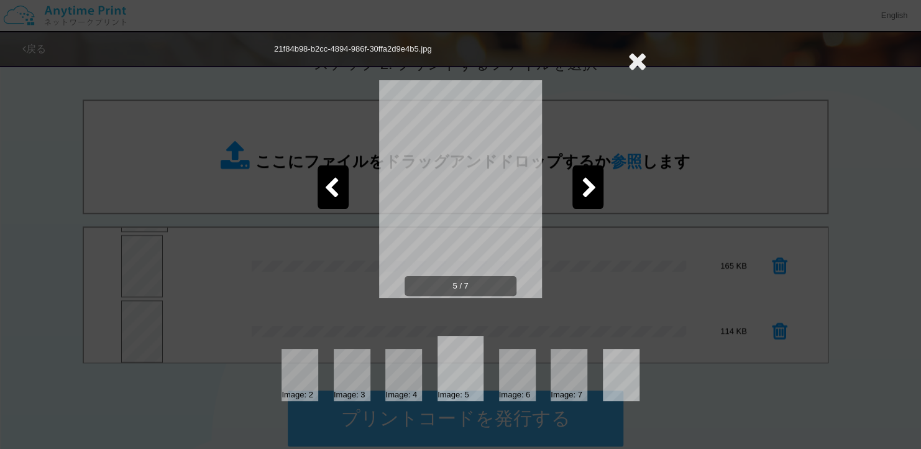
click at [583, 175] on div at bounding box center [587, 186] width 31 height 43
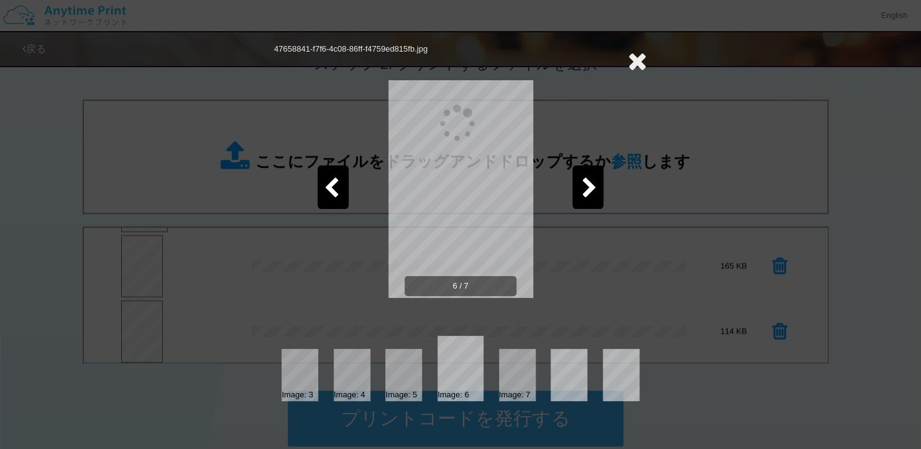
click at [583, 175] on div at bounding box center [587, 186] width 31 height 43
click at [336, 172] on div at bounding box center [333, 186] width 31 height 43
click at [594, 170] on div at bounding box center [587, 186] width 31 height 43
click at [333, 178] on icon at bounding box center [332, 189] width 16 height 22
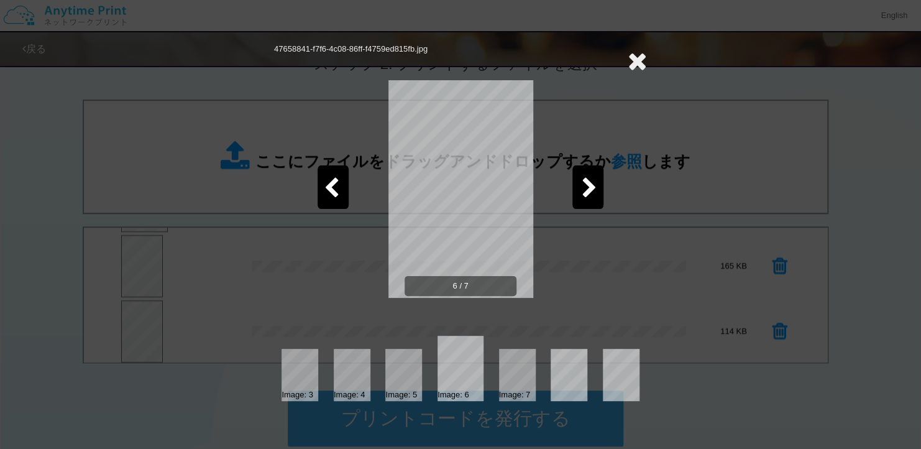
click at [633, 61] on icon at bounding box center [637, 60] width 19 height 25
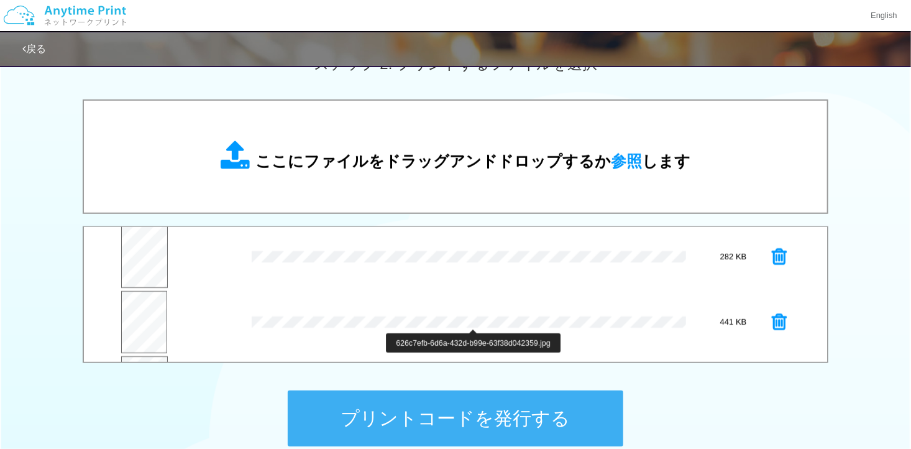
scroll to position [11, 0]
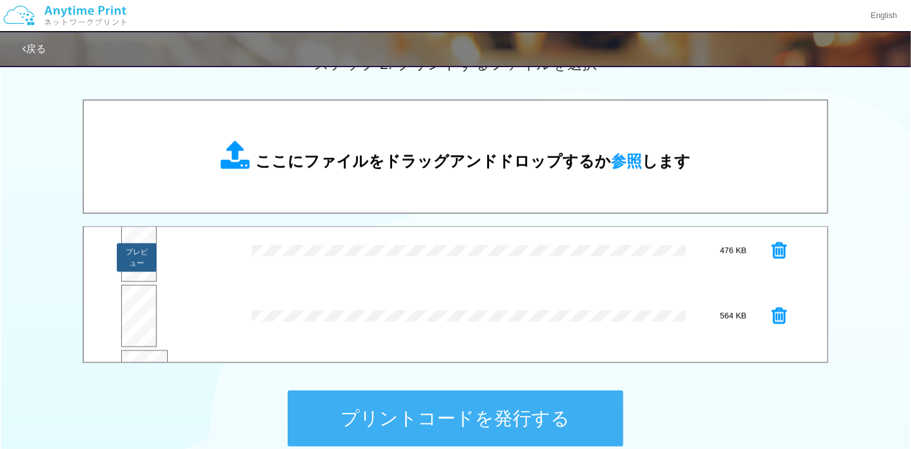
click at [142, 249] on button "プレビュー" at bounding box center [136, 257] width 39 height 29
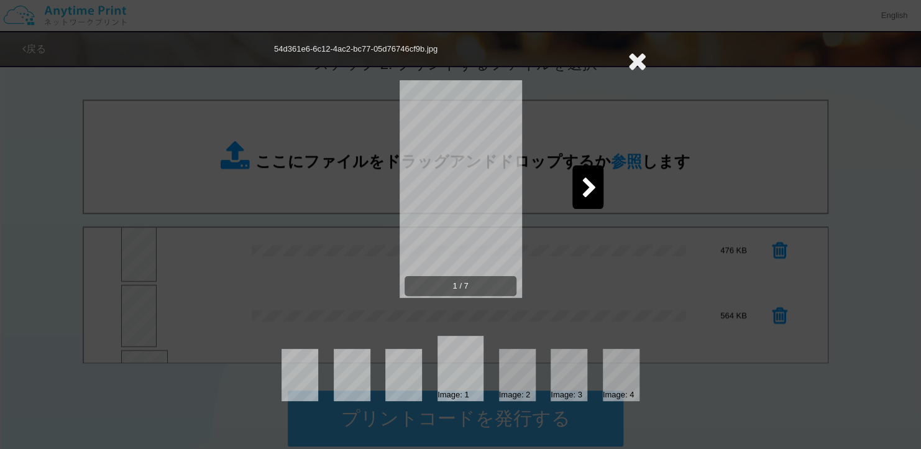
click at [588, 187] on icon at bounding box center [590, 189] width 16 height 22
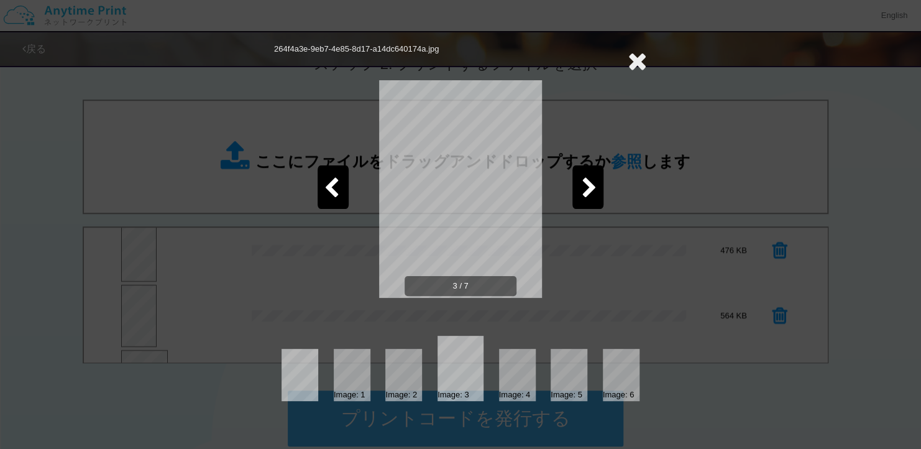
click at [588, 187] on icon at bounding box center [590, 189] width 16 height 22
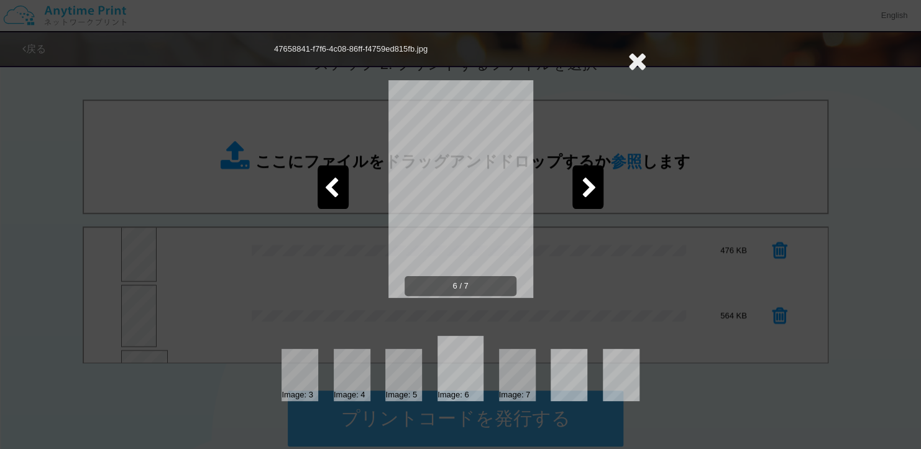
click at [634, 53] on icon at bounding box center [637, 60] width 19 height 25
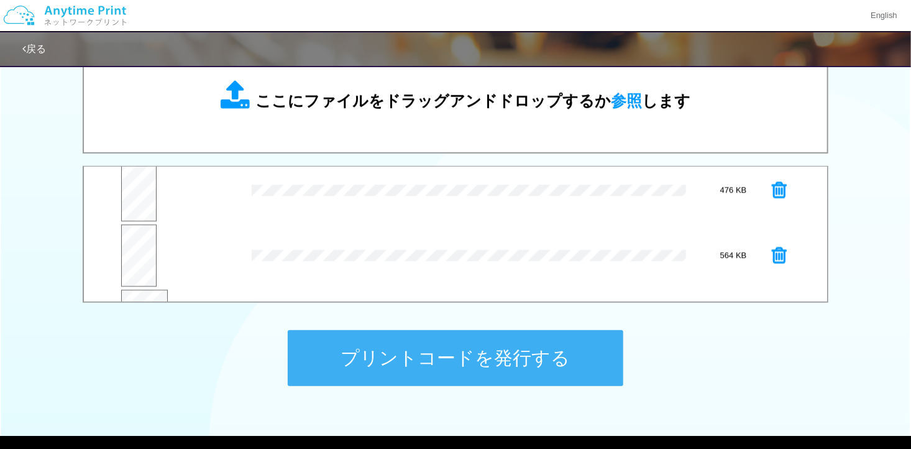
scroll to position [496, 0]
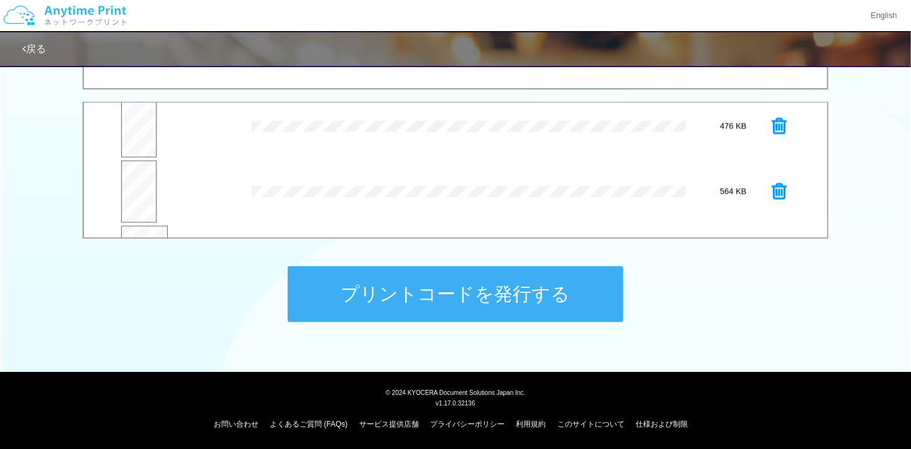
click at [465, 285] on button "プリントコードを発行する" at bounding box center [456, 294] width 336 height 56
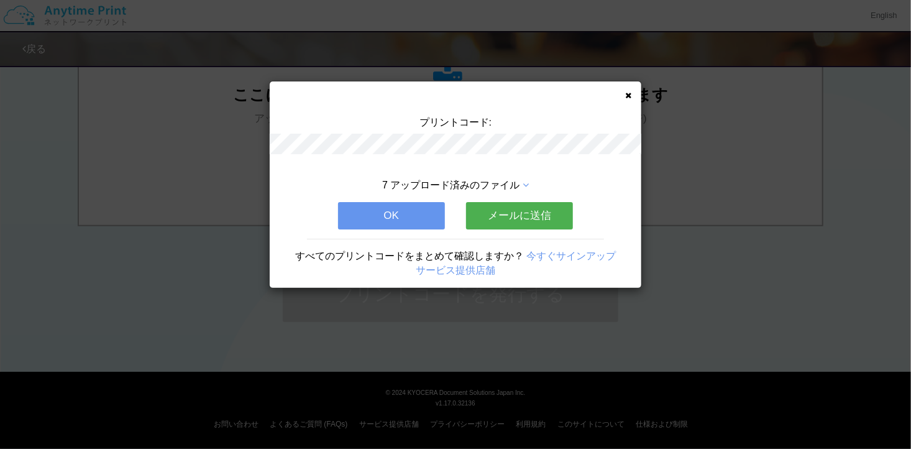
scroll to position [0, 0]
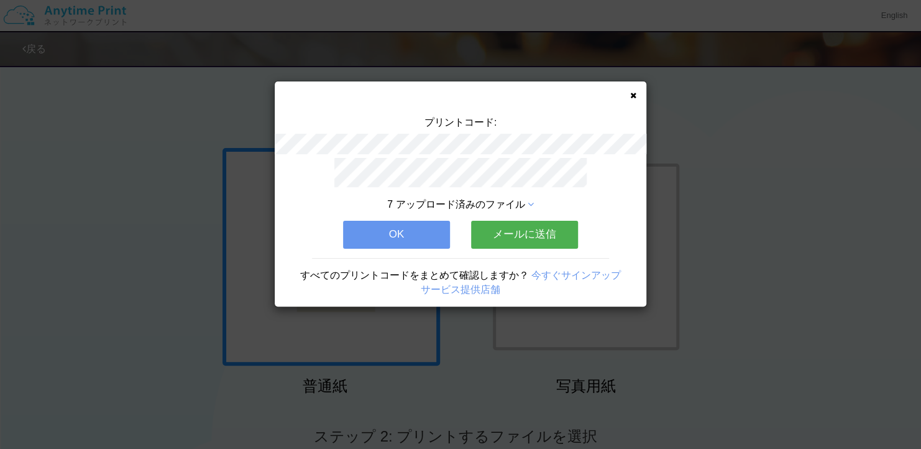
click at [432, 225] on button "OK" at bounding box center [396, 234] width 107 height 27
